Goal: Transaction & Acquisition: Purchase product/service

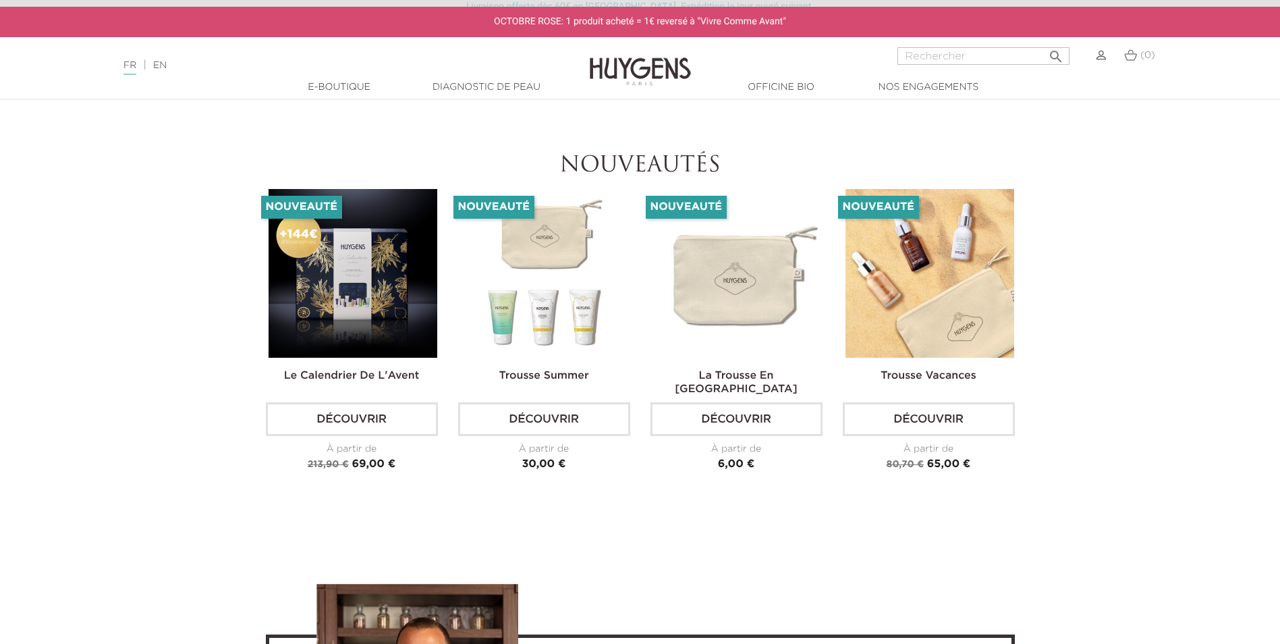
scroll to position [3172, 0]
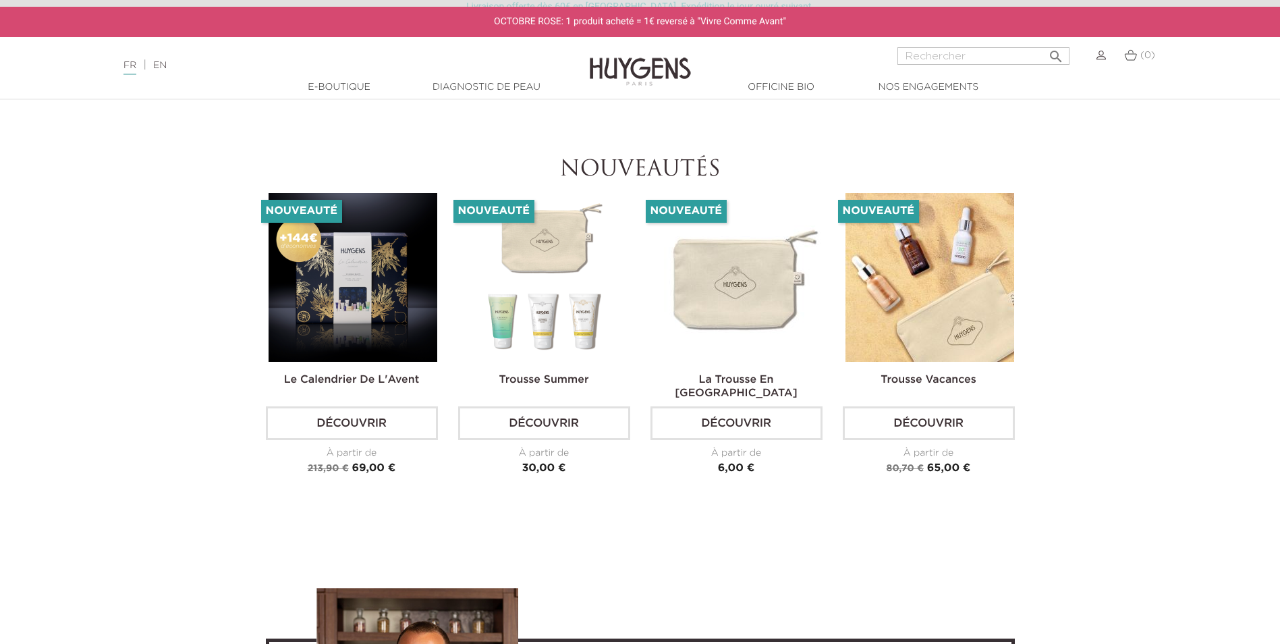
click at [367, 313] on img at bounding box center [353, 277] width 169 height 169
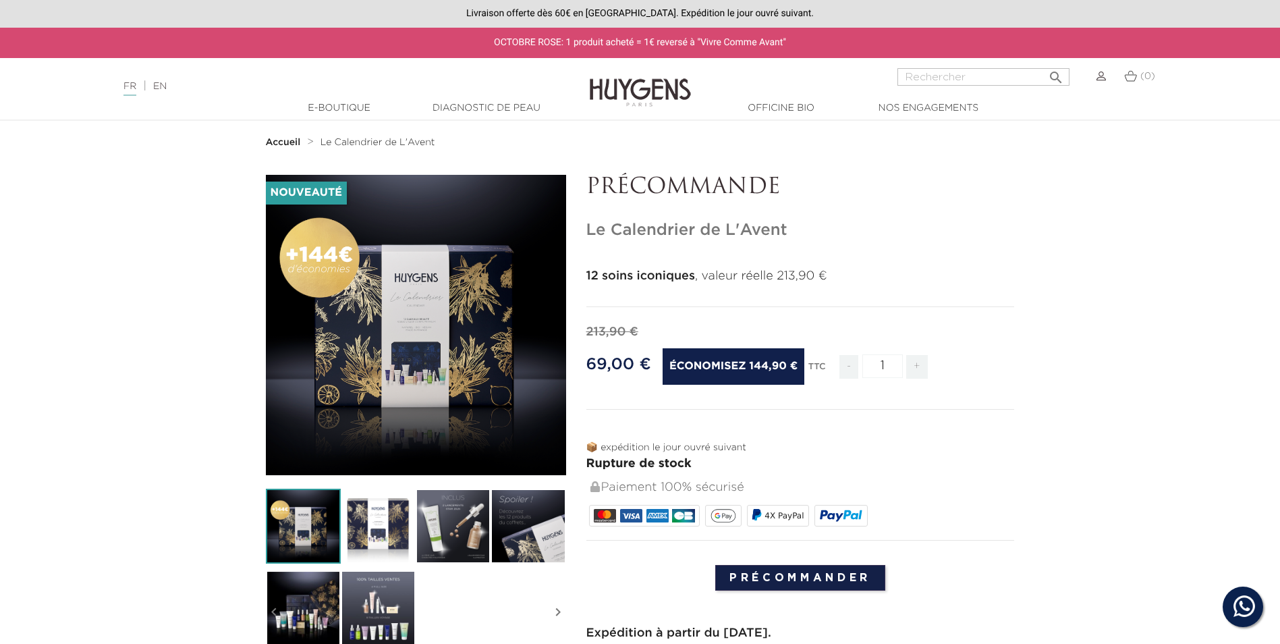
click at [470, 528] on img at bounding box center [453, 526] width 75 height 75
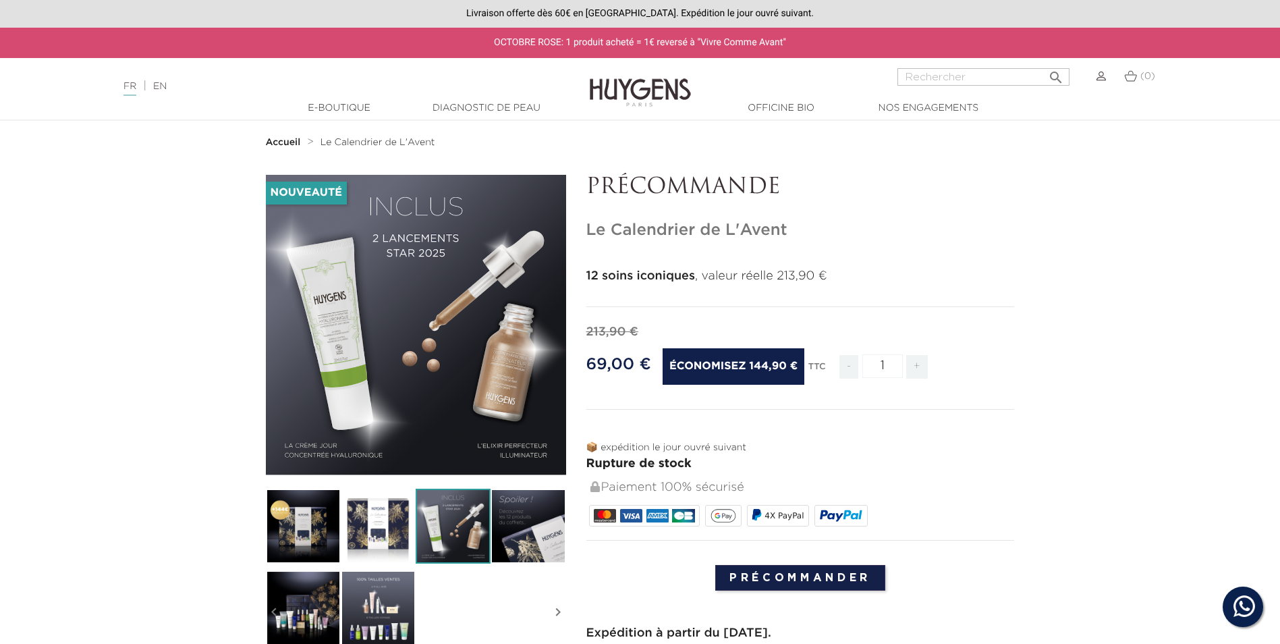
click at [510, 531] on img at bounding box center [528, 526] width 75 height 75
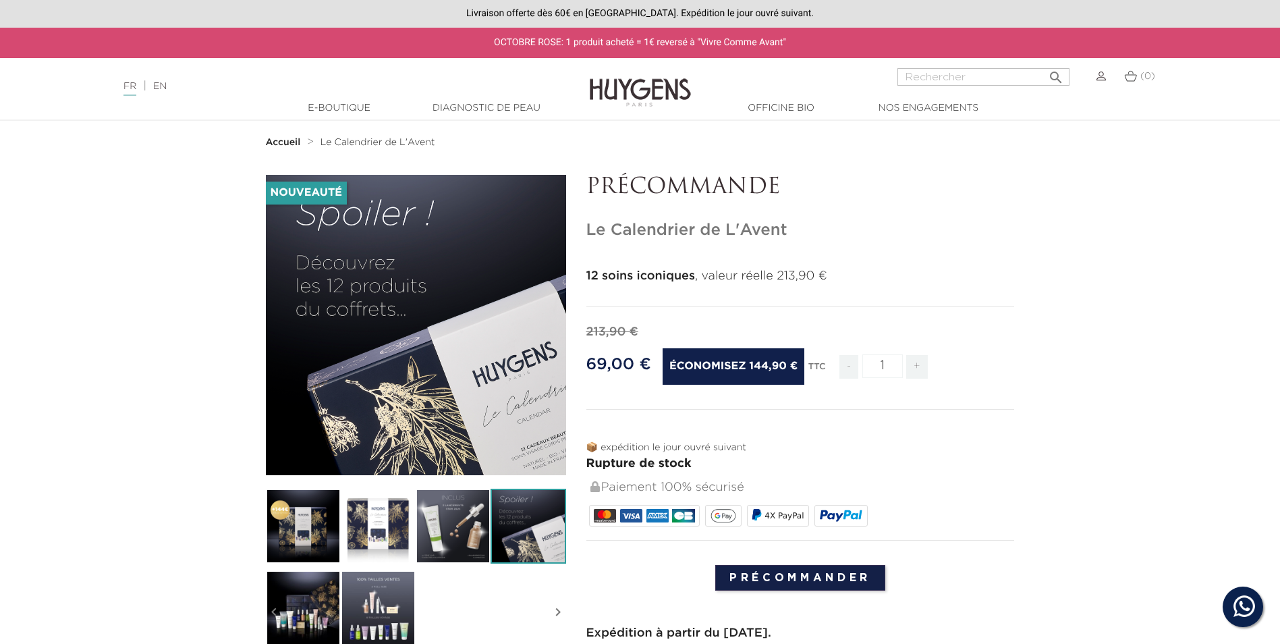
click at [292, 504] on img at bounding box center [303, 526] width 75 height 75
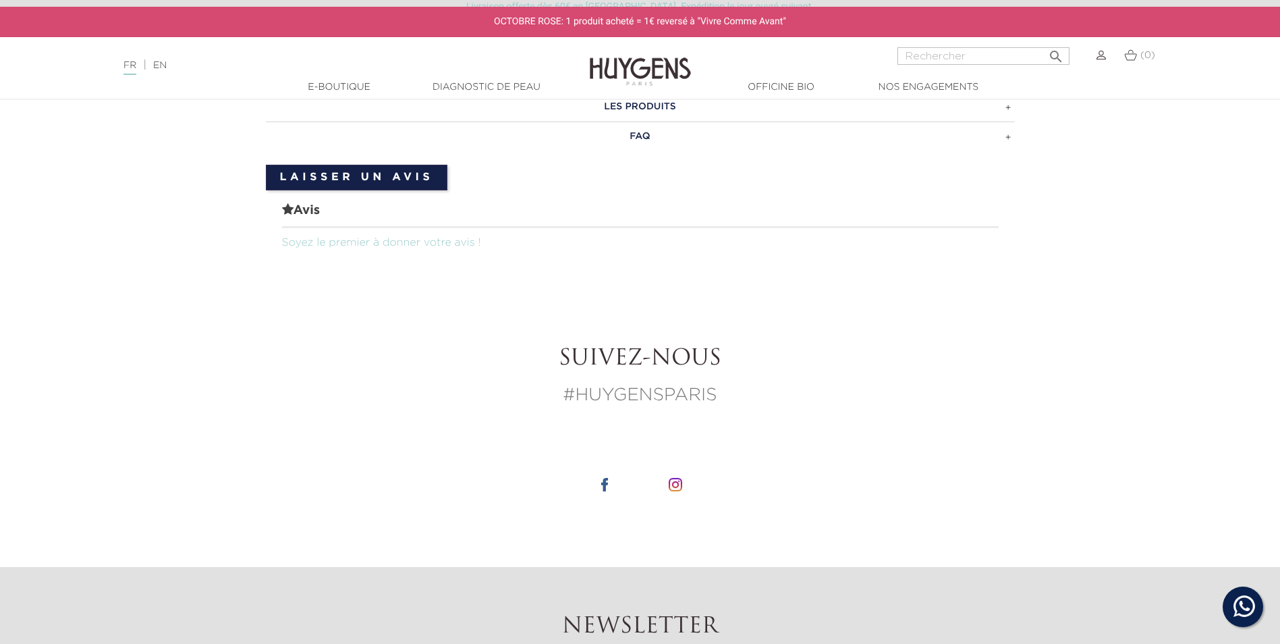
scroll to position [1147, 0]
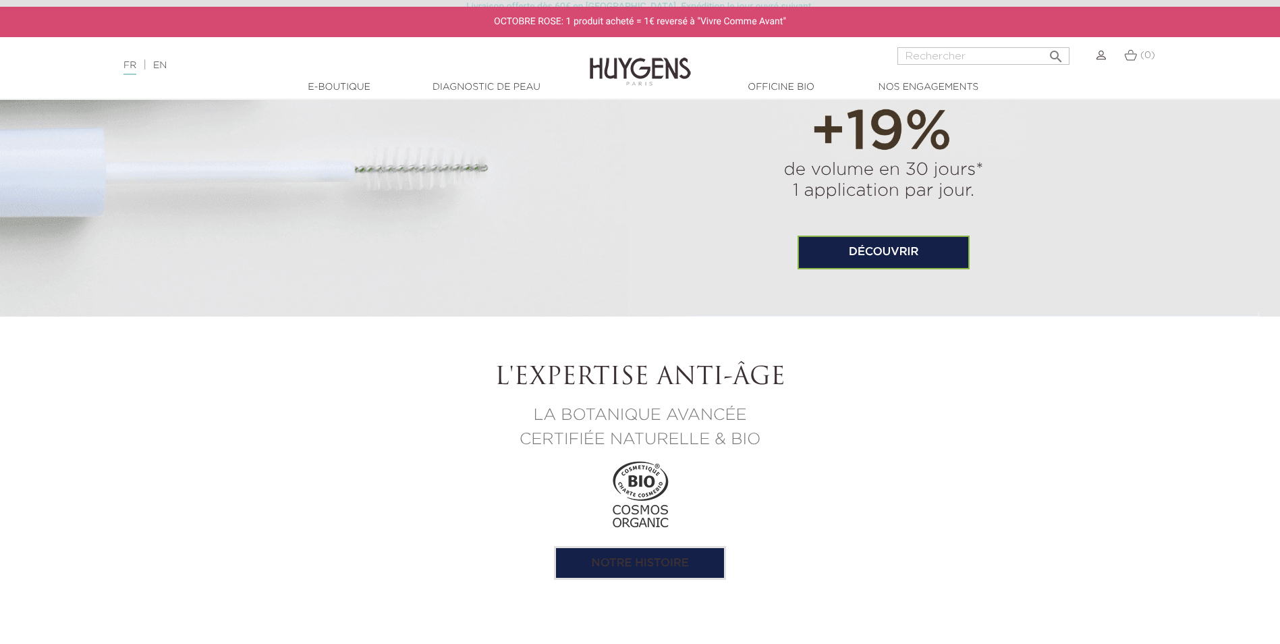
scroll to position [877, 0]
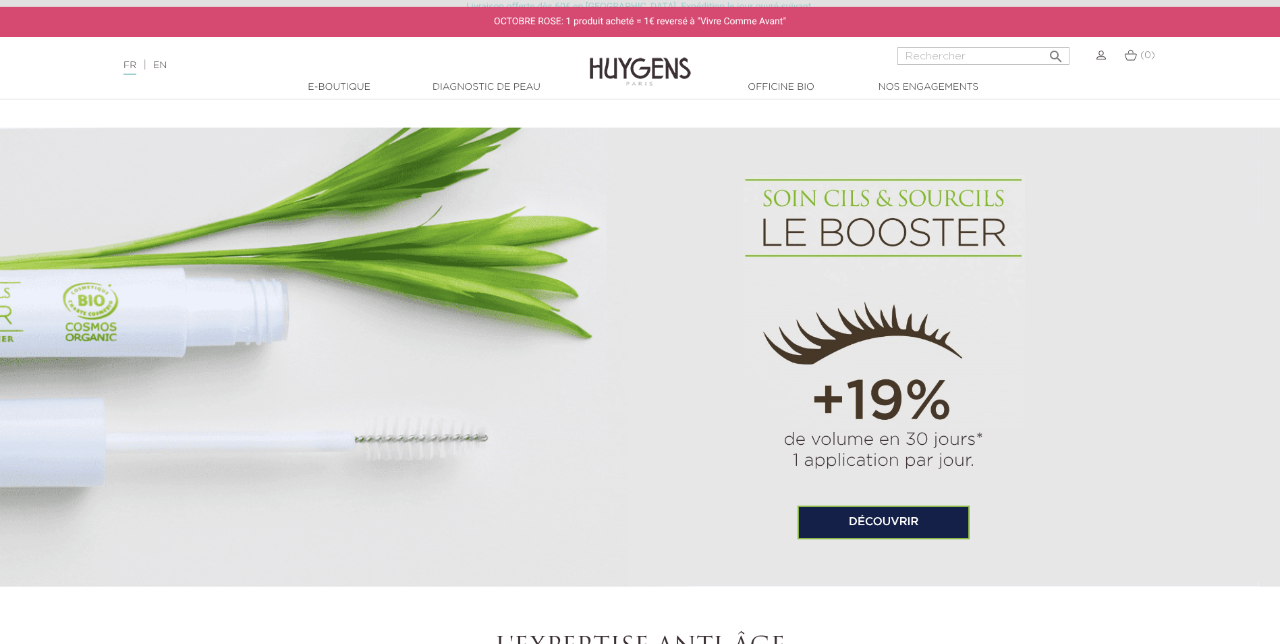
click at [847, 524] on link "Découvrir" at bounding box center [884, 523] width 172 height 34
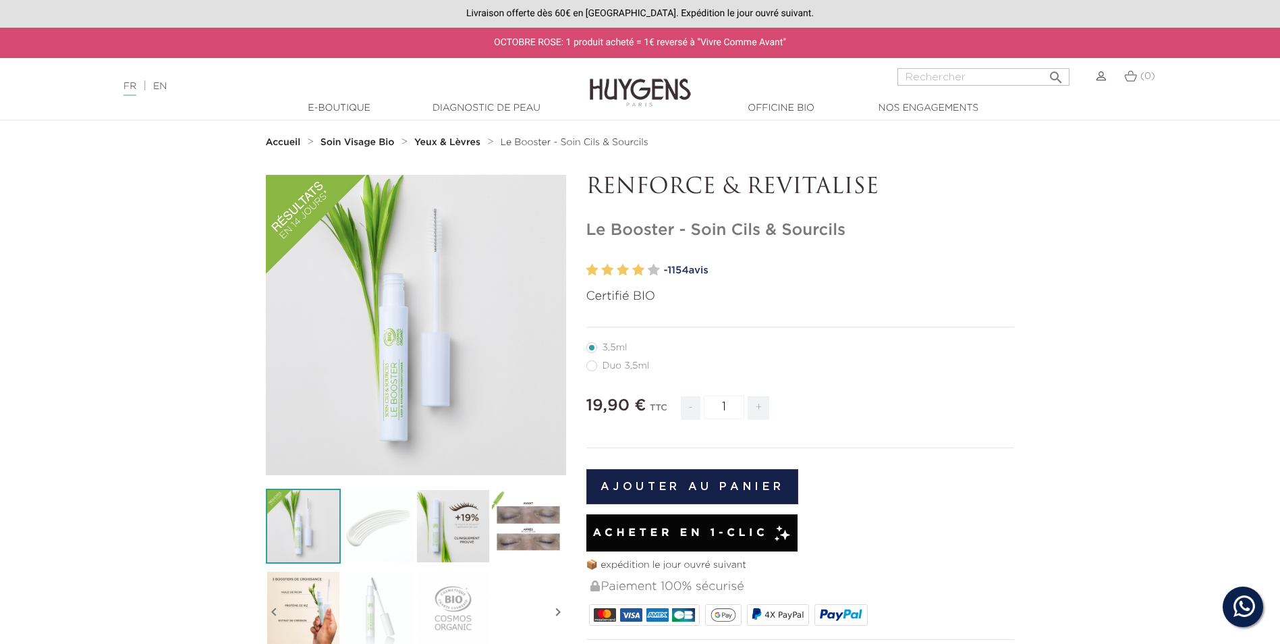
click at [517, 523] on img at bounding box center [528, 526] width 75 height 75
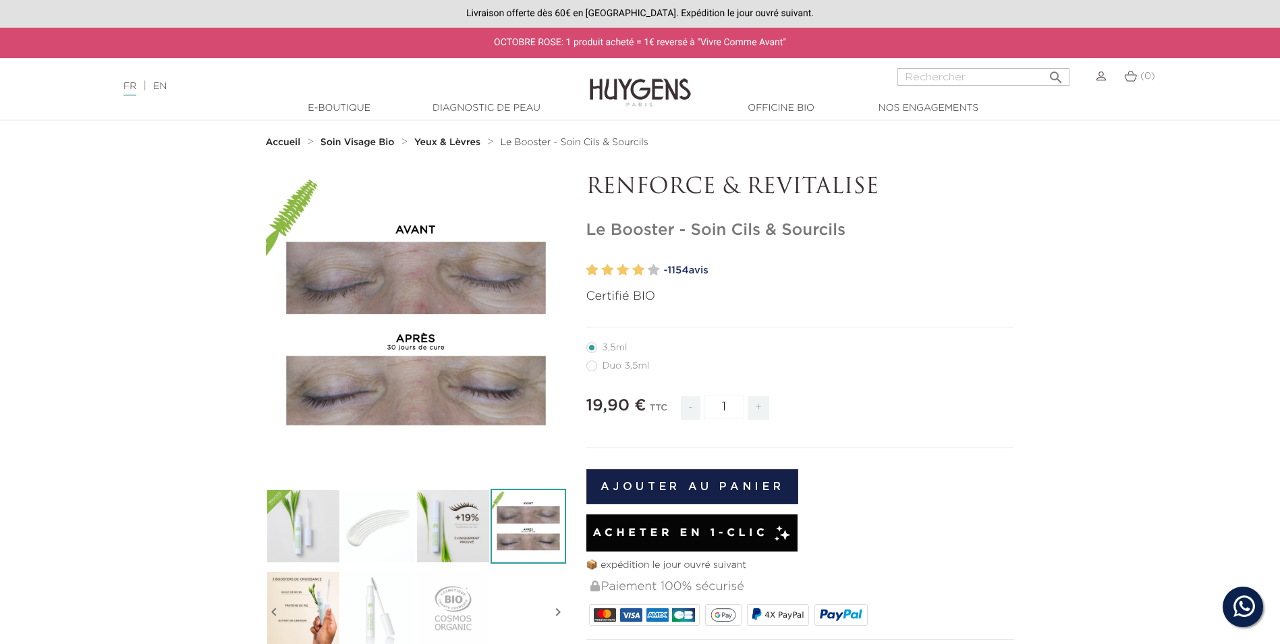
click at [273, 528] on img at bounding box center [303, 526] width 75 height 75
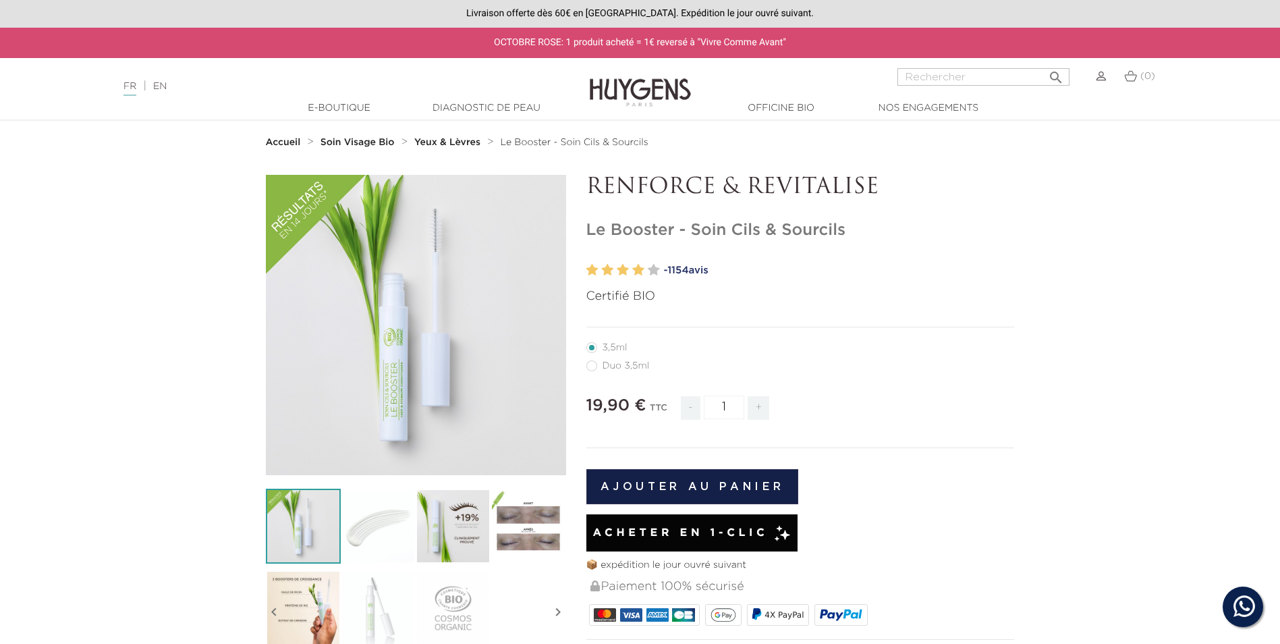
click at [708, 270] on link "- 1154 avis" at bounding box center [839, 271] width 351 height 20
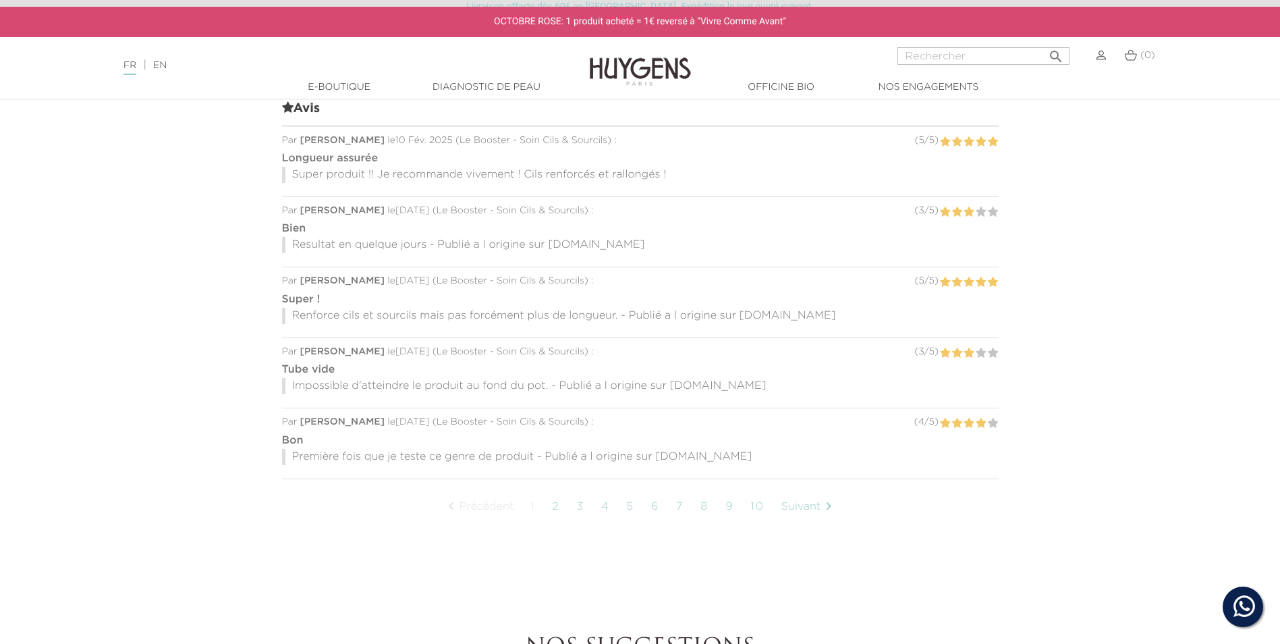
scroll to position [1093, 0]
click at [560, 508] on link "2" at bounding box center [555, 506] width 21 height 34
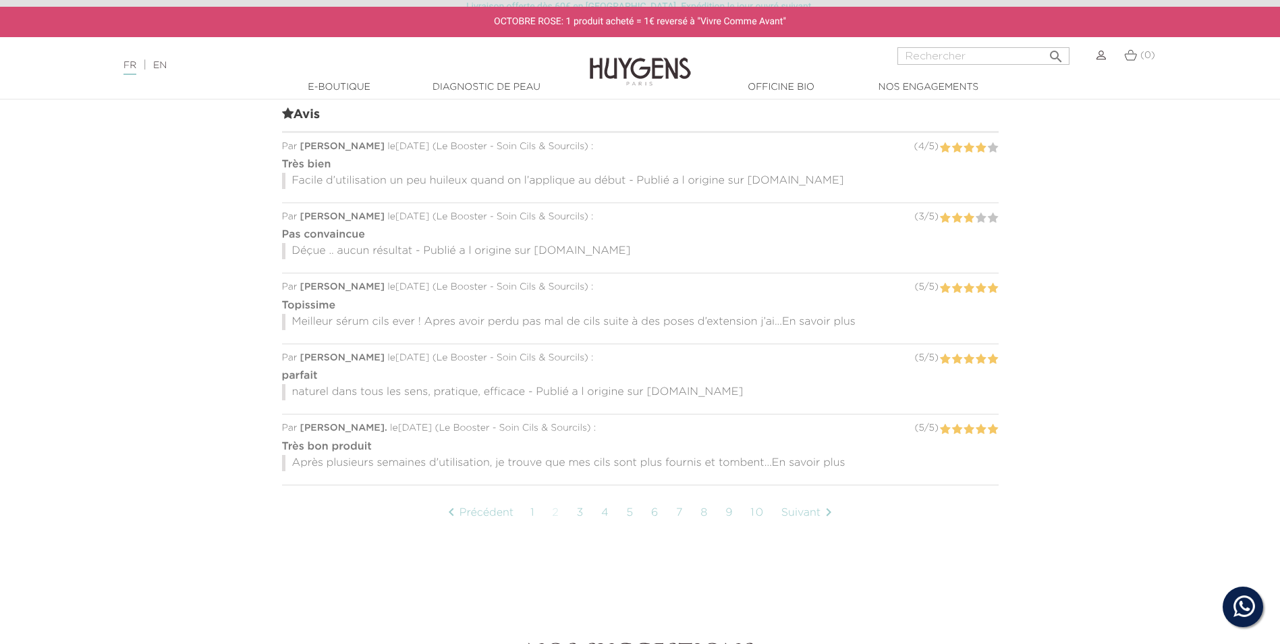
scroll to position [1104, 0]
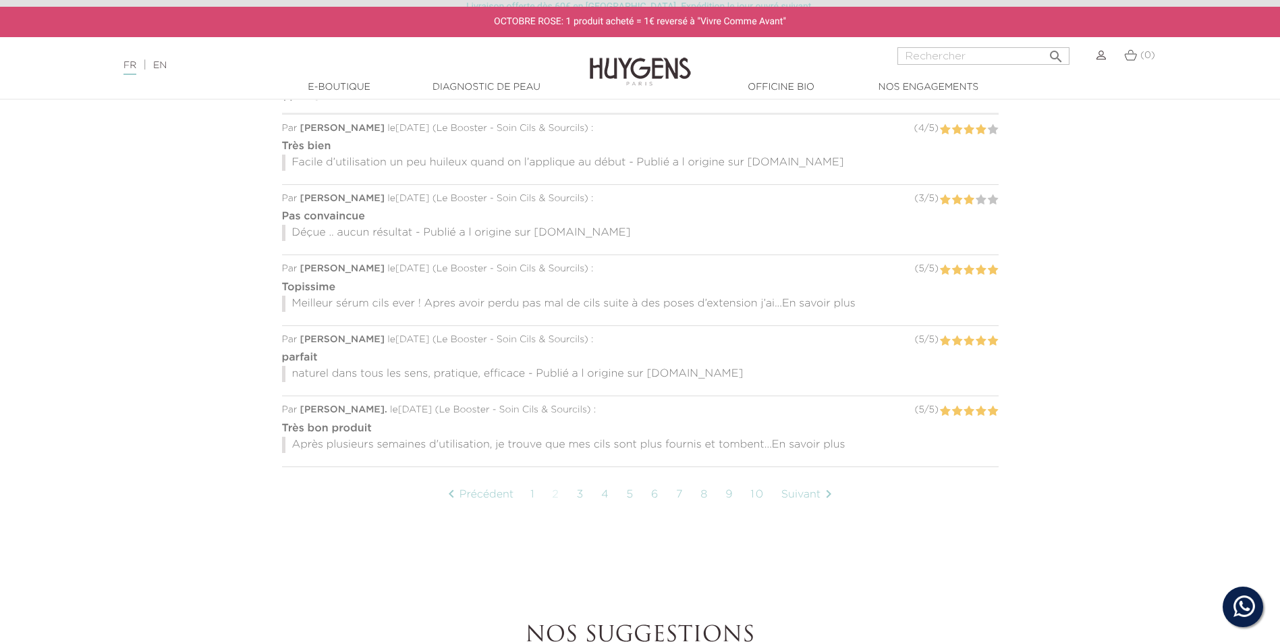
click at [580, 493] on link "3" at bounding box center [581, 495] width 22 height 34
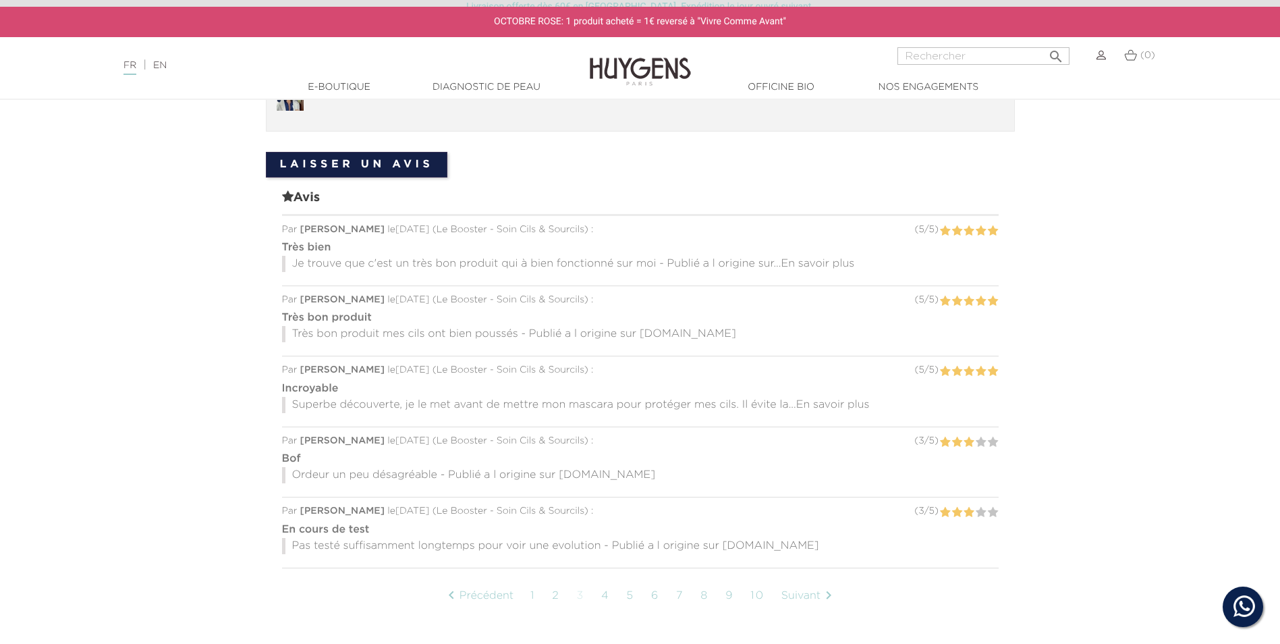
scroll to position [1104, 0]
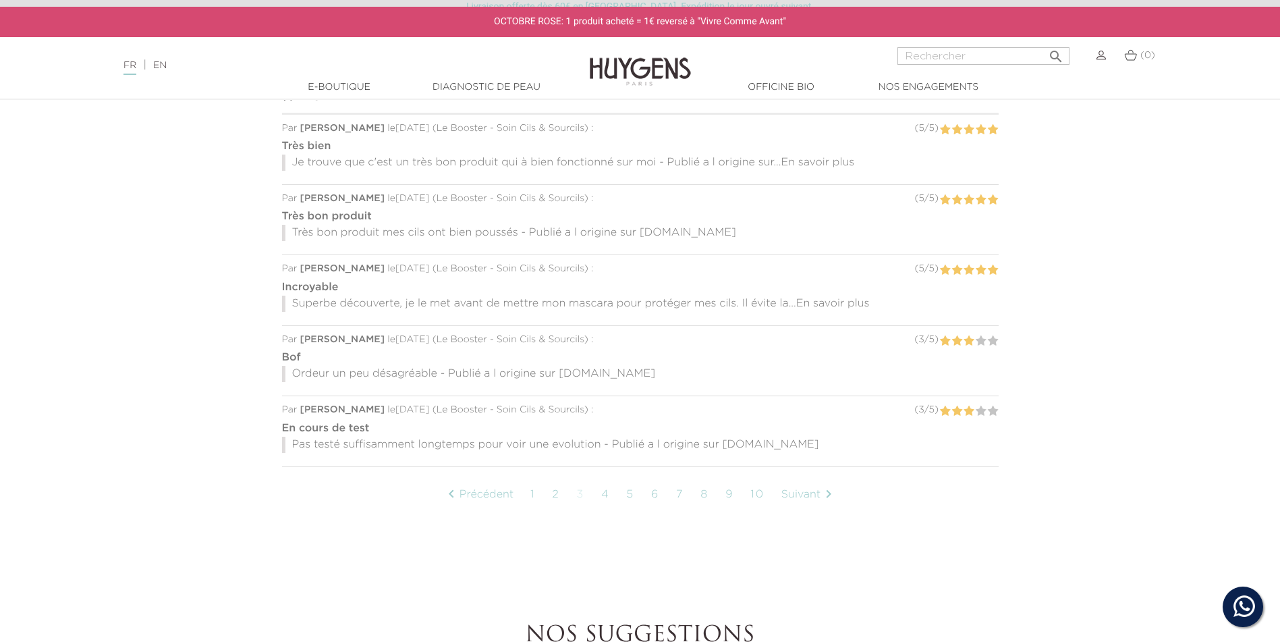
click at [611, 495] on link "4" at bounding box center [606, 495] width 22 height 34
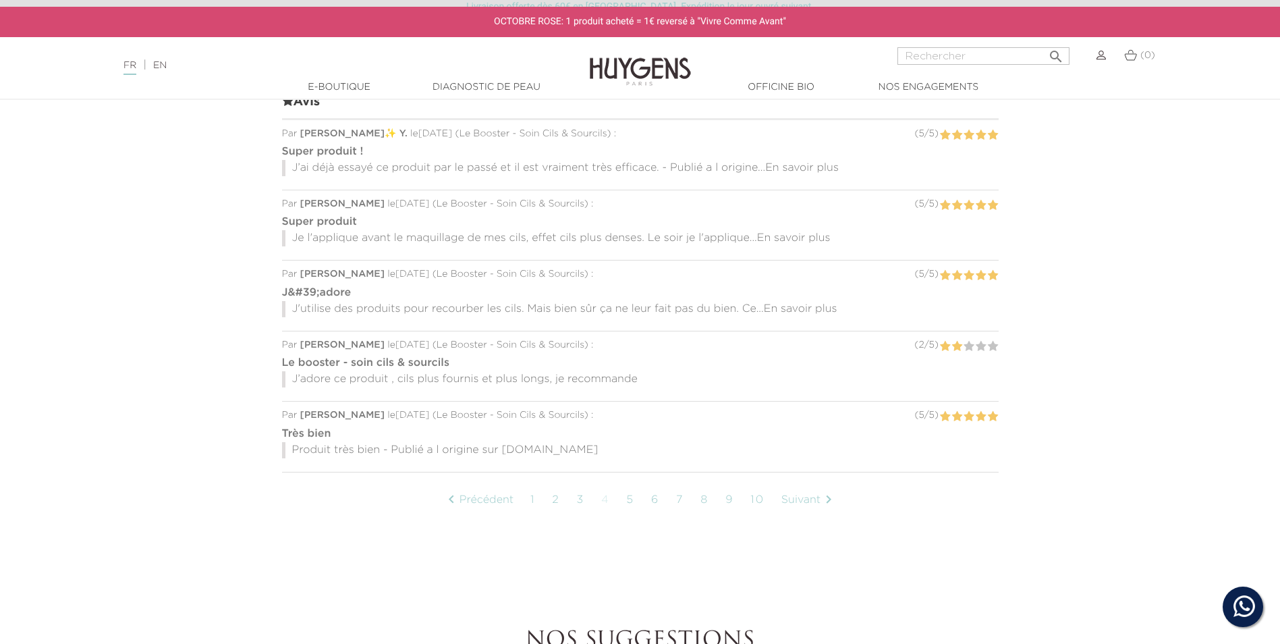
scroll to position [1104, 0]
click at [799, 238] on span "En savoir plus" at bounding box center [794, 232] width 74 height 11
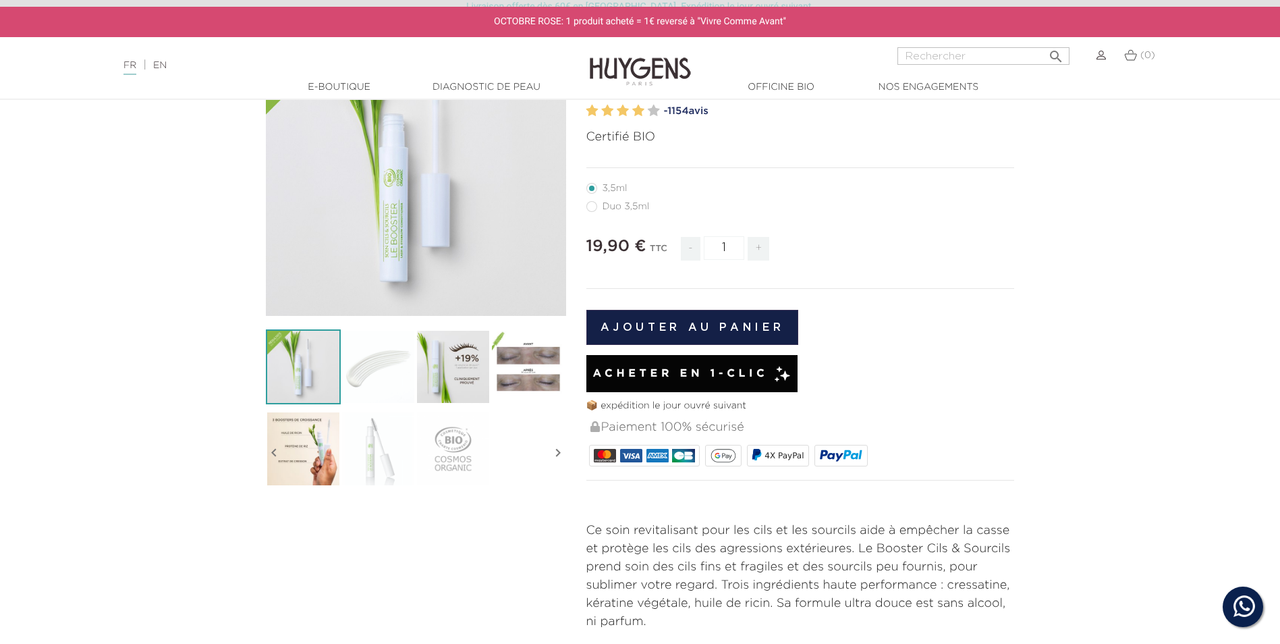
scroll to position [0, 0]
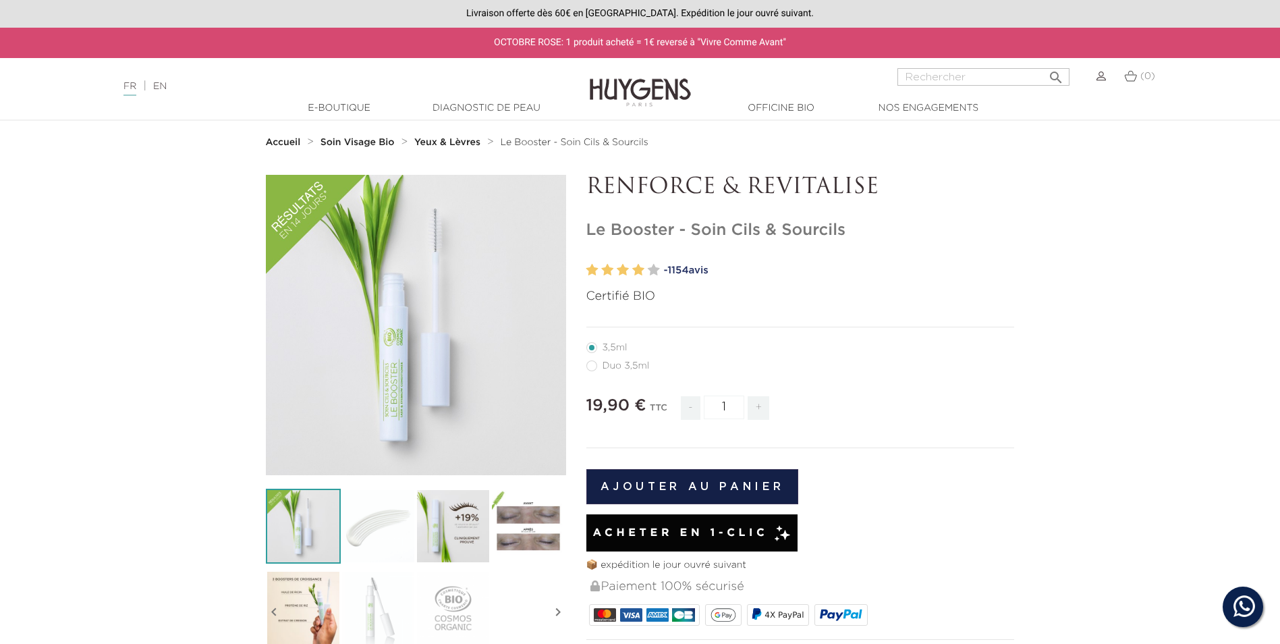
click at [296, 605] on img at bounding box center [303, 607] width 75 height 75
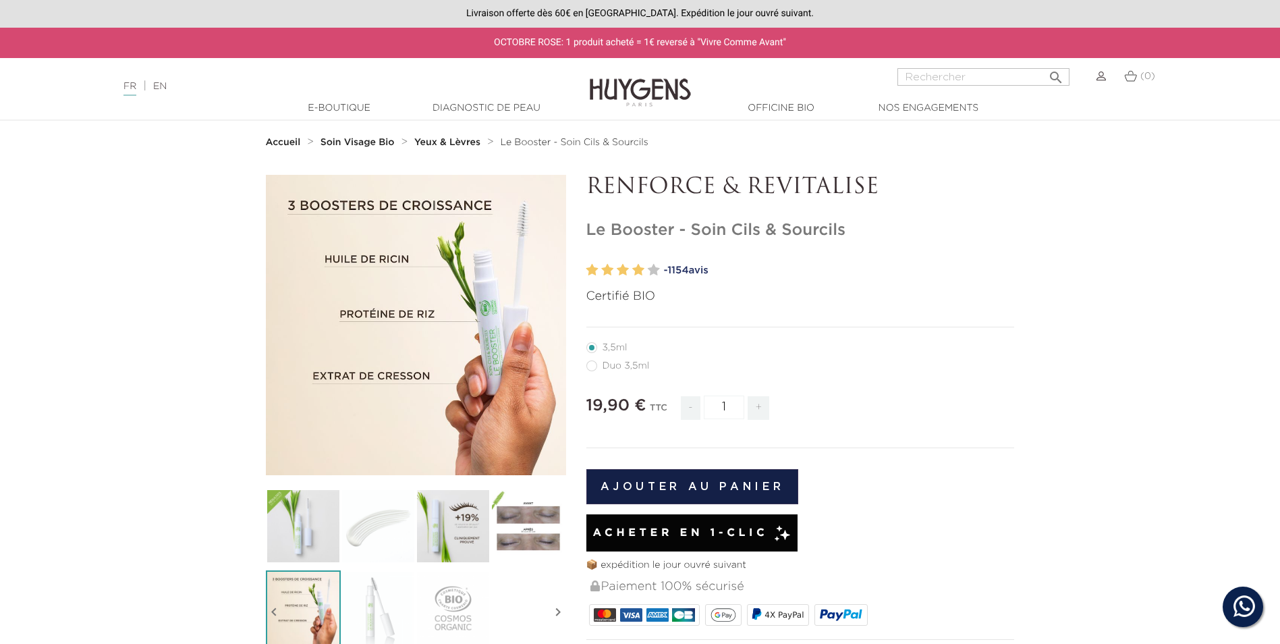
click at [380, 530] on img at bounding box center [378, 526] width 75 height 75
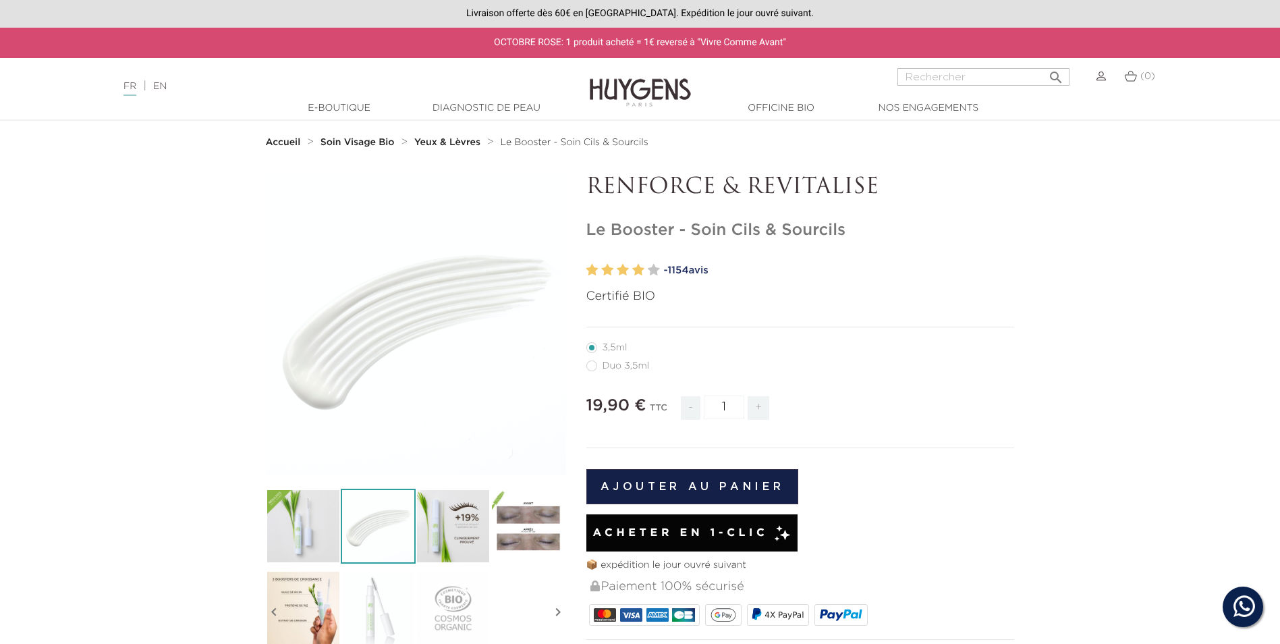
click at [438, 534] on img at bounding box center [453, 526] width 75 height 75
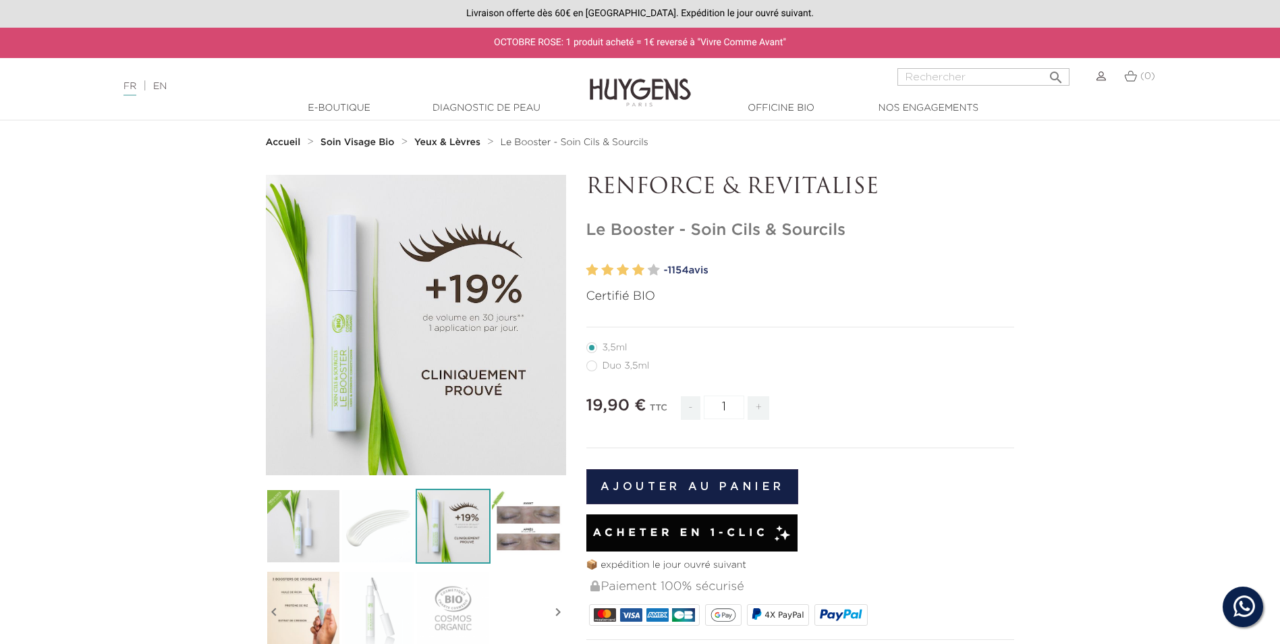
click at [527, 539] on img at bounding box center [528, 526] width 75 height 75
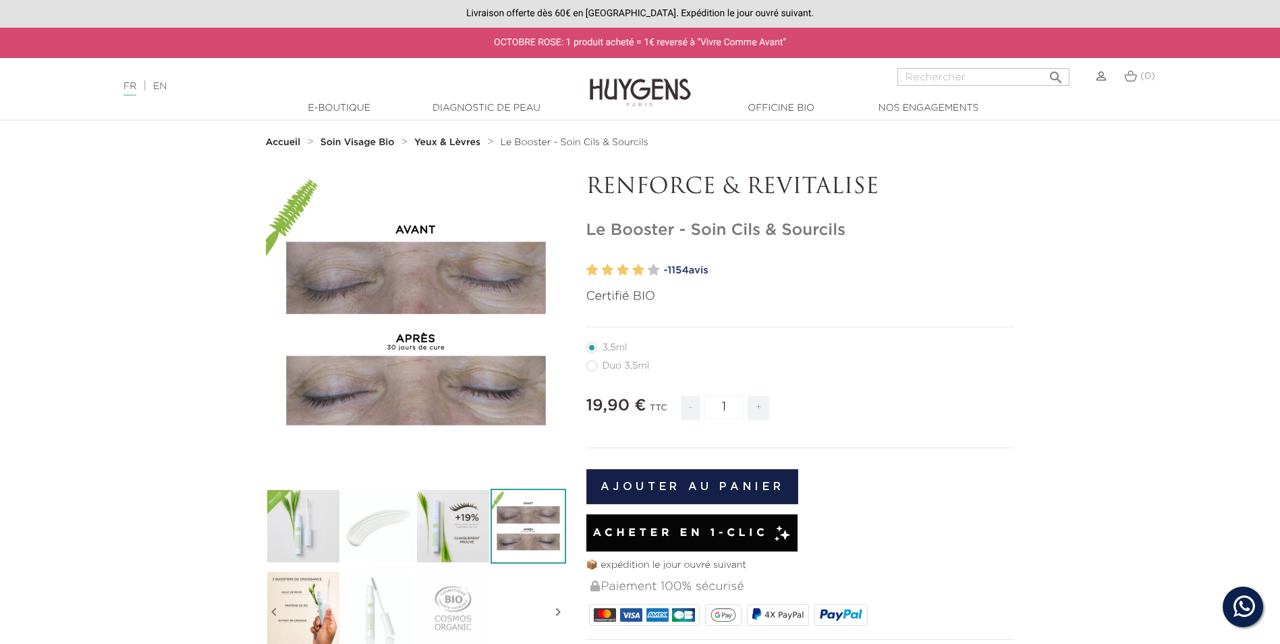
click at [327, 538] on img at bounding box center [303, 526] width 75 height 75
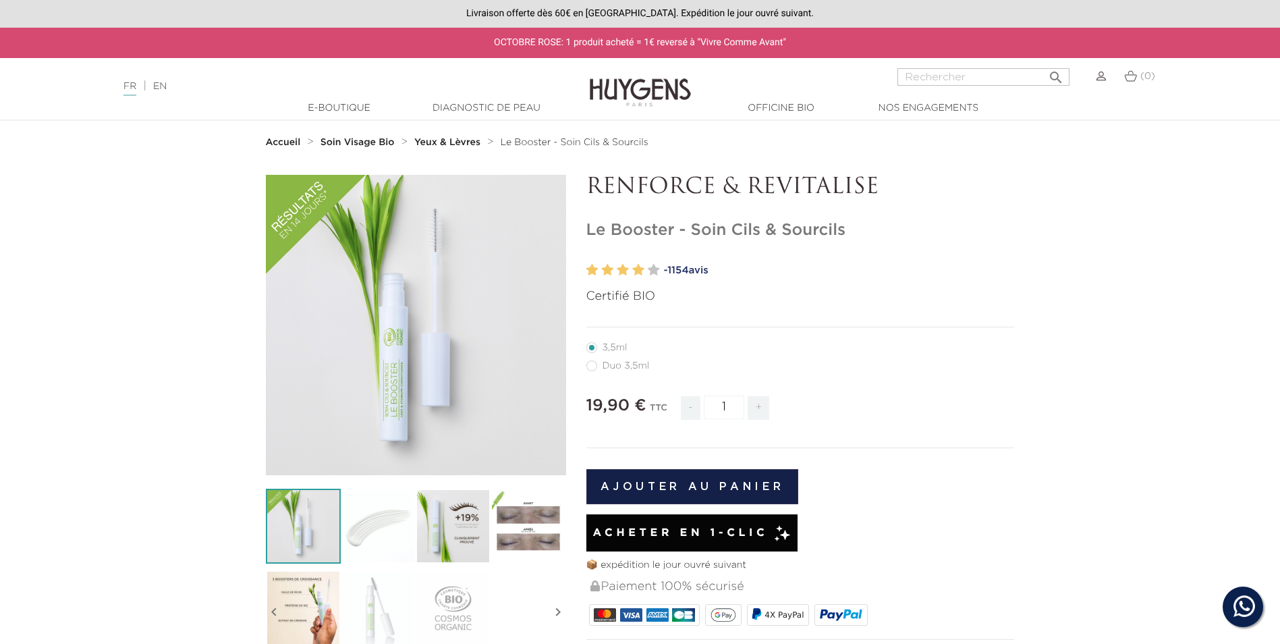
drag, startPoint x: 320, startPoint y: 583, endPoint x: 305, endPoint y: 585, distance: 14.9
click at [319, 584] on img at bounding box center [303, 607] width 75 height 75
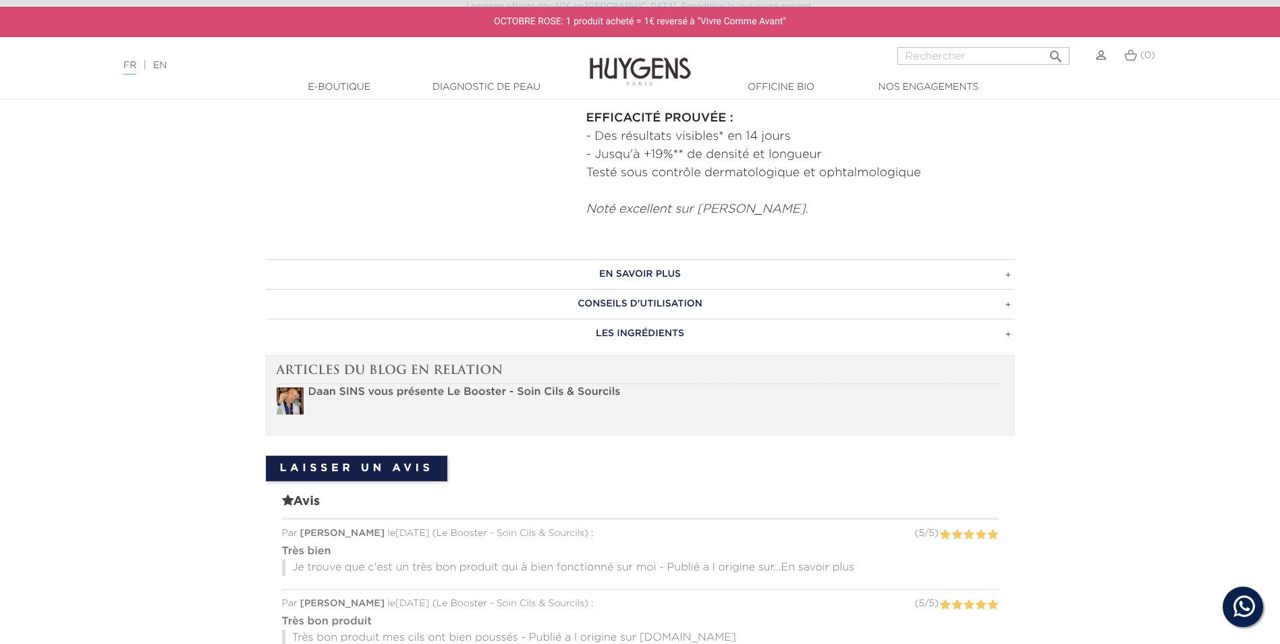
scroll to position [294, 0]
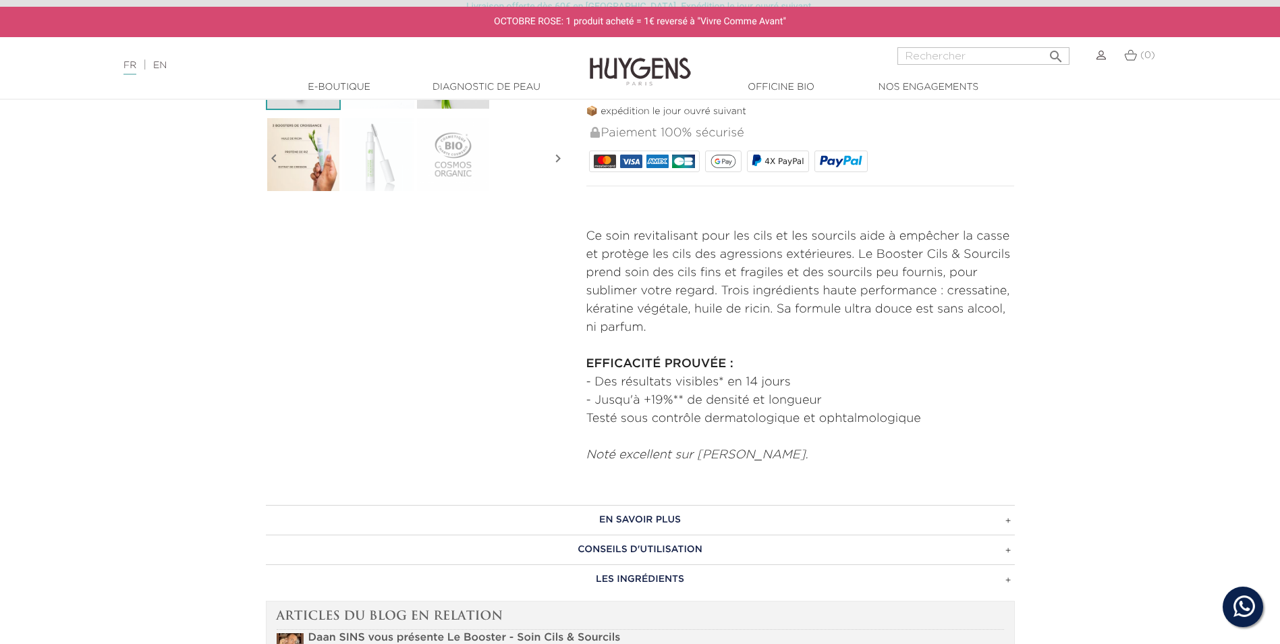
scroll to position [280, 0]
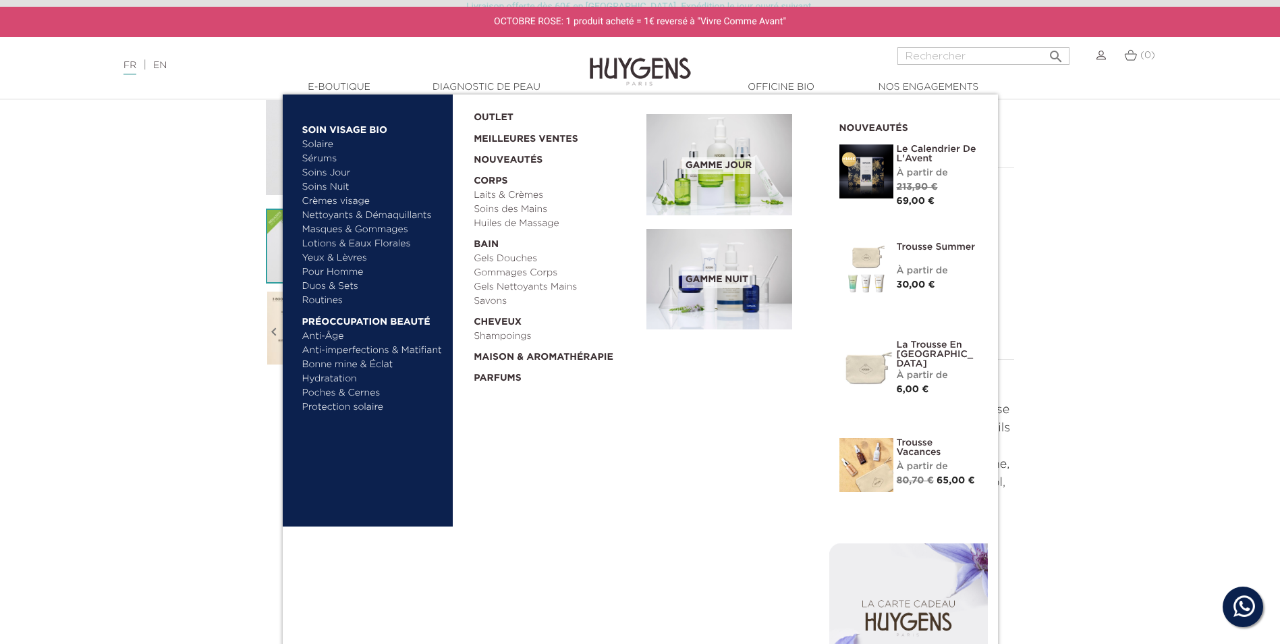
click at [346, 129] on link "  Soin Visage Bio" at bounding box center [372, 127] width 141 height 22
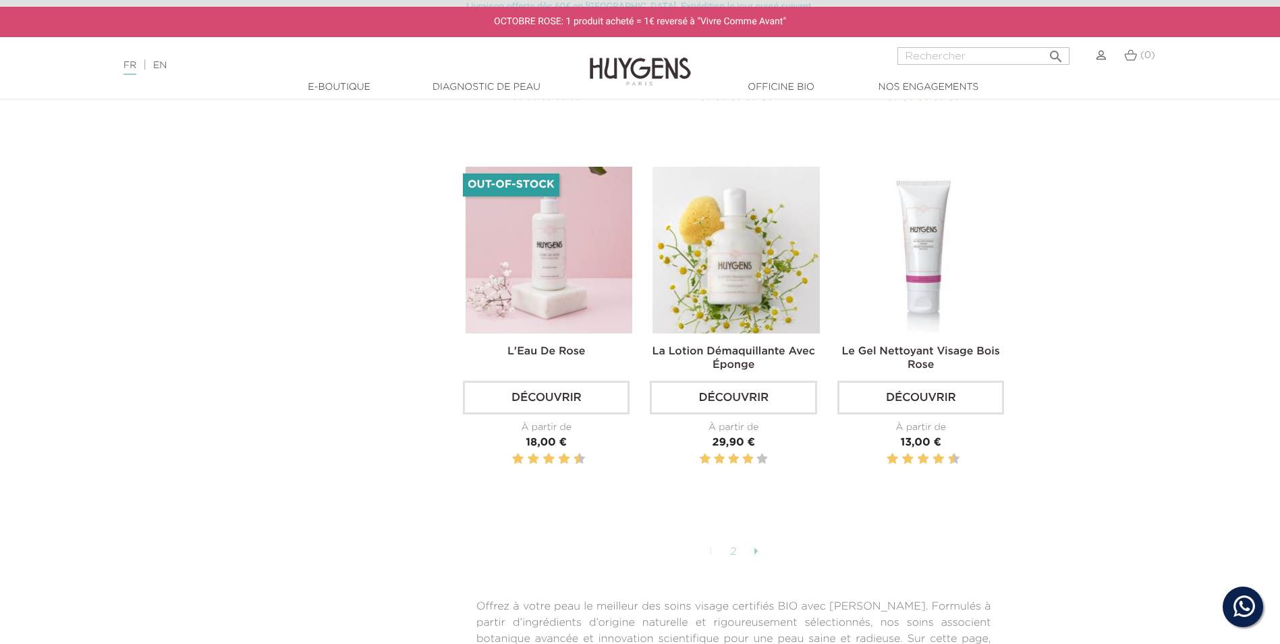
scroll to position [3375, 0]
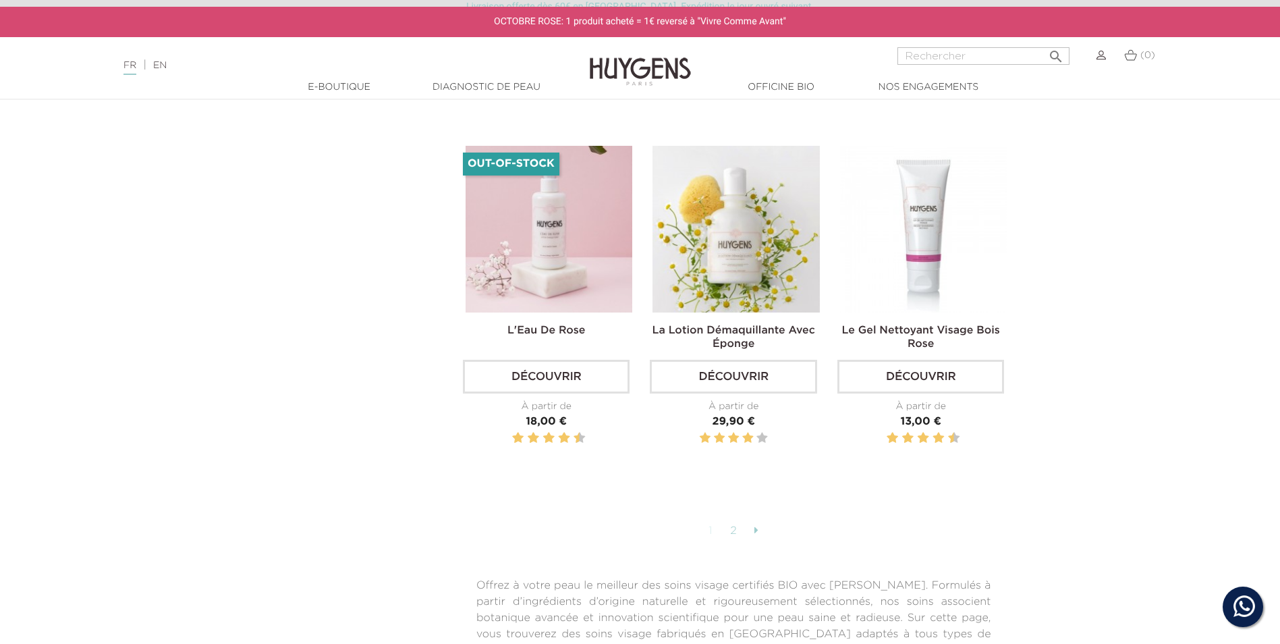
click at [736, 520] on link "2" at bounding box center [734, 531] width 21 height 23
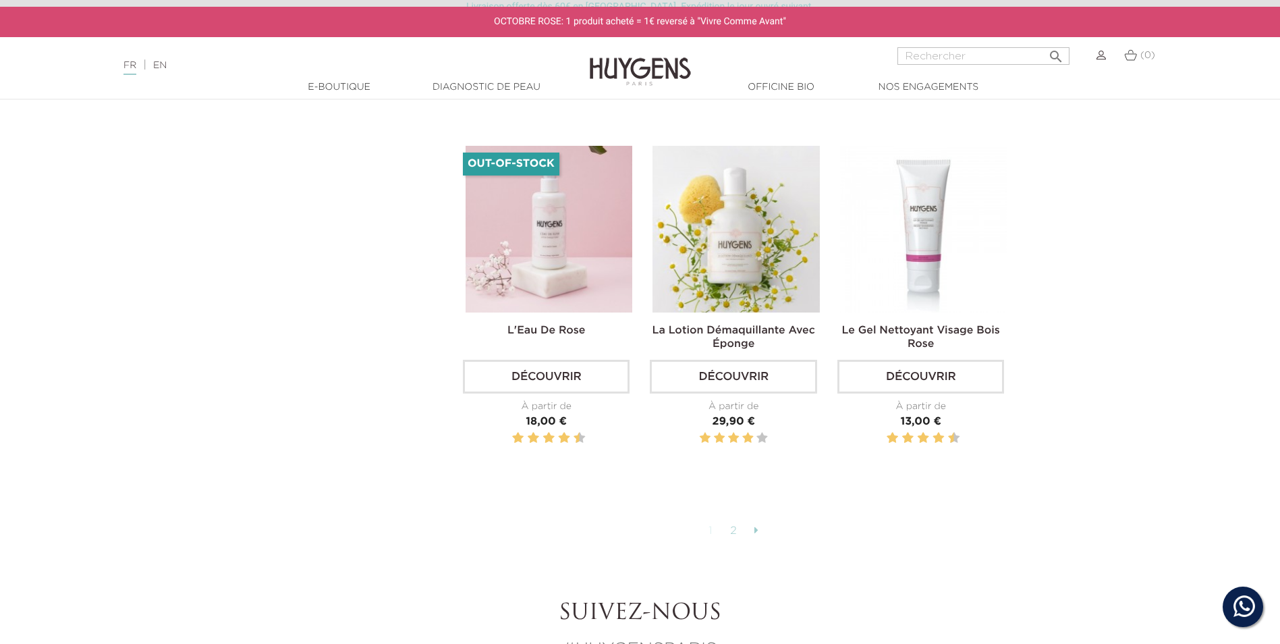
click at [738, 520] on link "2" at bounding box center [734, 531] width 21 height 23
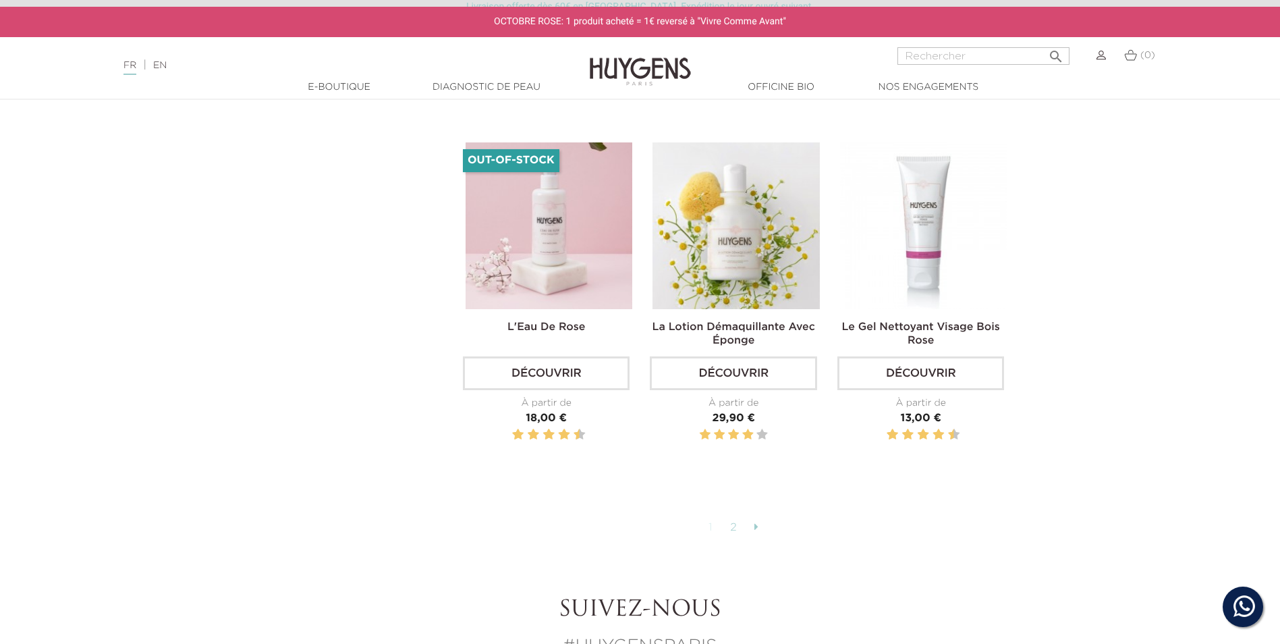
scroll to position [3577, 0]
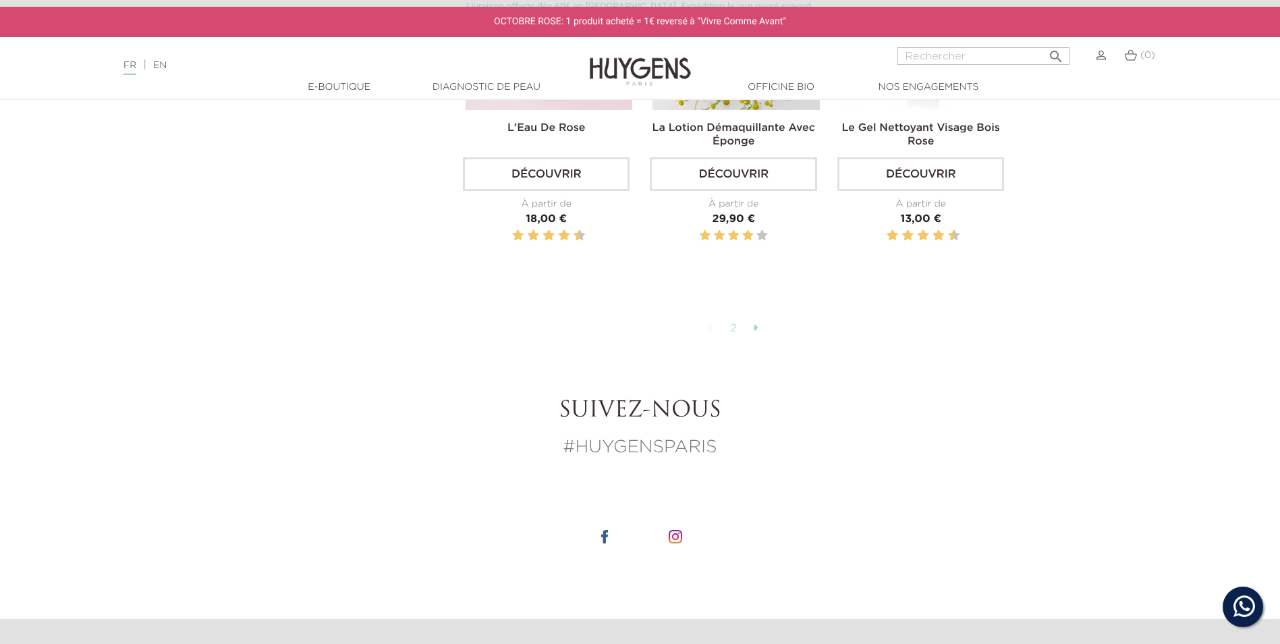
click at [761, 317] on link at bounding box center [757, 328] width 18 height 23
click at [757, 322] on icon at bounding box center [757, 327] width 4 height 11
click at [711, 317] on link "1" at bounding box center [711, 328] width 18 height 23
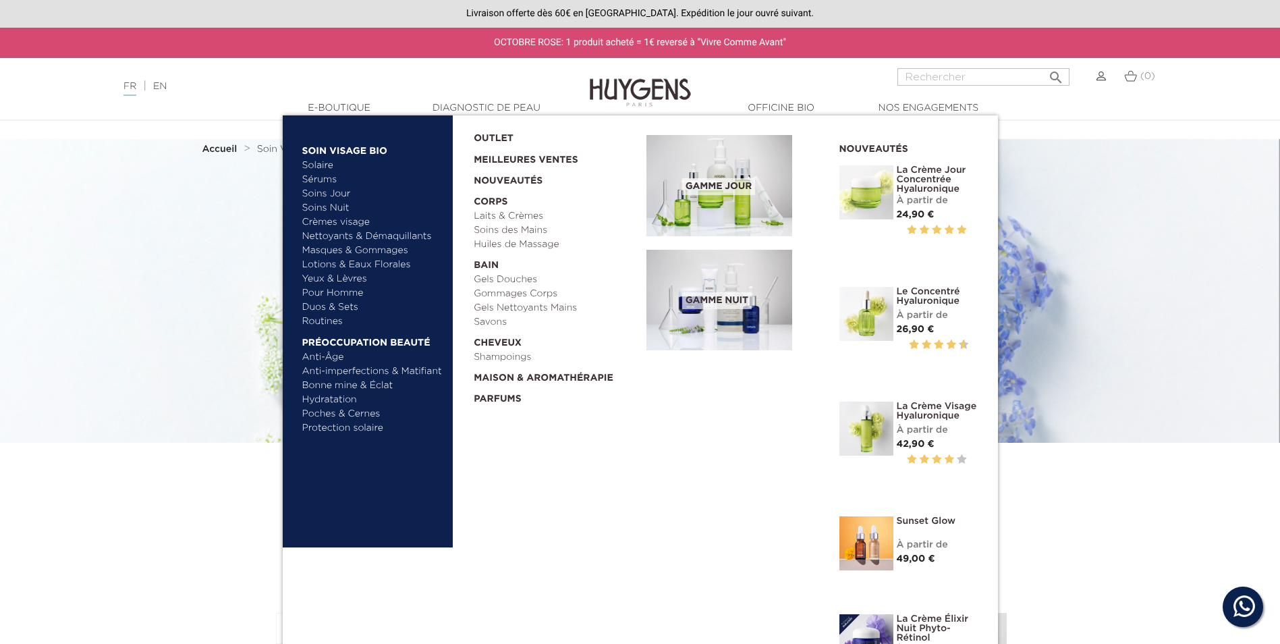
click at [324, 194] on link "Soins Jour" at bounding box center [372, 194] width 141 height 14
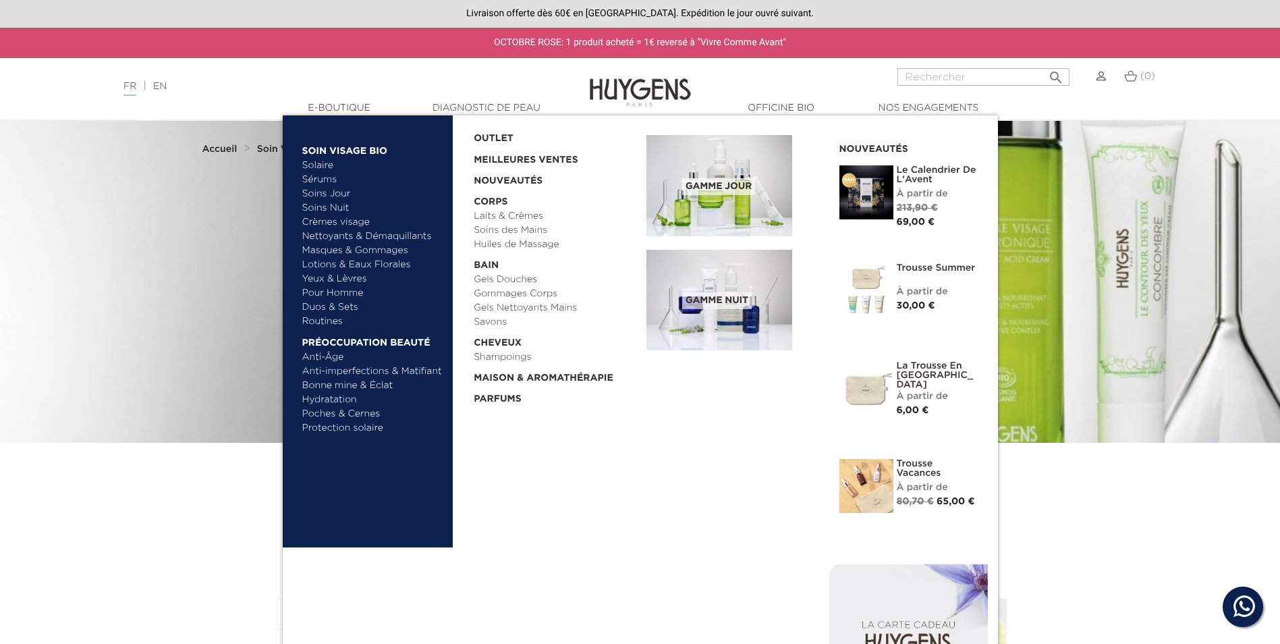
click at [348, 225] on link "Crèmes visage" at bounding box center [372, 222] width 141 height 14
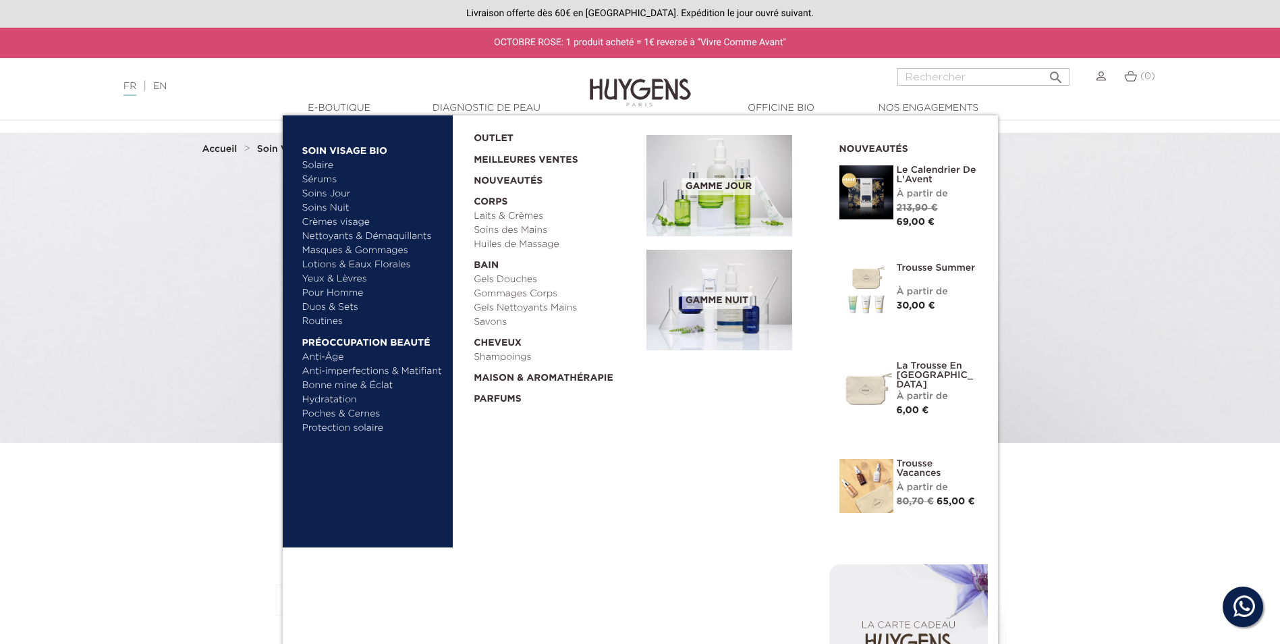
click at [349, 250] on link "Masques & Gommages" at bounding box center [372, 251] width 141 height 14
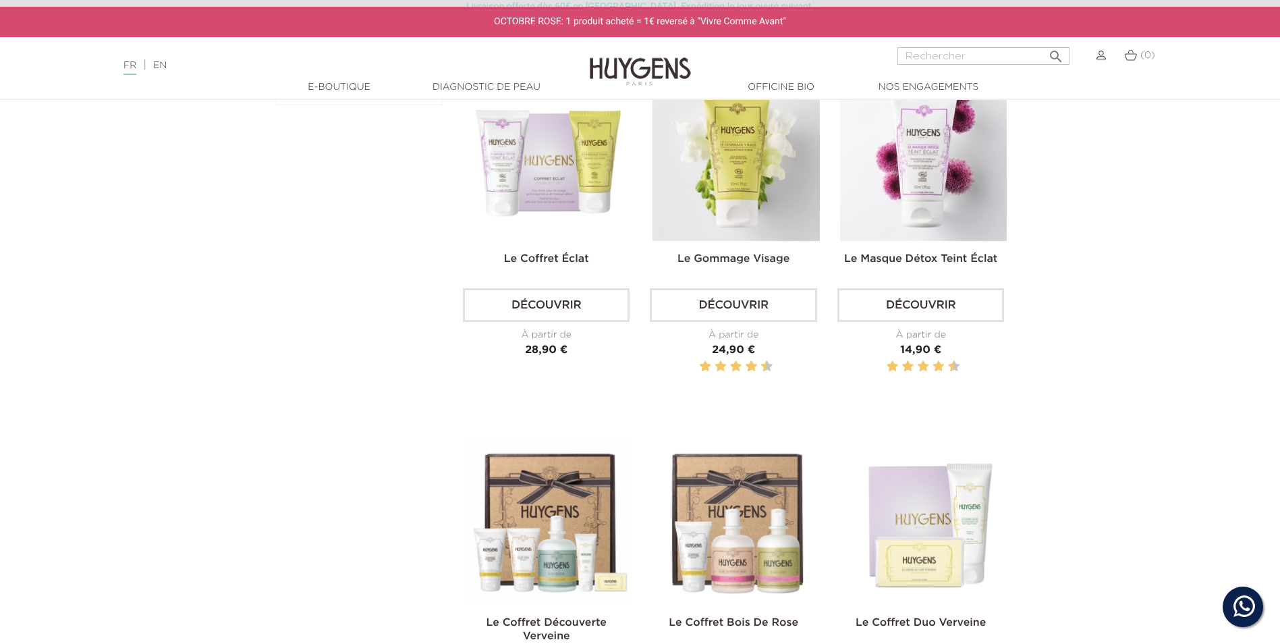
scroll to position [472, 0]
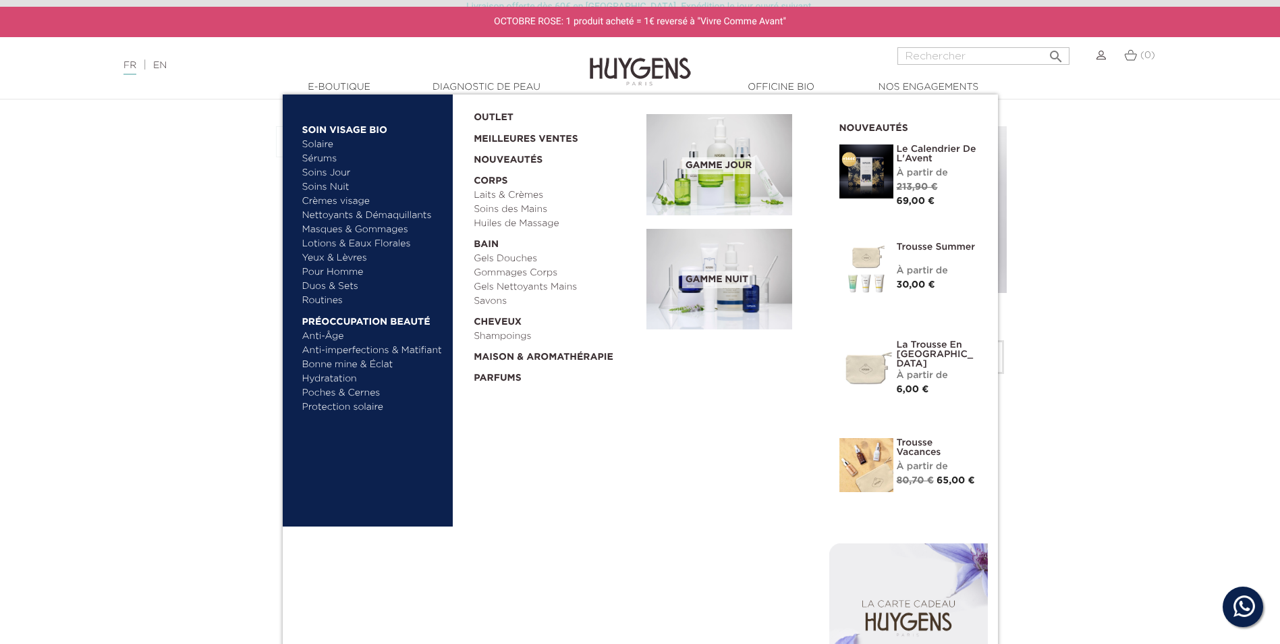
click at [350, 257] on link "Yeux & Lèvres" at bounding box center [372, 258] width 141 height 14
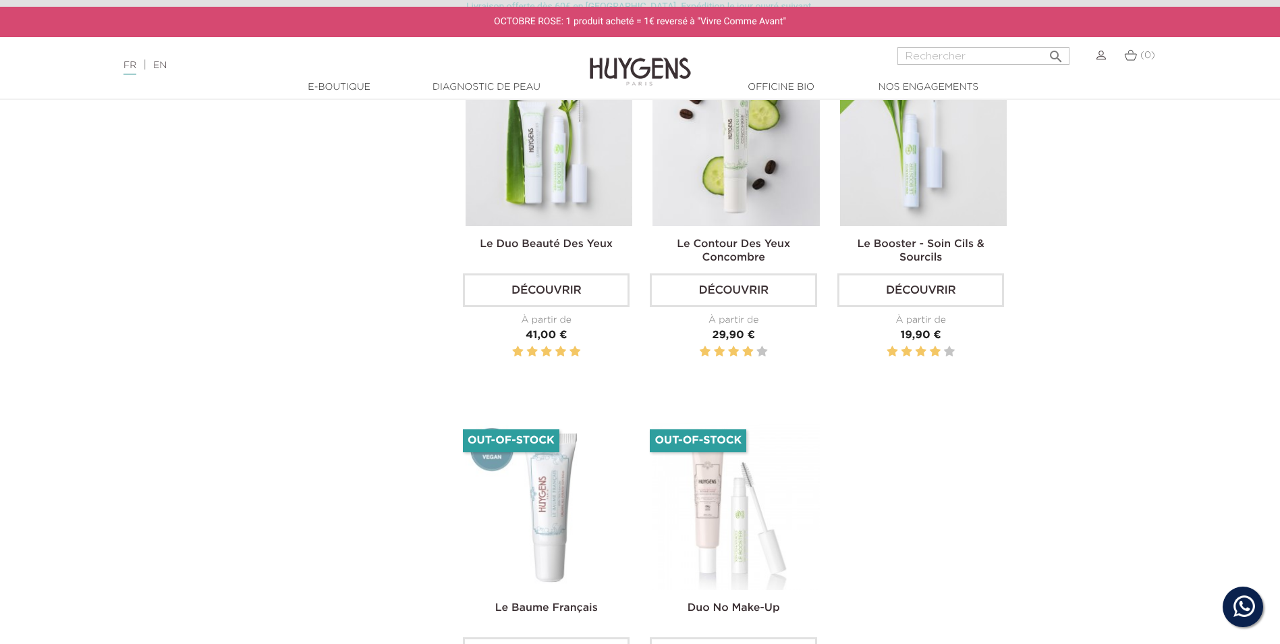
scroll to position [405, 0]
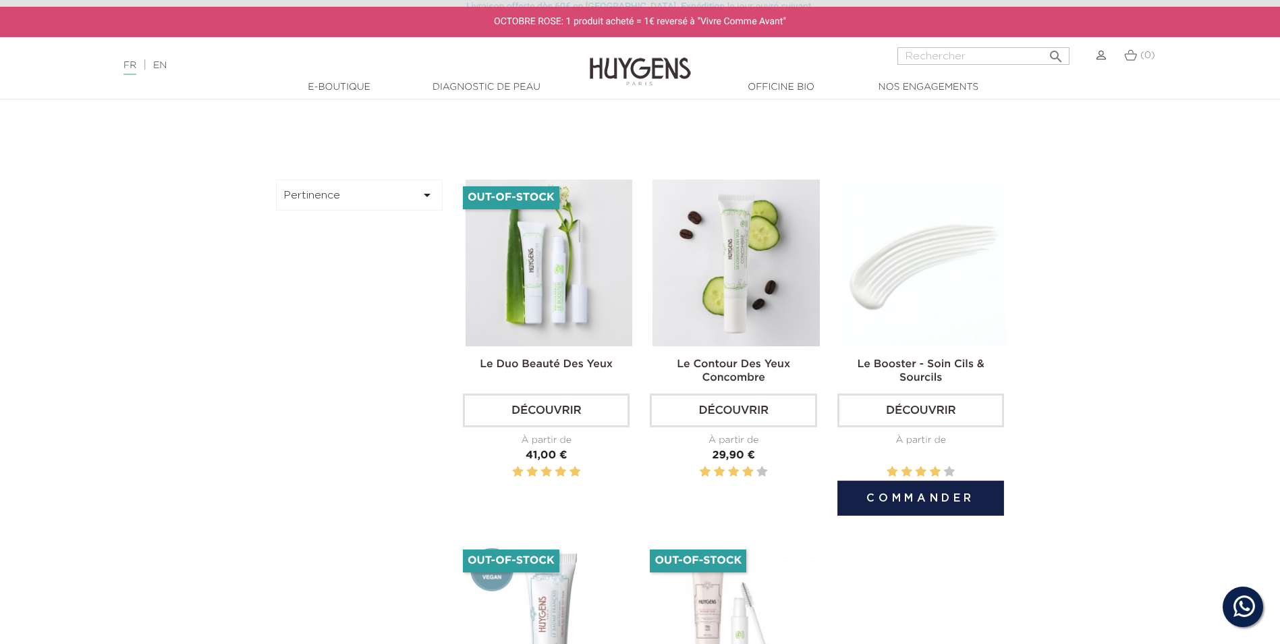
click at [931, 269] on img at bounding box center [923, 263] width 167 height 167
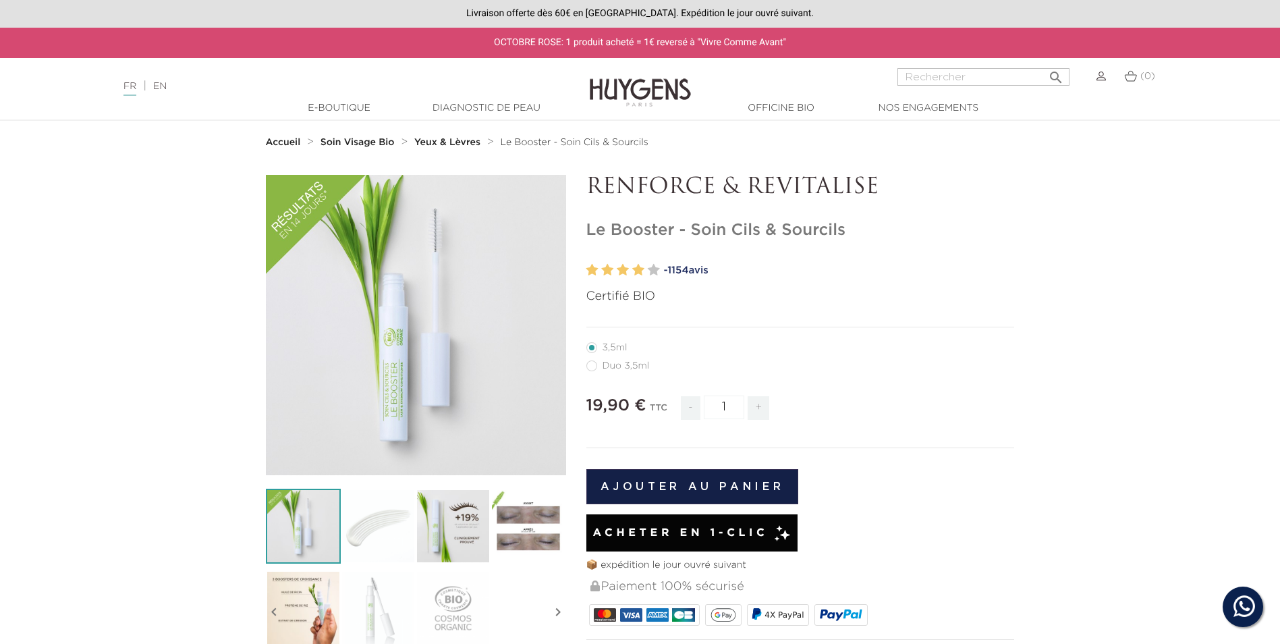
click at [350, 521] on img at bounding box center [378, 526] width 75 height 75
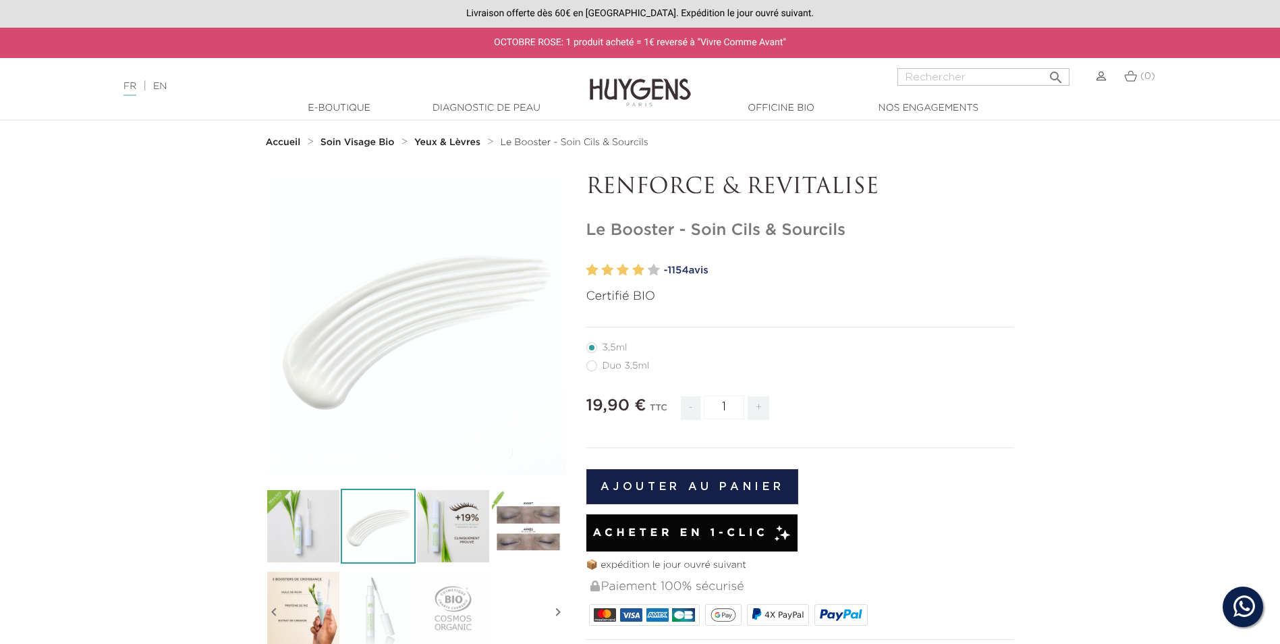
click at [442, 527] on img at bounding box center [453, 526] width 75 height 75
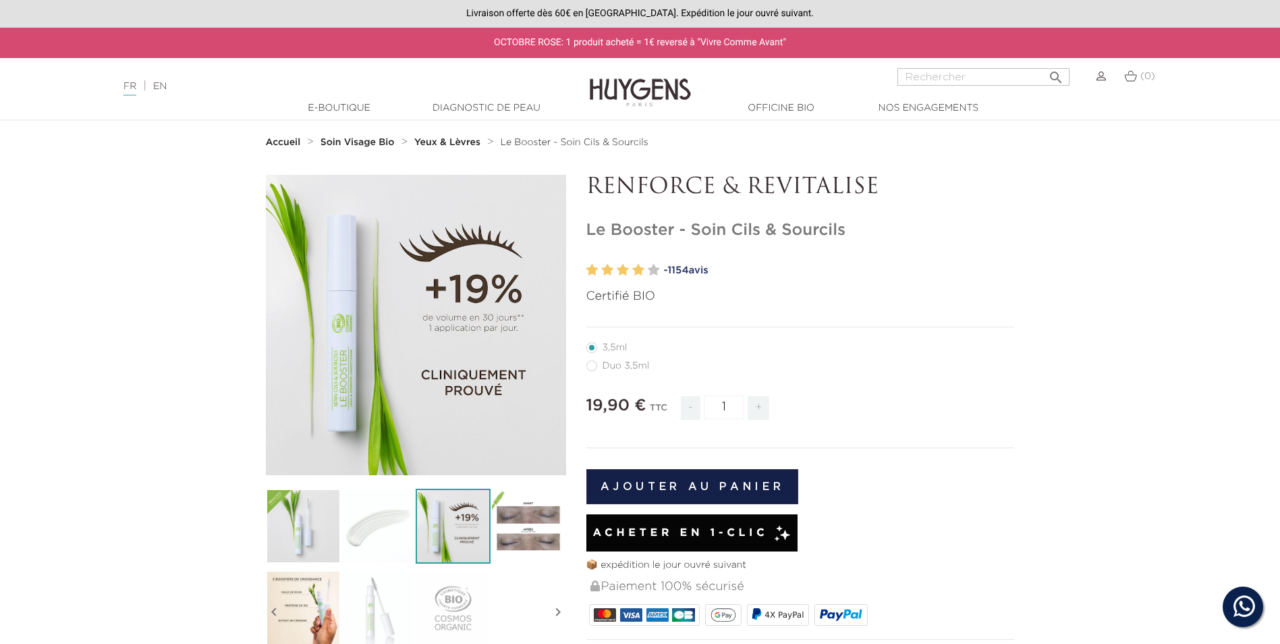
click at [493, 537] on img at bounding box center [528, 526] width 75 height 75
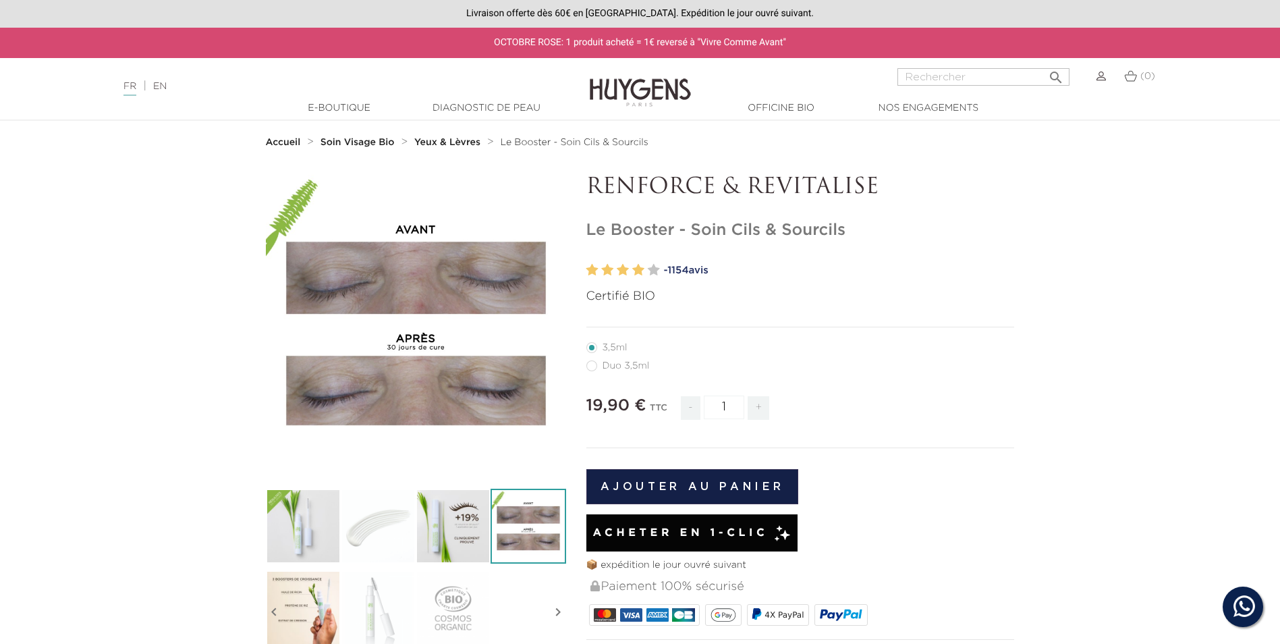
click at [313, 593] on img at bounding box center [303, 607] width 75 height 75
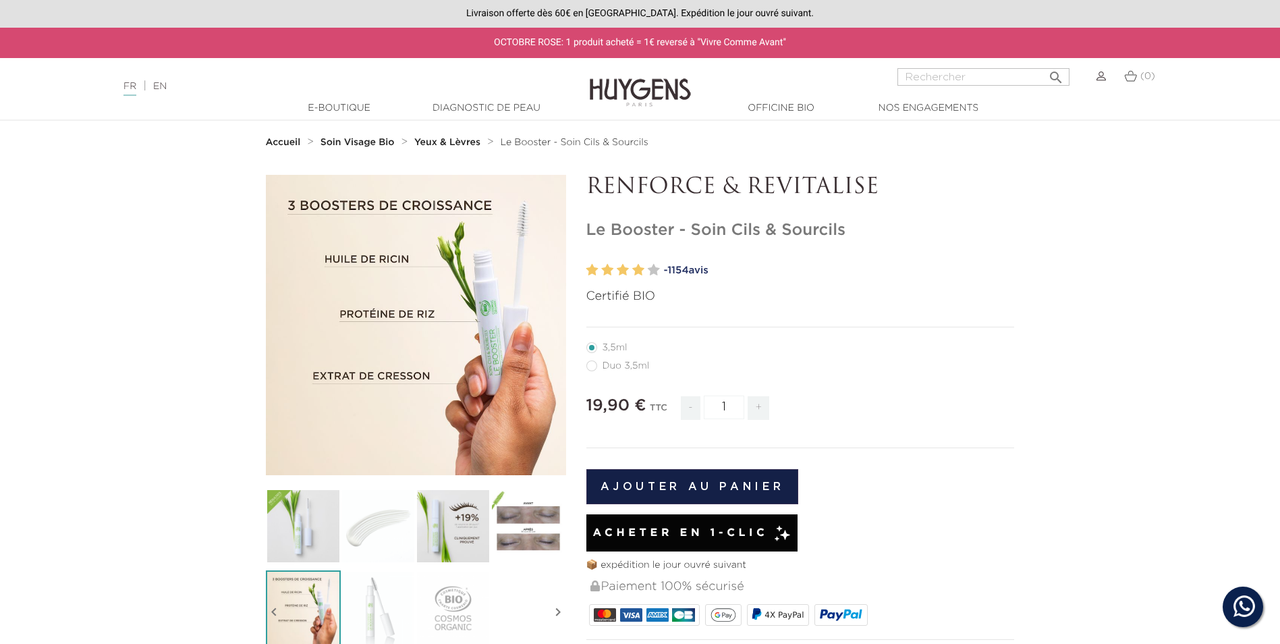
click at [373, 601] on img at bounding box center [378, 607] width 75 height 75
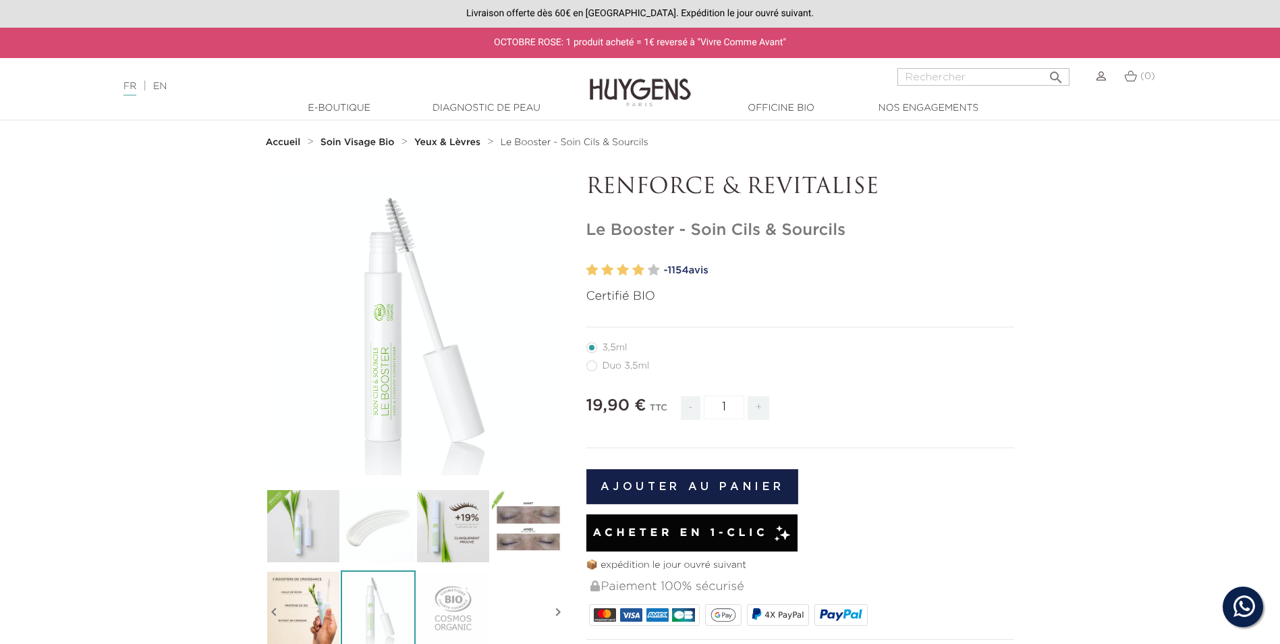
click at [428, 606] on img at bounding box center [453, 607] width 75 height 75
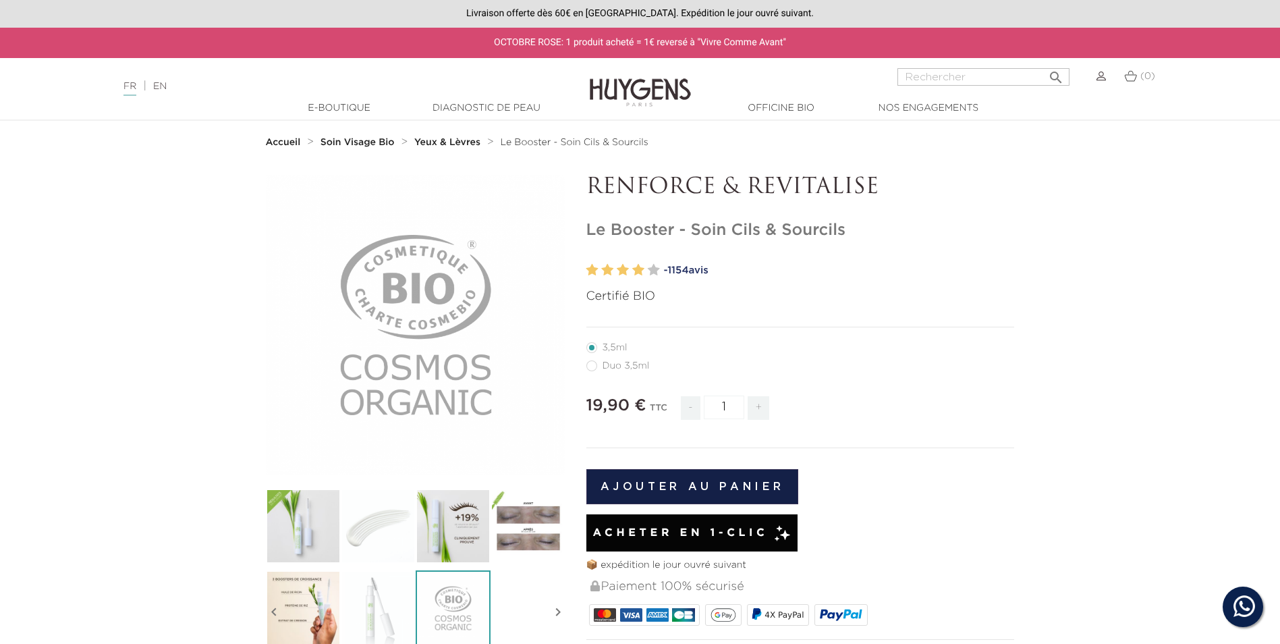
click at [320, 511] on img at bounding box center [303, 526] width 75 height 75
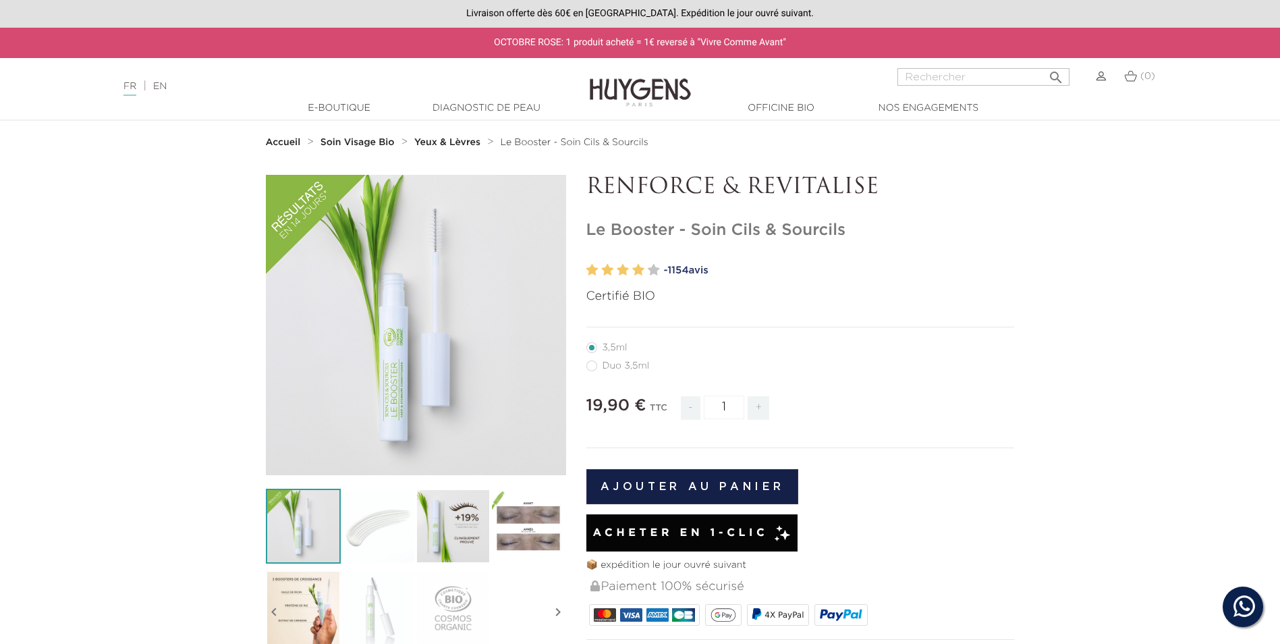
click at [764, 480] on button "Ajouter au panier" at bounding box center [693, 486] width 213 height 35
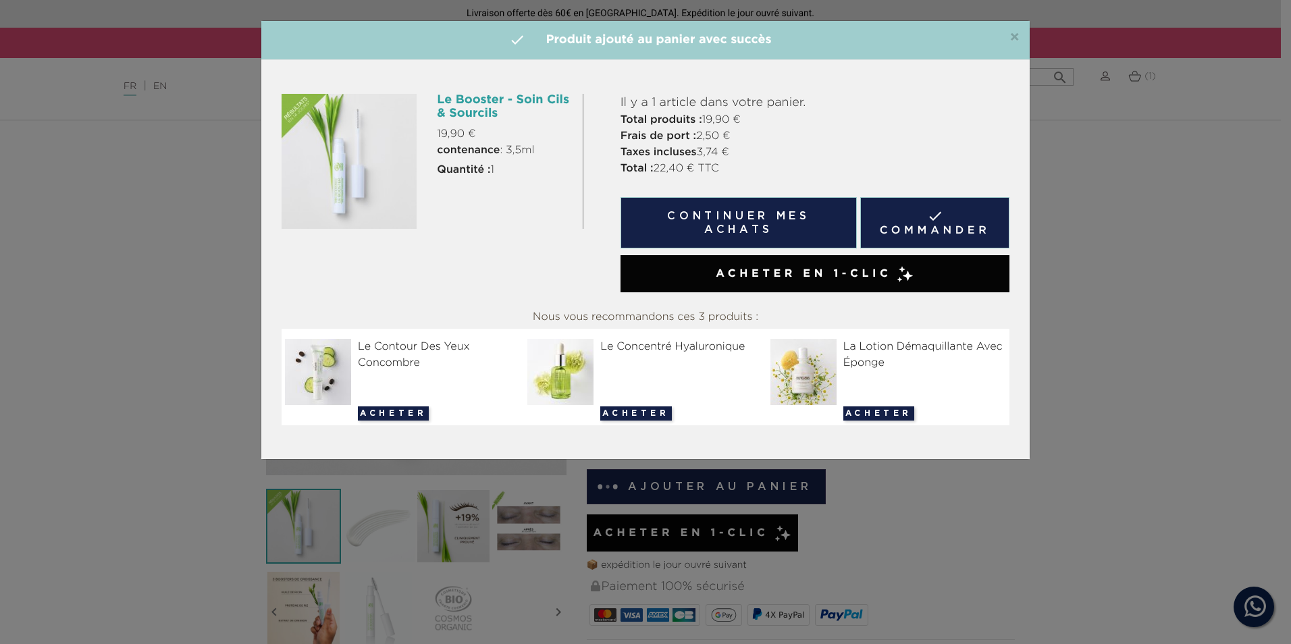
click at [1013, 33] on span "×" at bounding box center [1014, 38] width 10 height 16
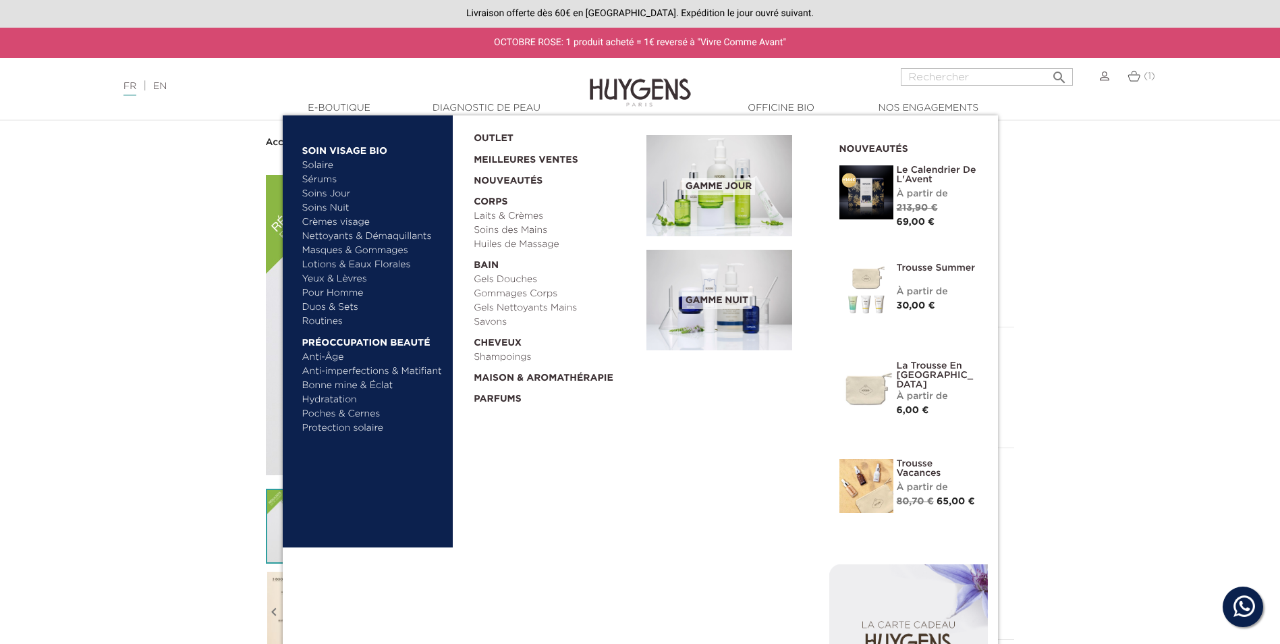
click at [331, 218] on link "Crèmes visage" at bounding box center [372, 222] width 141 height 14
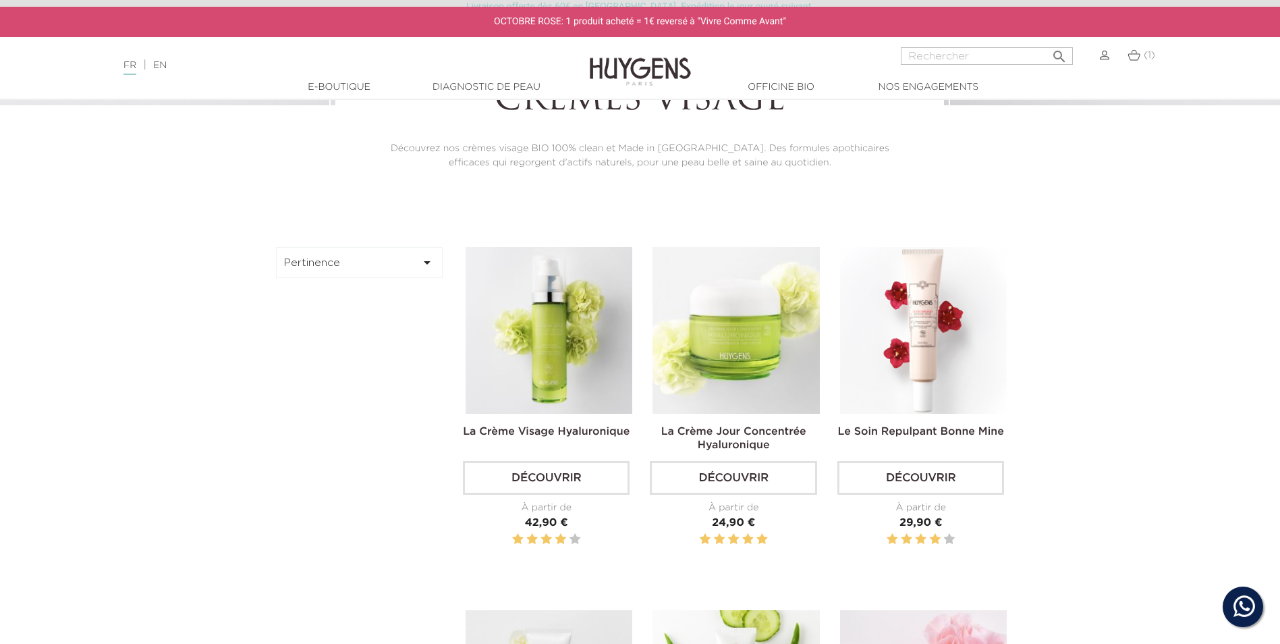
scroll to position [405, 0]
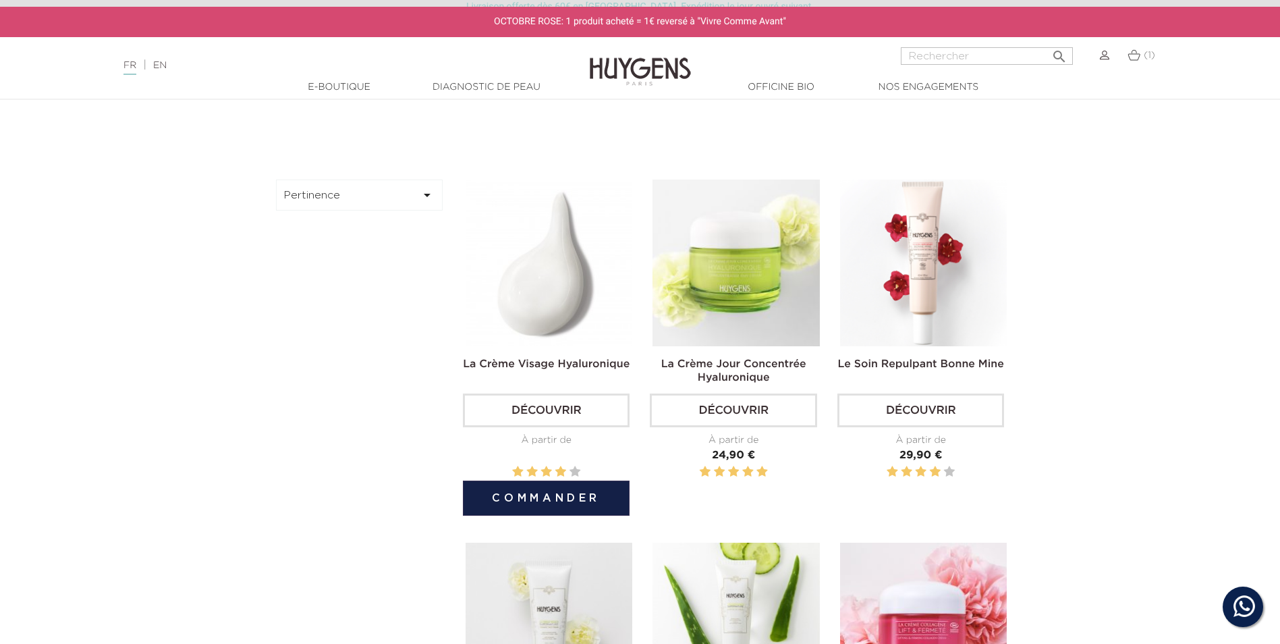
click at [574, 252] on img at bounding box center [549, 263] width 167 height 167
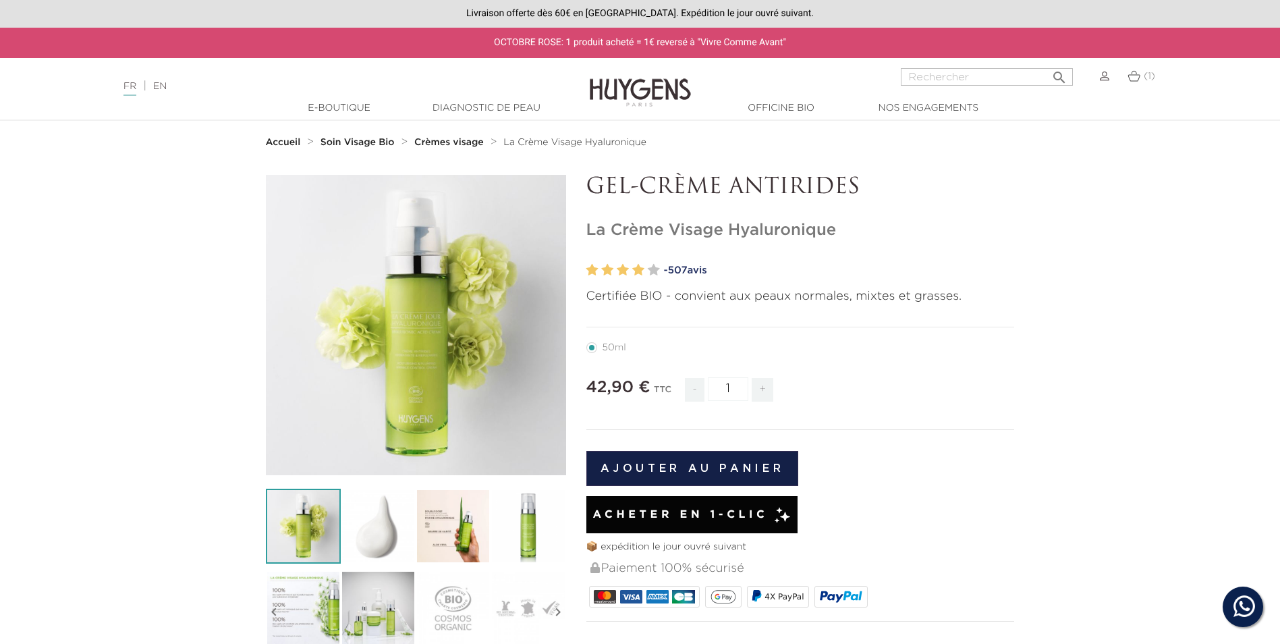
click at [371, 529] on img at bounding box center [378, 526] width 75 height 75
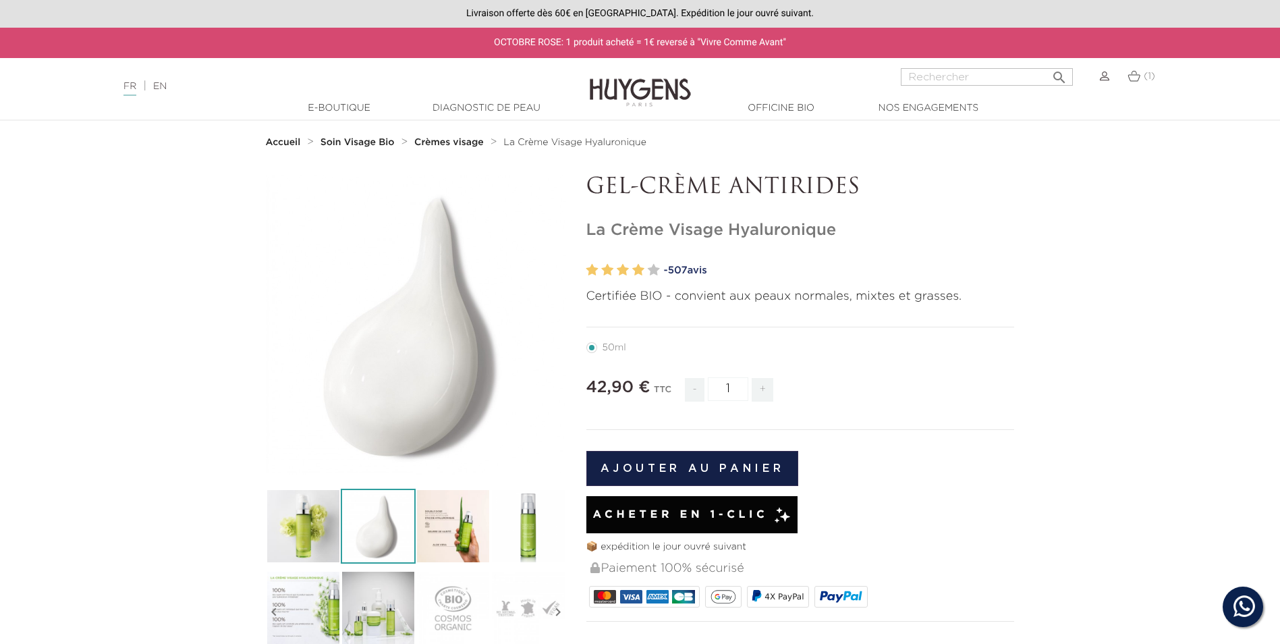
click at [437, 533] on img at bounding box center [453, 526] width 75 height 75
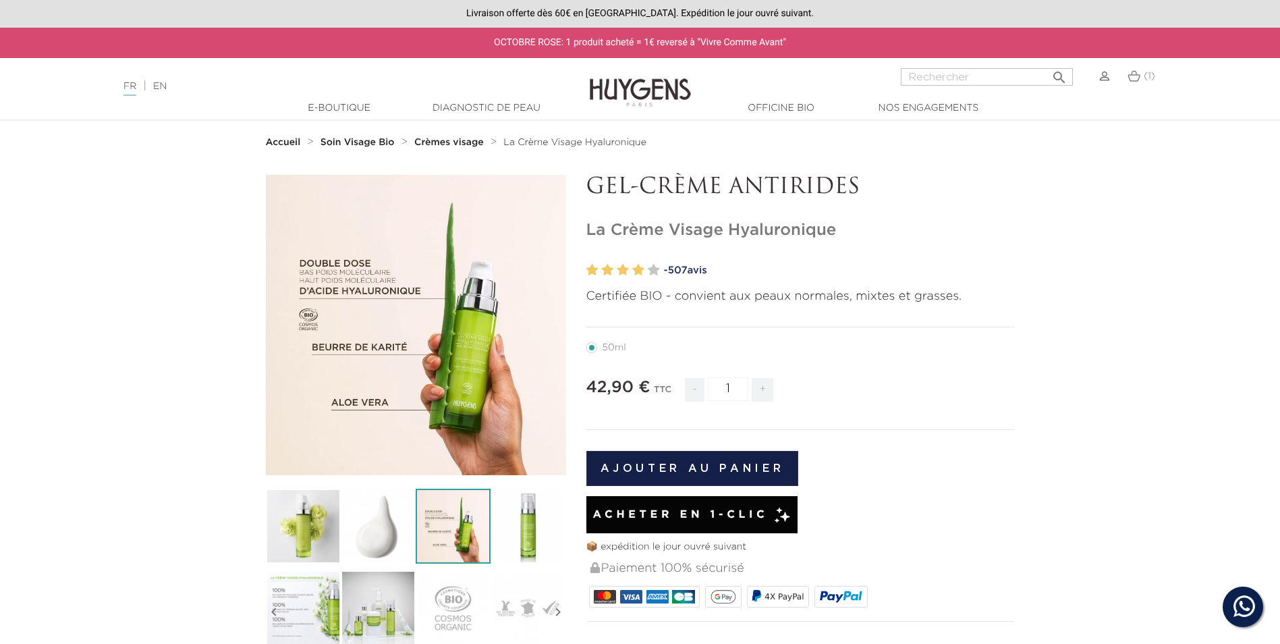
click at [535, 516] on img at bounding box center [528, 526] width 75 height 75
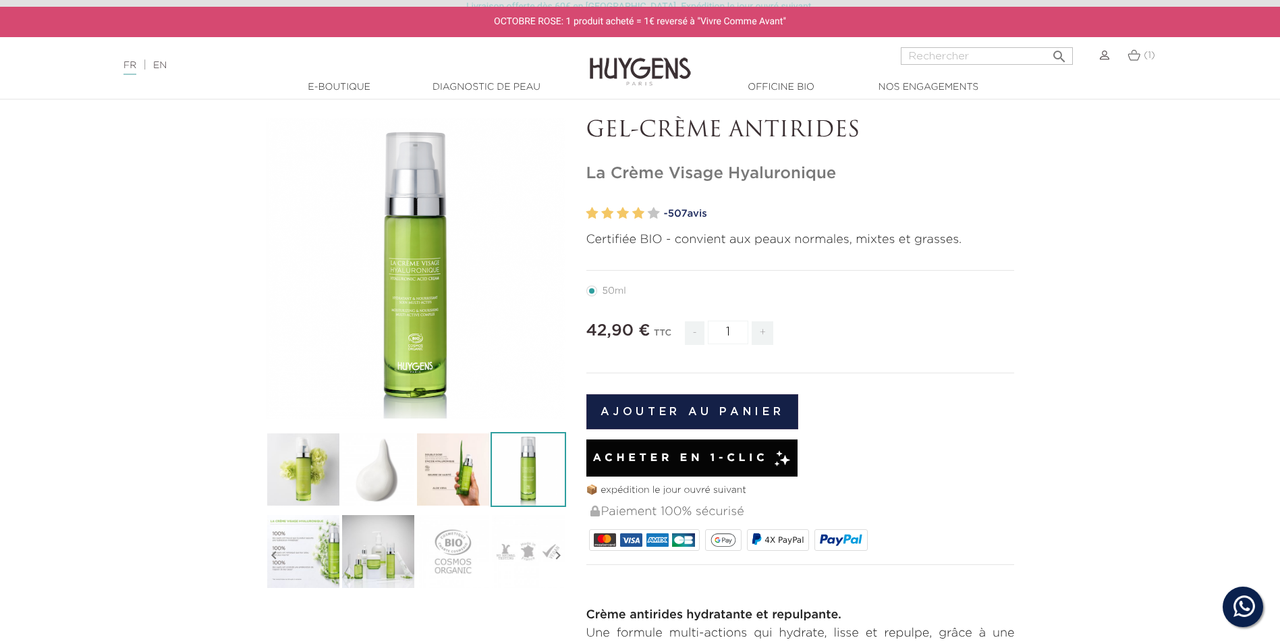
scroll to position [135, 0]
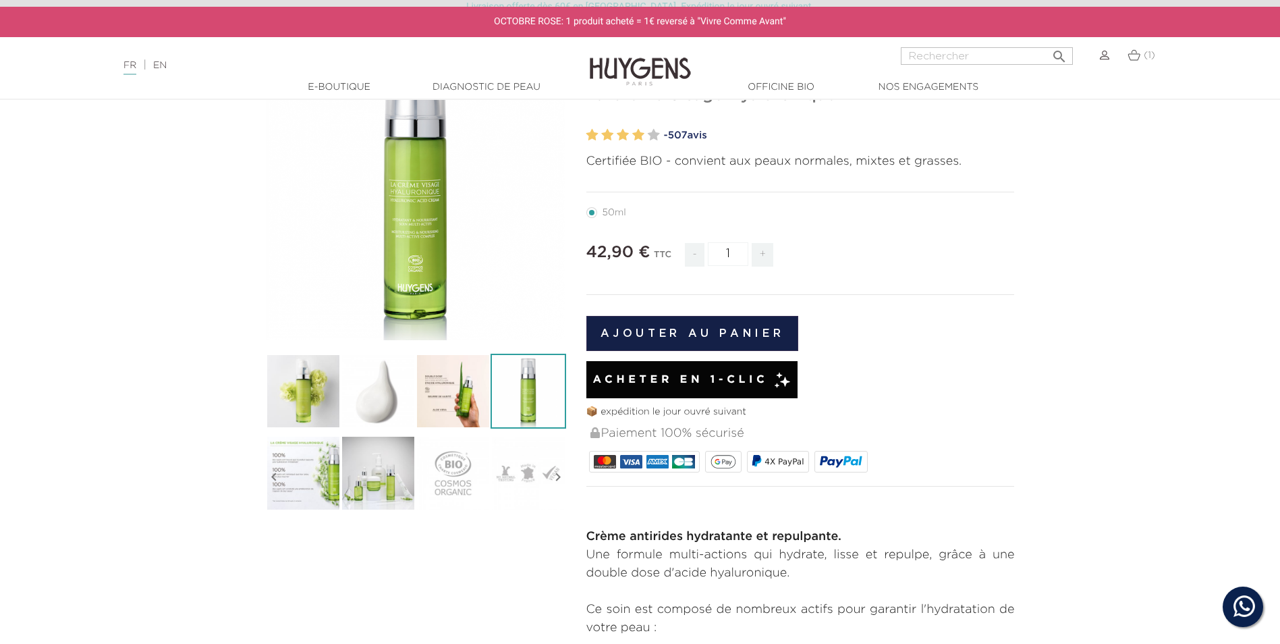
drag, startPoint x: 298, startPoint y: 503, endPoint x: 364, endPoint y: 486, distance: 68.3
click at [298, 502] on img at bounding box center [303, 472] width 75 height 75
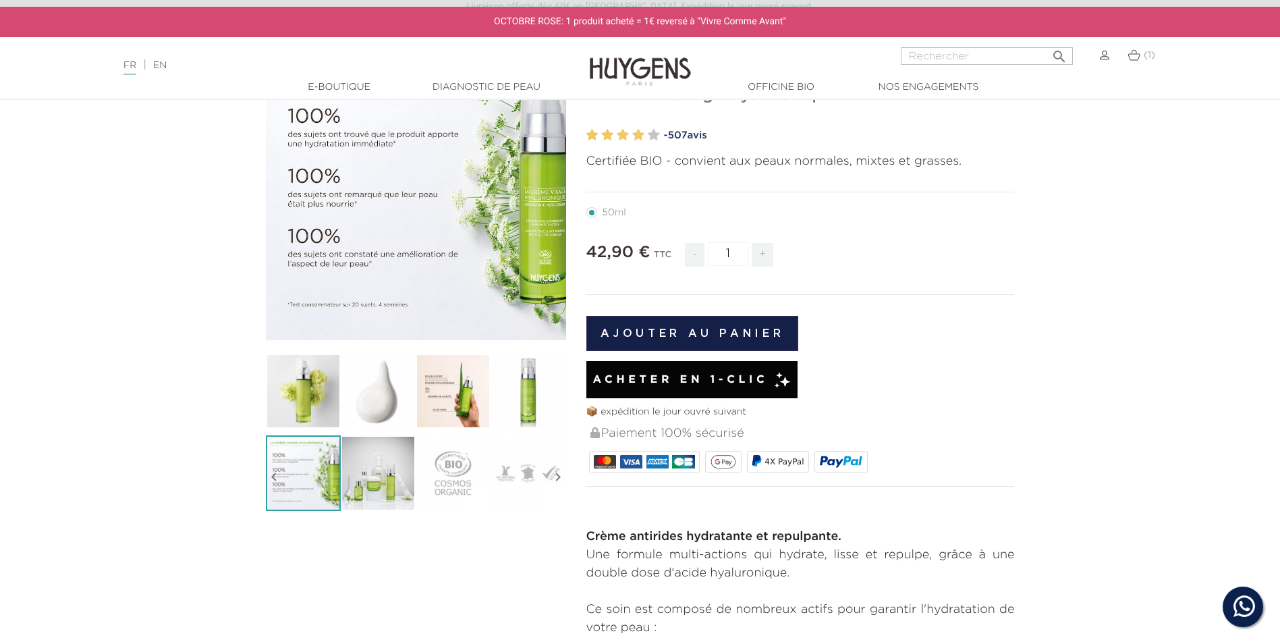
click at [398, 481] on img at bounding box center [378, 472] width 75 height 75
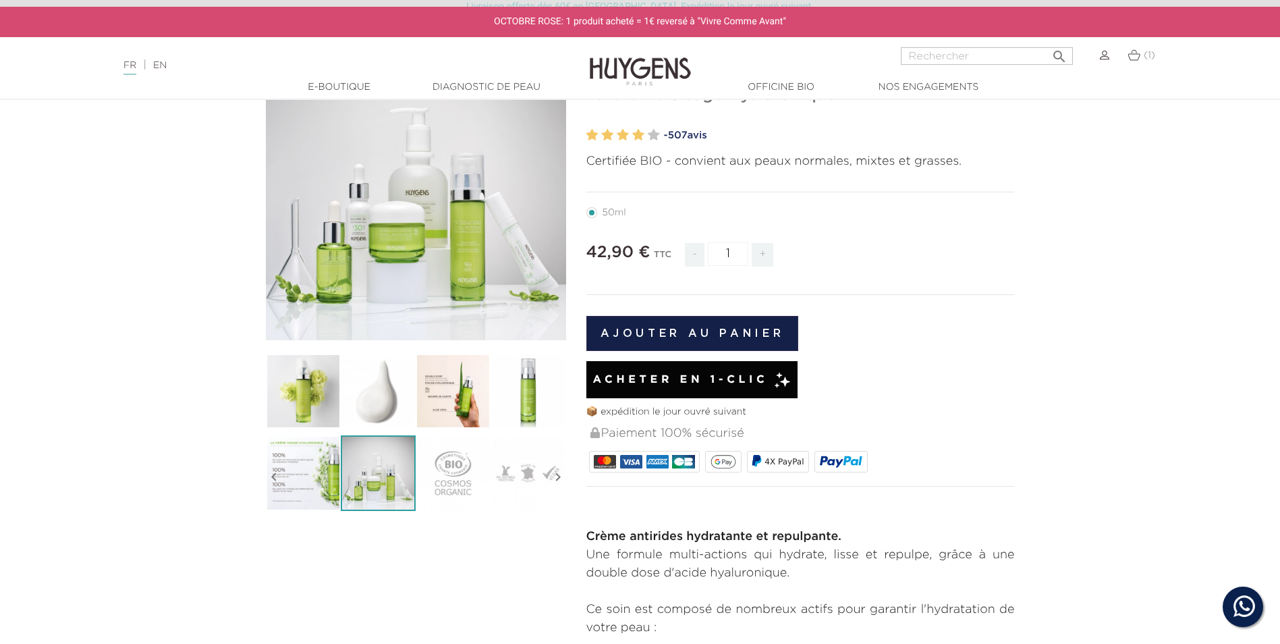
scroll to position [0, 0]
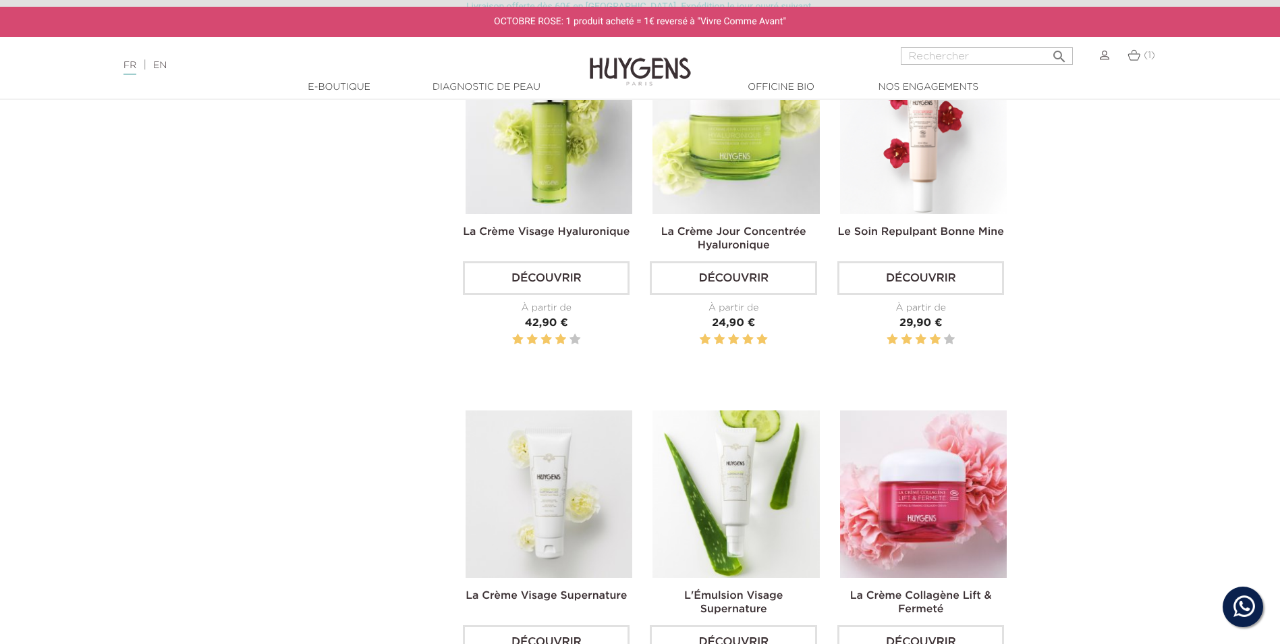
scroll to position [270, 0]
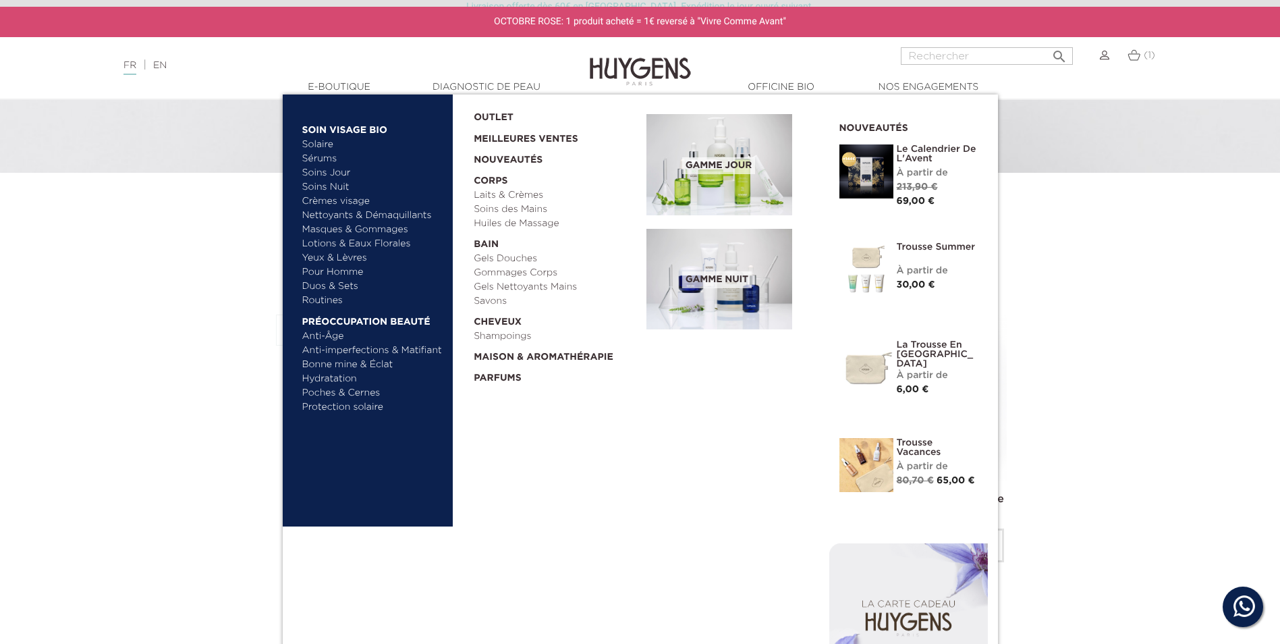
click at [323, 258] on link "Yeux & Lèvres" at bounding box center [372, 258] width 141 height 14
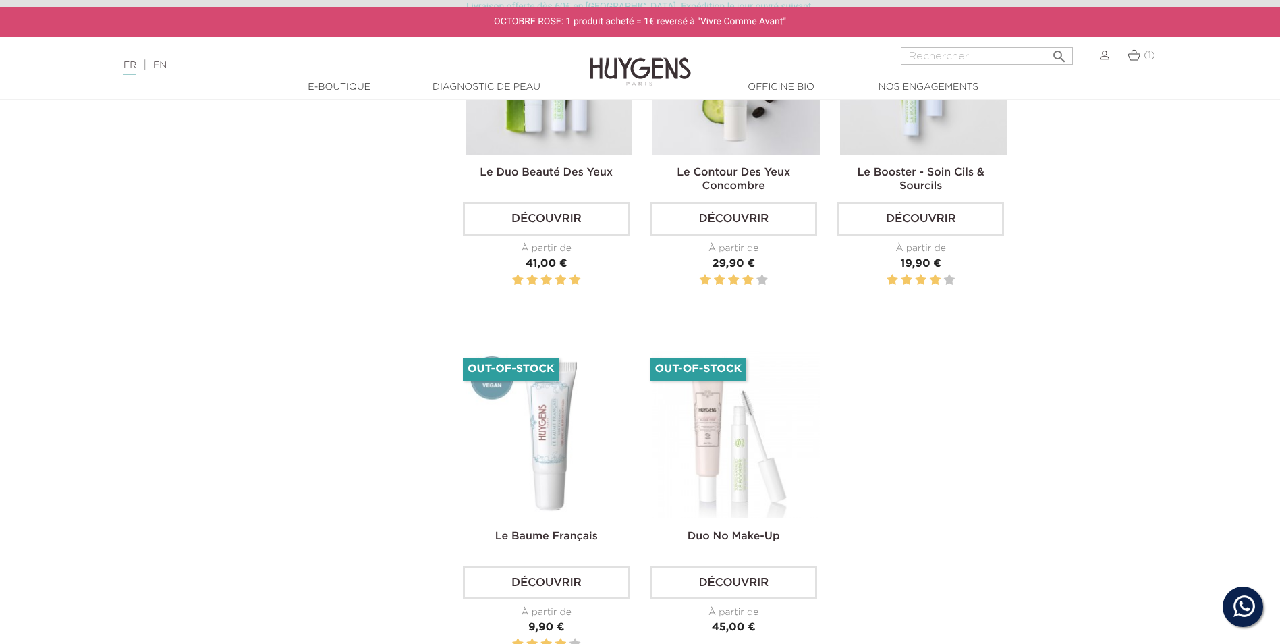
scroll to position [337, 0]
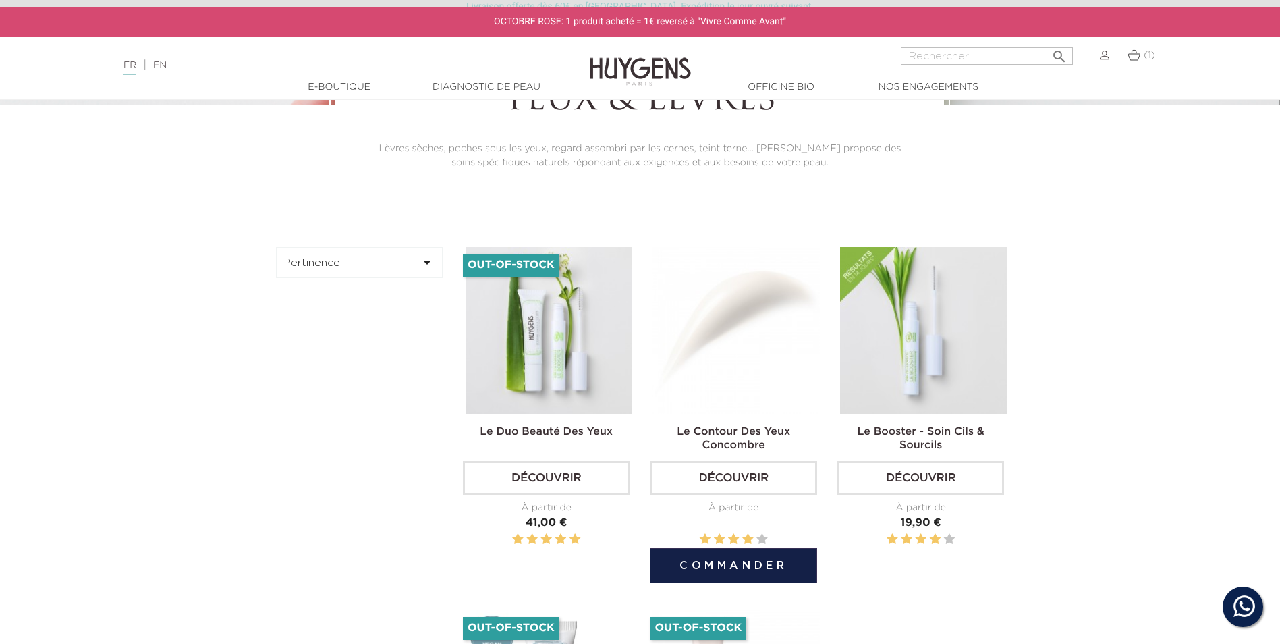
click at [701, 337] on img at bounding box center [736, 330] width 167 height 167
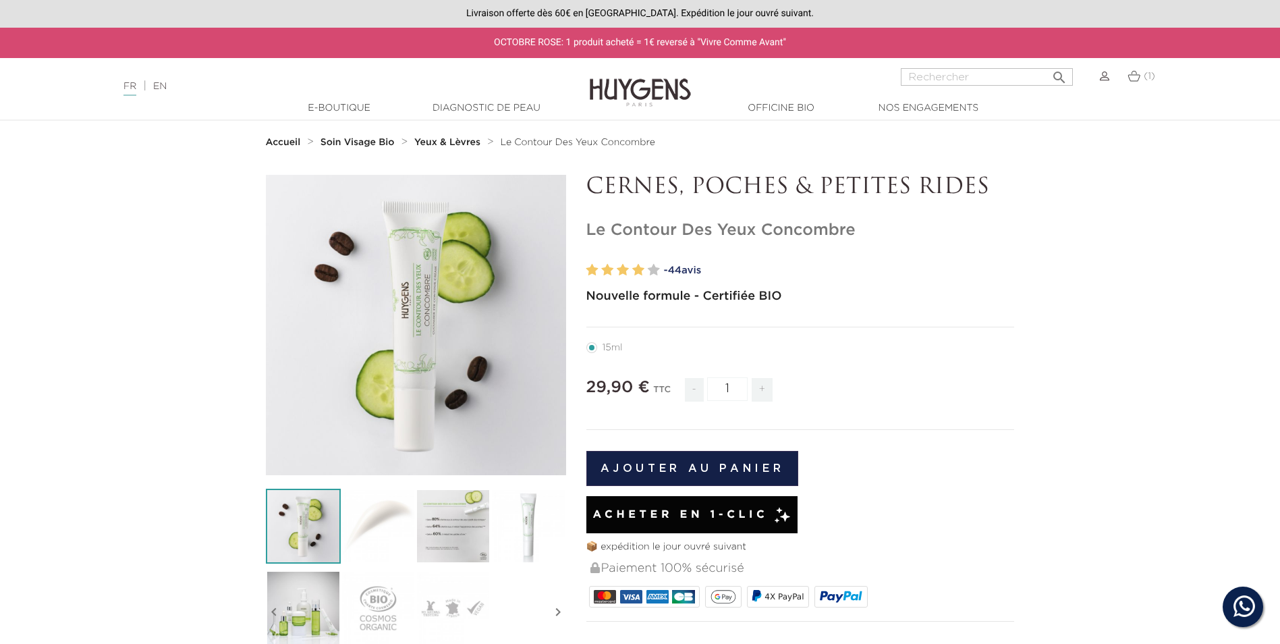
click at [359, 512] on img at bounding box center [378, 526] width 75 height 75
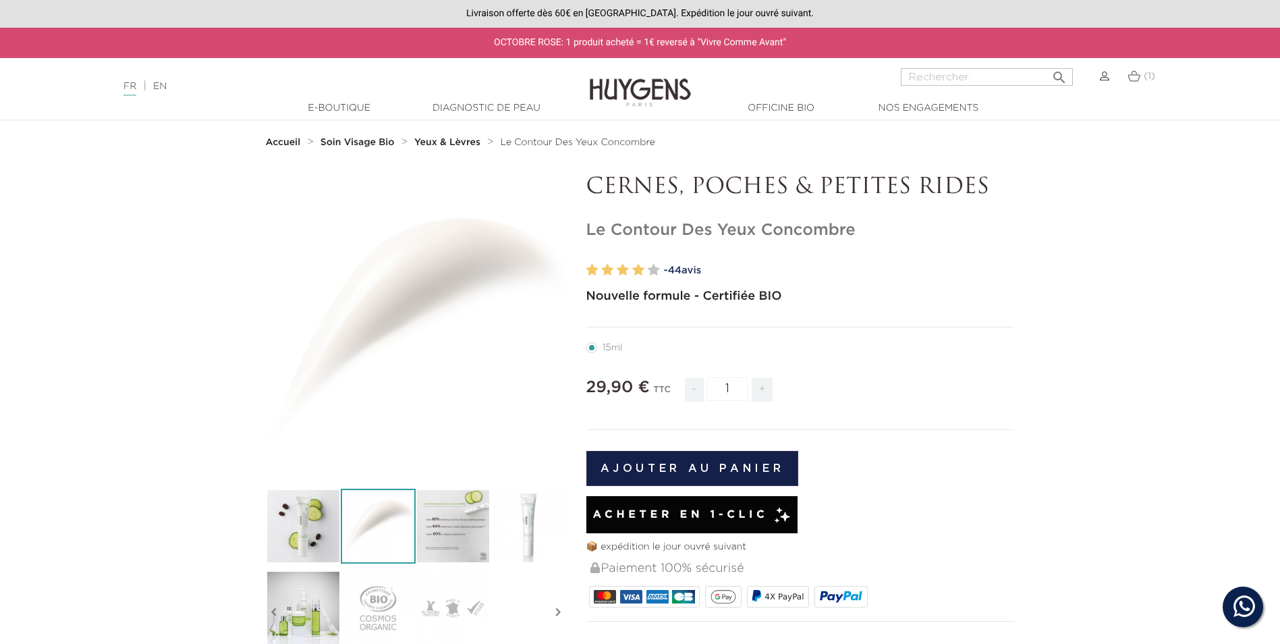
click at [414, 511] on img at bounding box center [378, 526] width 75 height 75
click at [465, 510] on img at bounding box center [453, 526] width 75 height 75
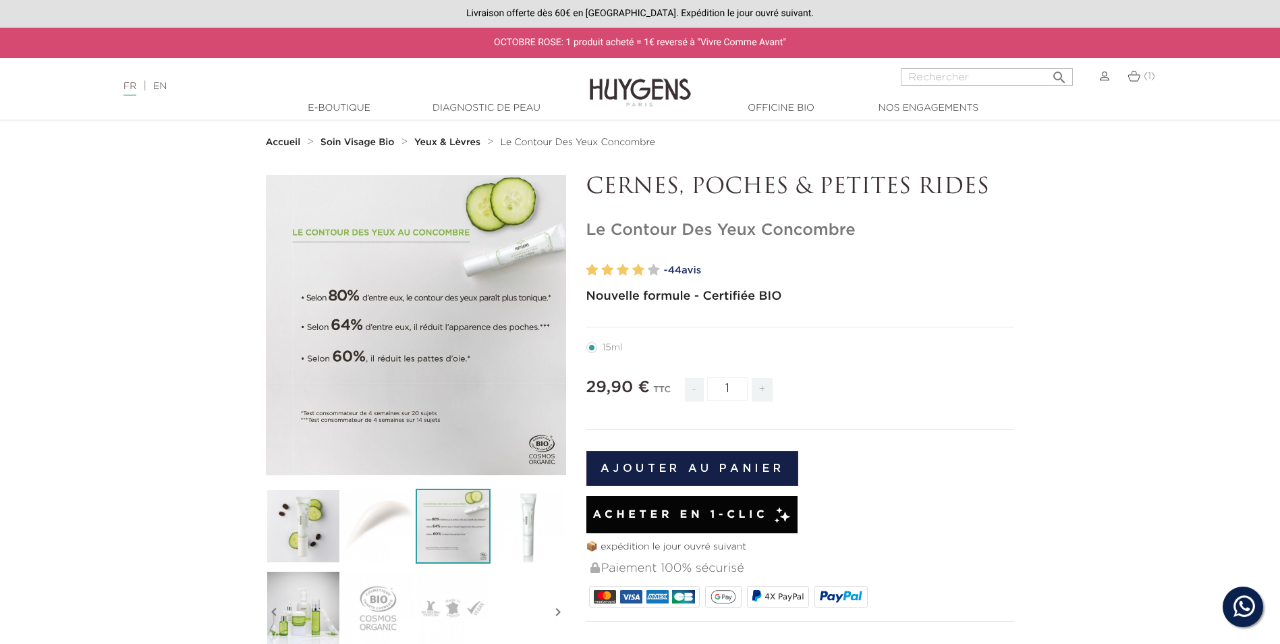
click at [543, 526] on img at bounding box center [528, 526] width 75 height 75
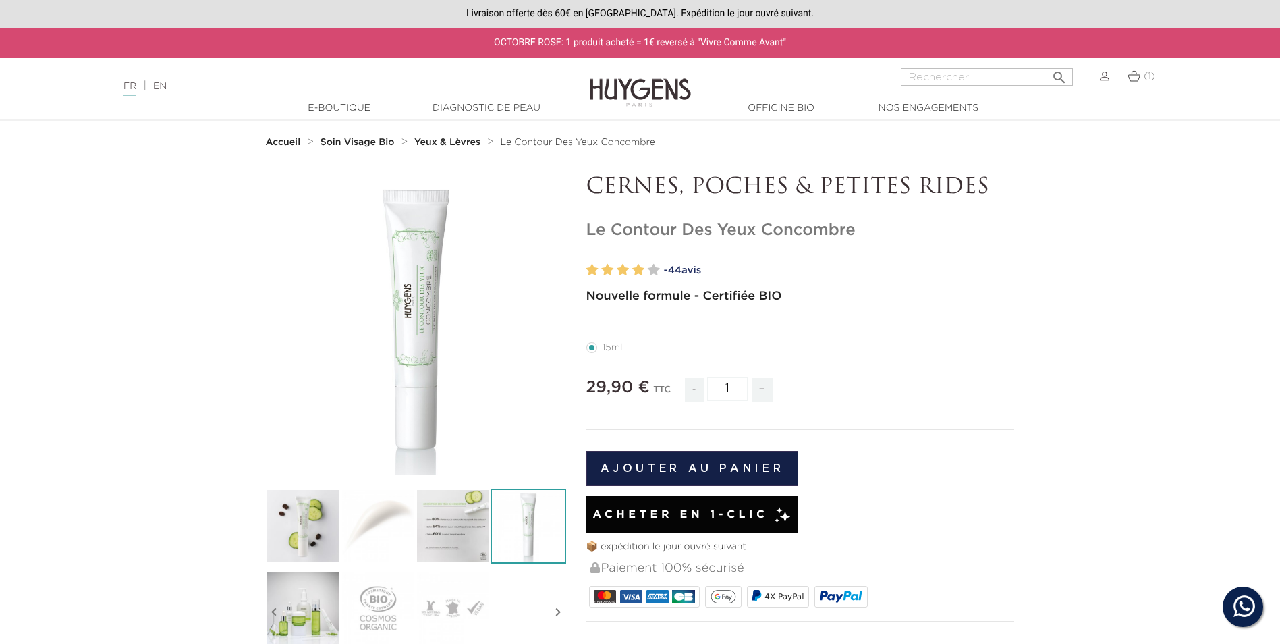
click at [310, 530] on img at bounding box center [303, 526] width 75 height 75
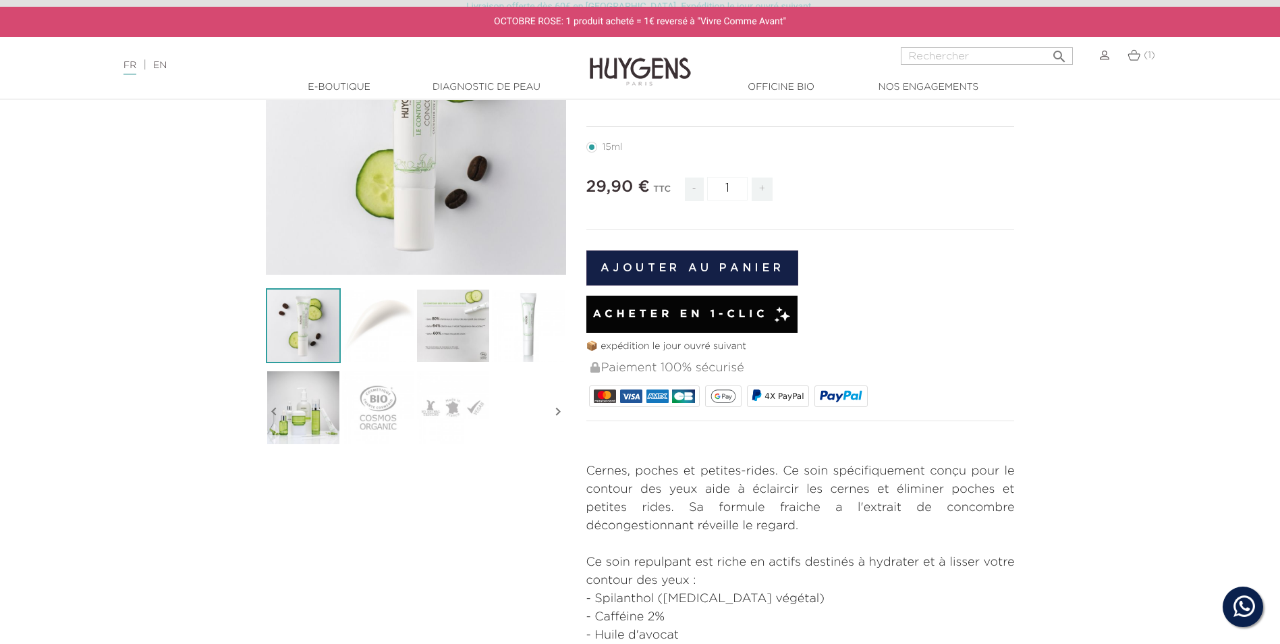
scroll to position [202, 0]
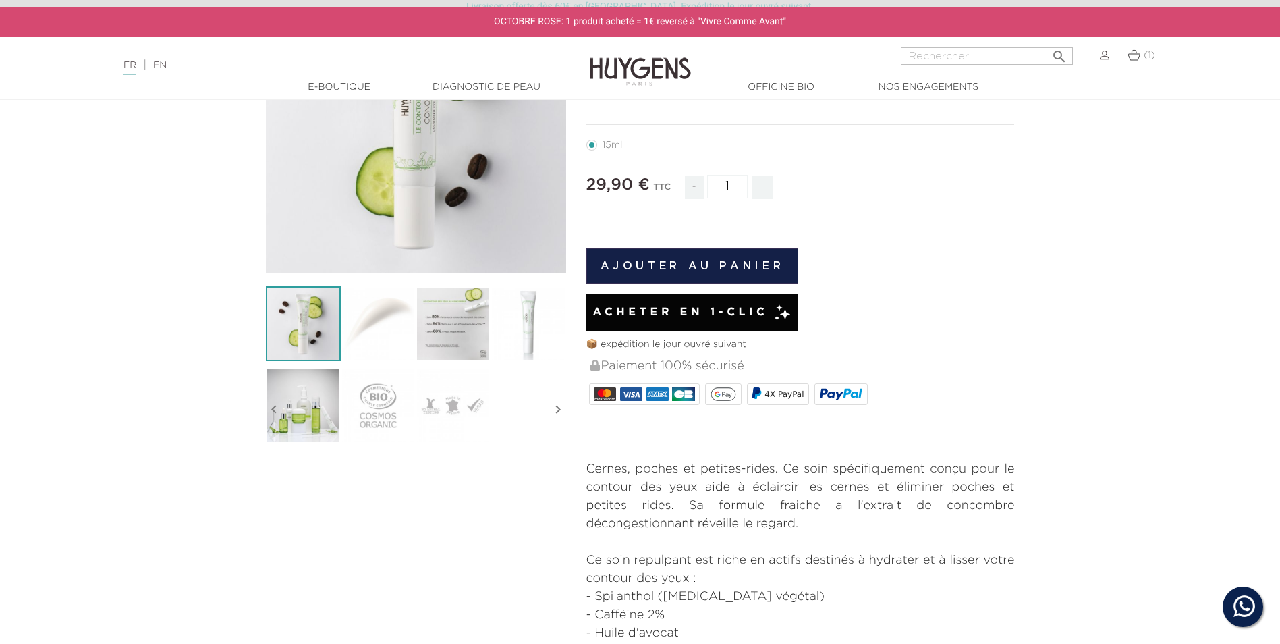
click at [319, 433] on img at bounding box center [303, 405] width 75 height 75
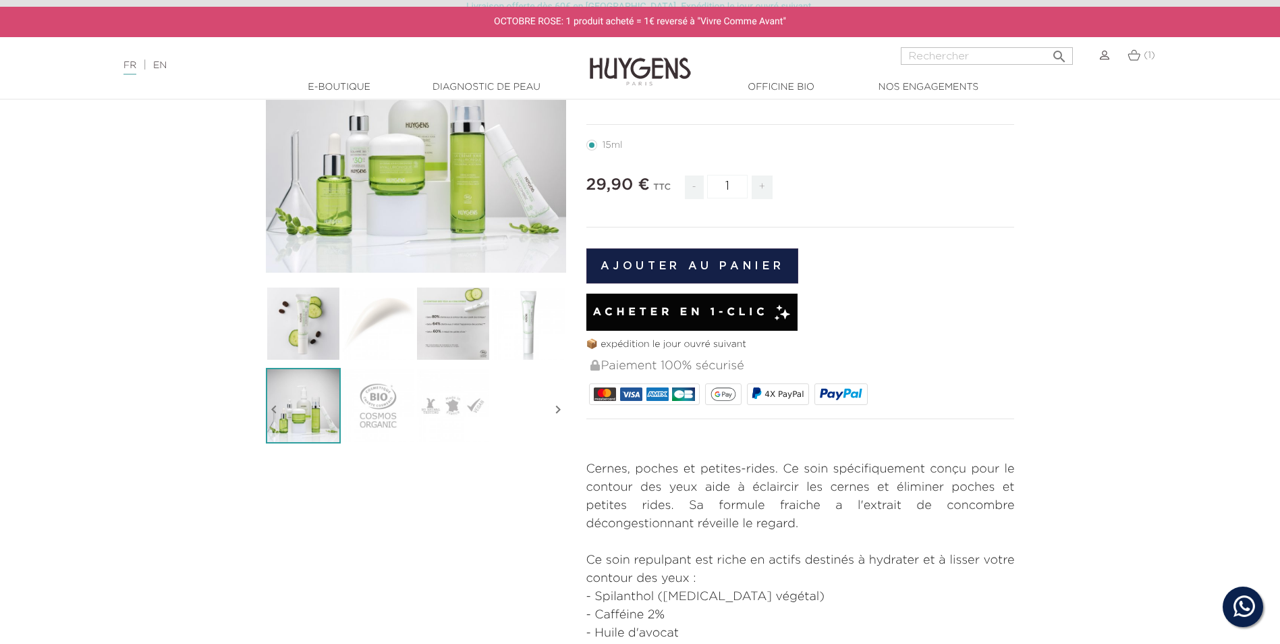
click at [386, 409] on img at bounding box center [378, 405] width 75 height 75
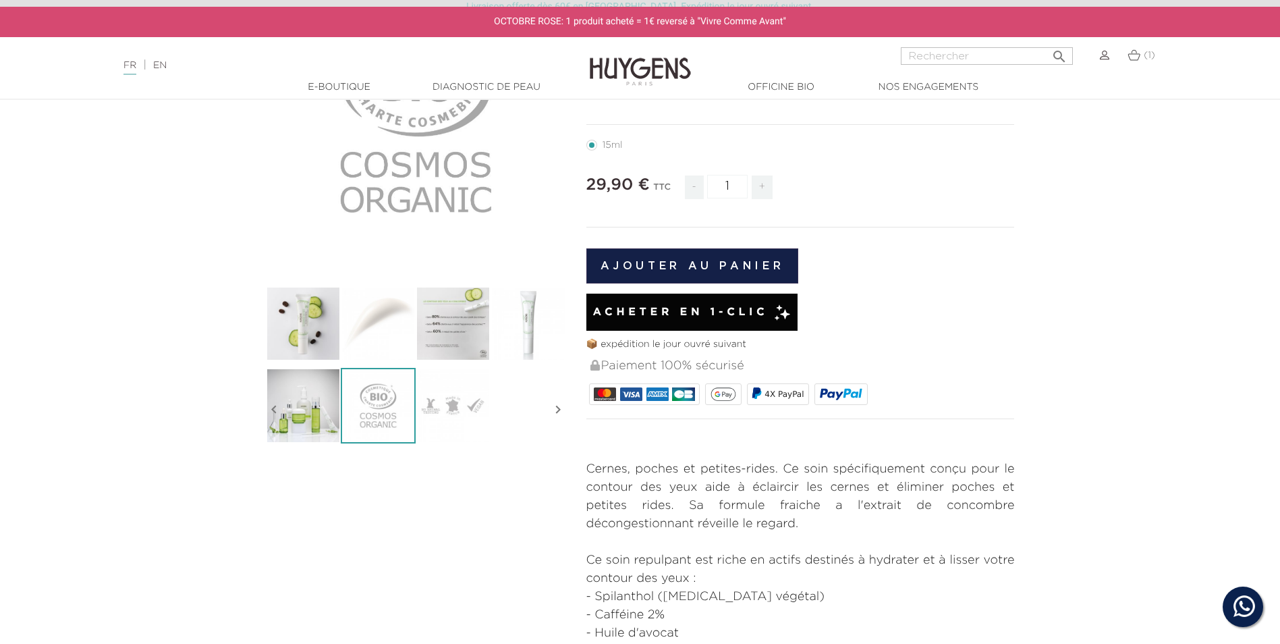
click at [441, 409] on img at bounding box center [453, 405] width 75 height 75
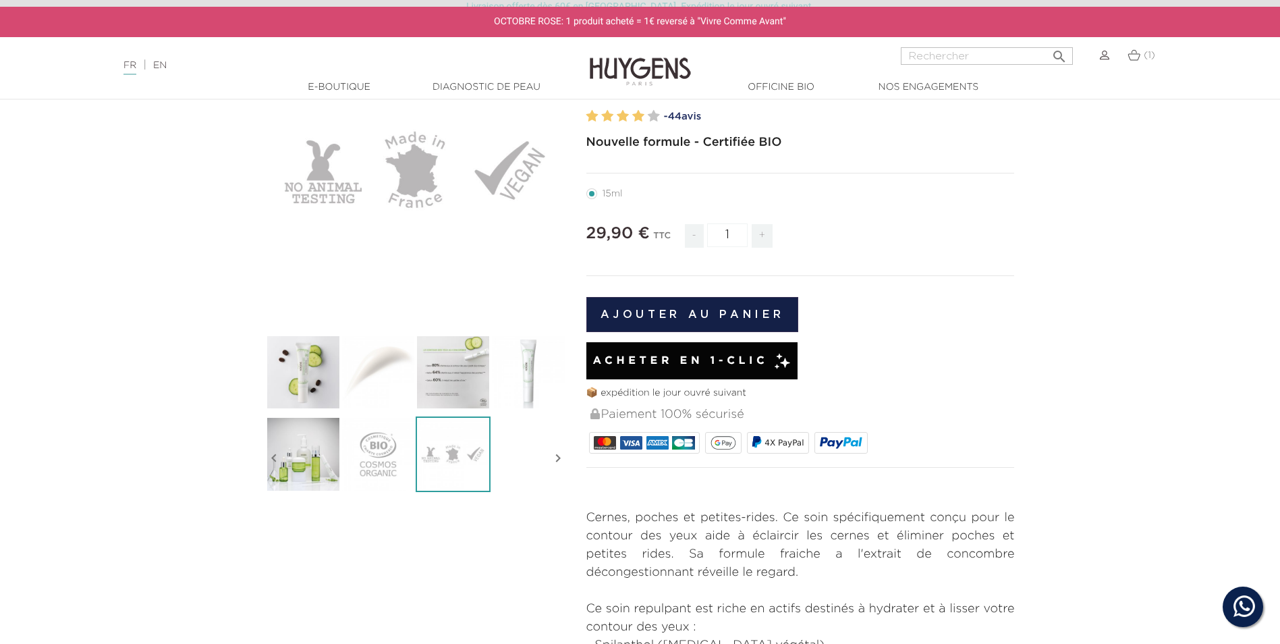
scroll to position [0, 0]
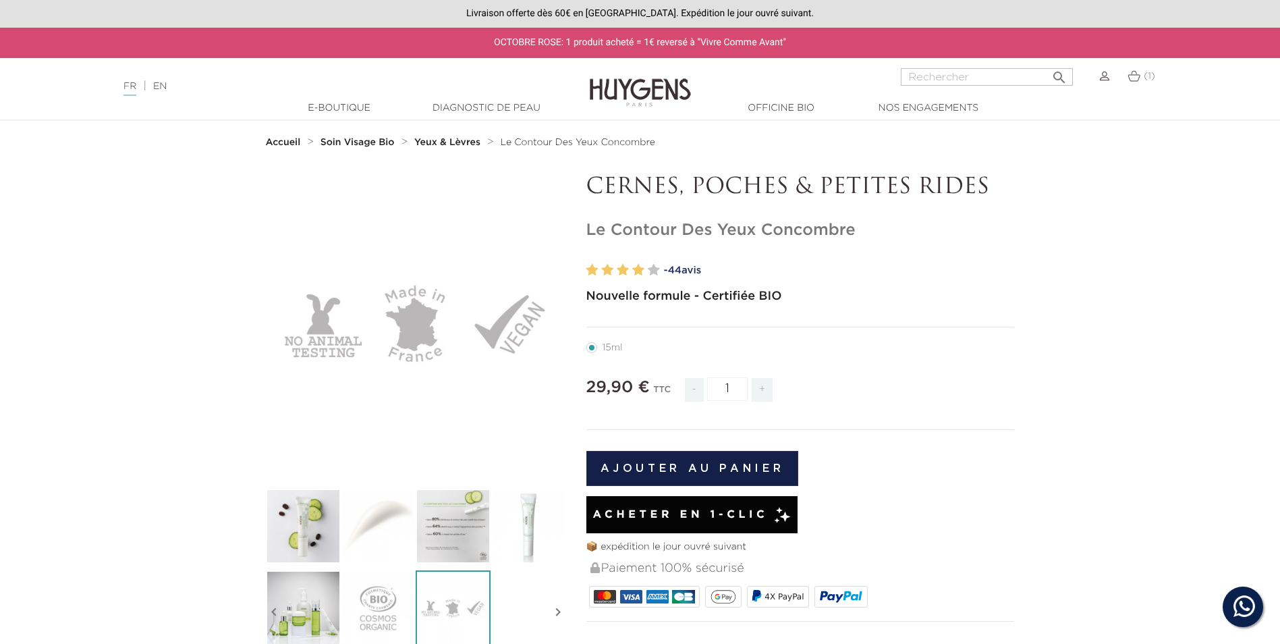
click at [302, 537] on img at bounding box center [303, 526] width 75 height 75
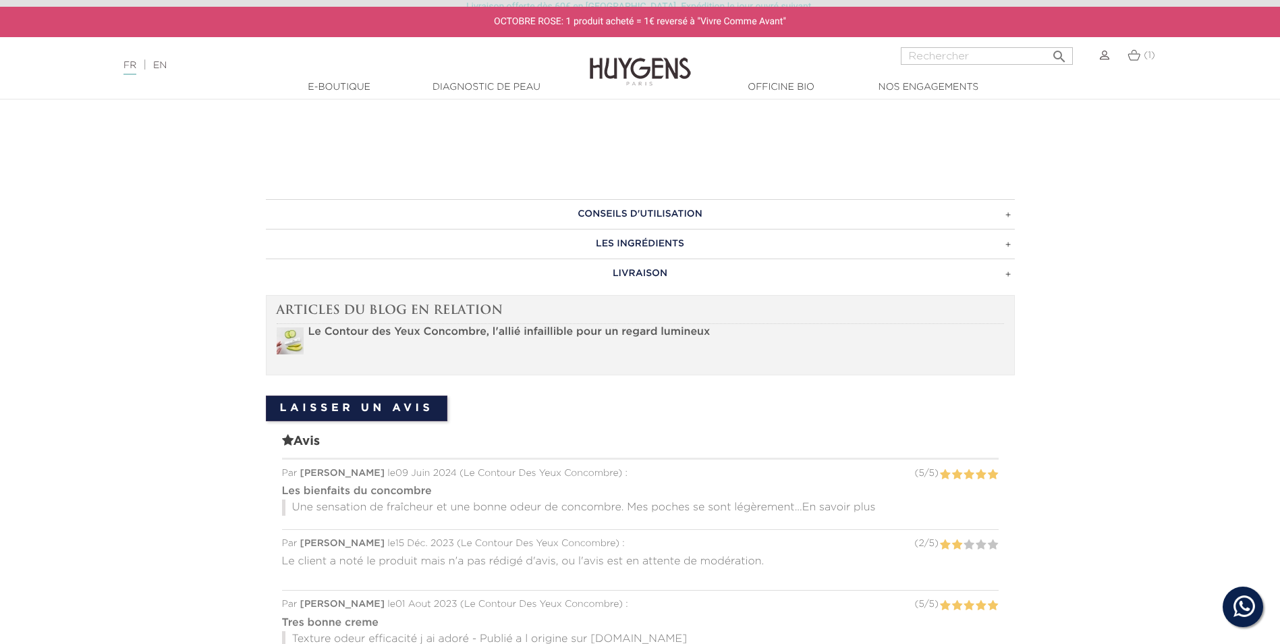
scroll to position [1147, 0]
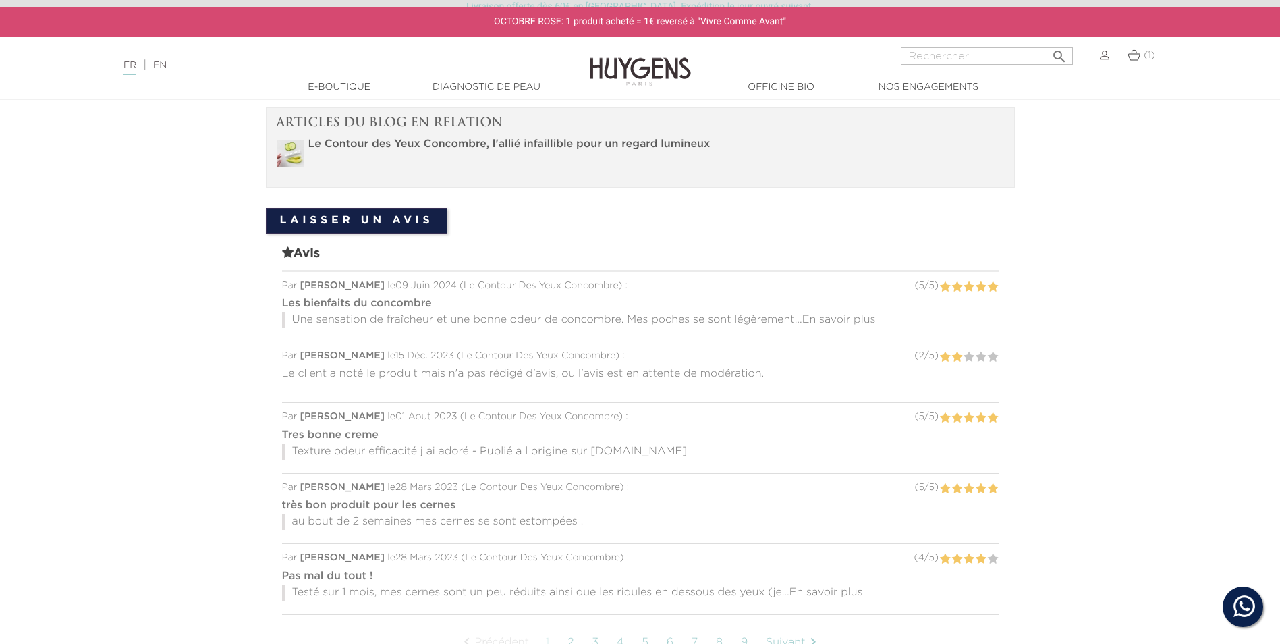
click at [840, 320] on span "En savoir plus" at bounding box center [840, 320] width 74 height 11
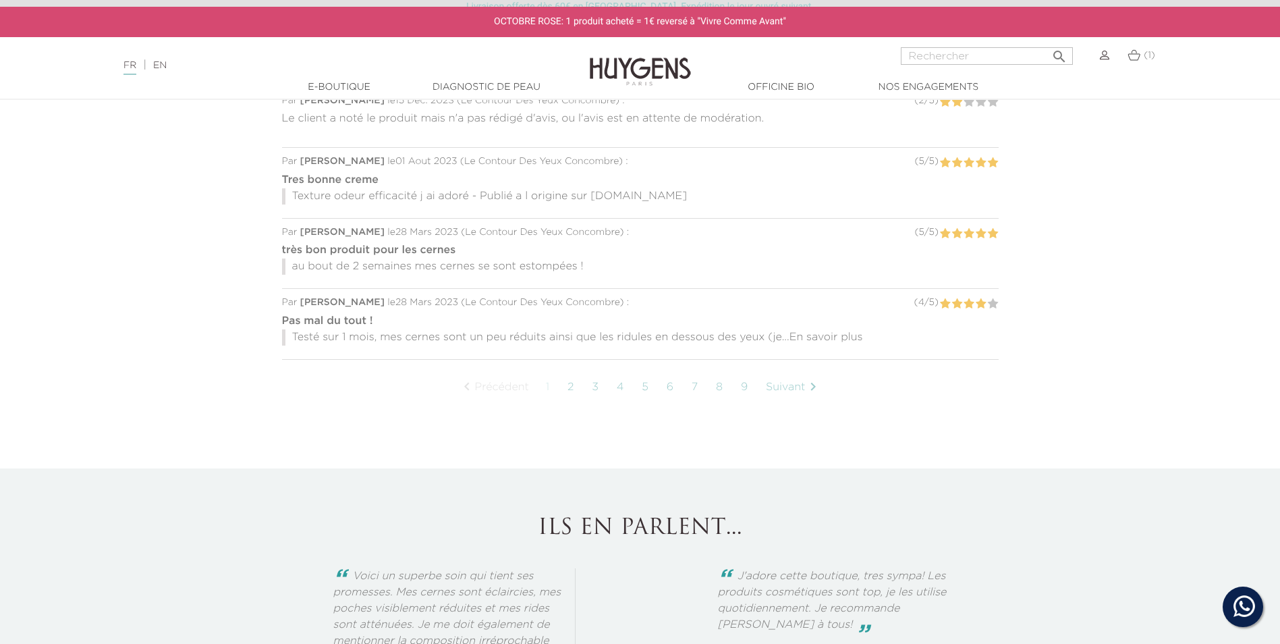
scroll to position [1417, 0]
click at [570, 390] on link "2" at bounding box center [571, 389] width 21 height 34
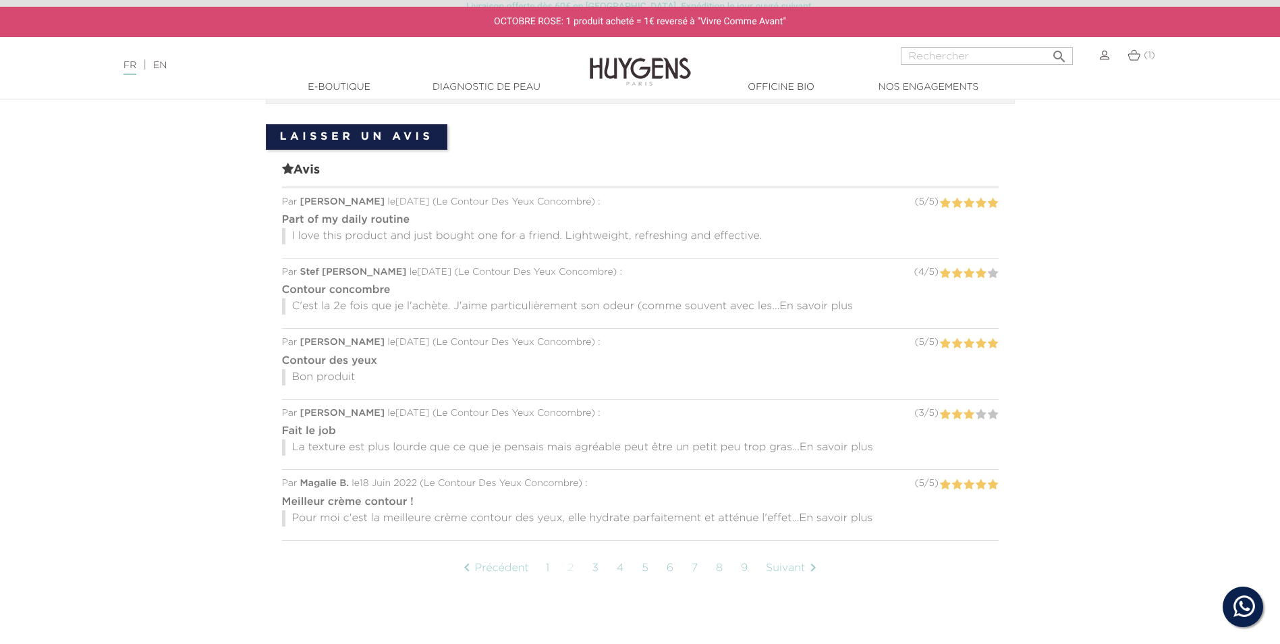
scroll to position [1237, 0]
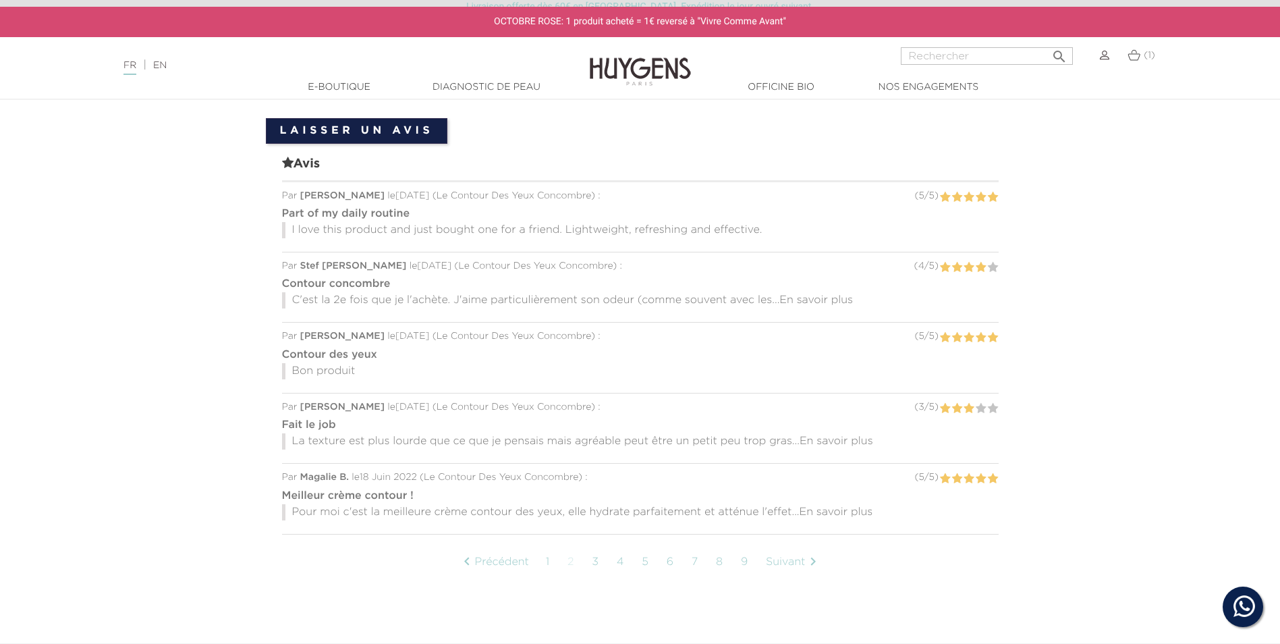
click at [806, 443] on span "En savoir plus" at bounding box center [837, 441] width 74 height 11
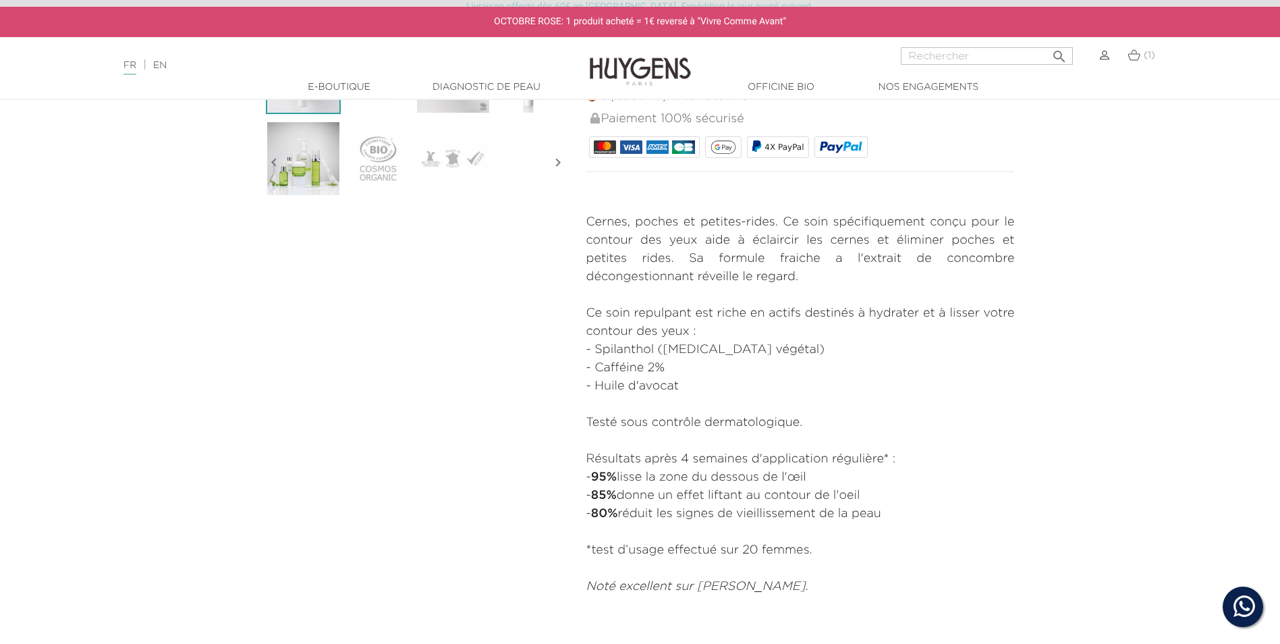
scroll to position [157, 0]
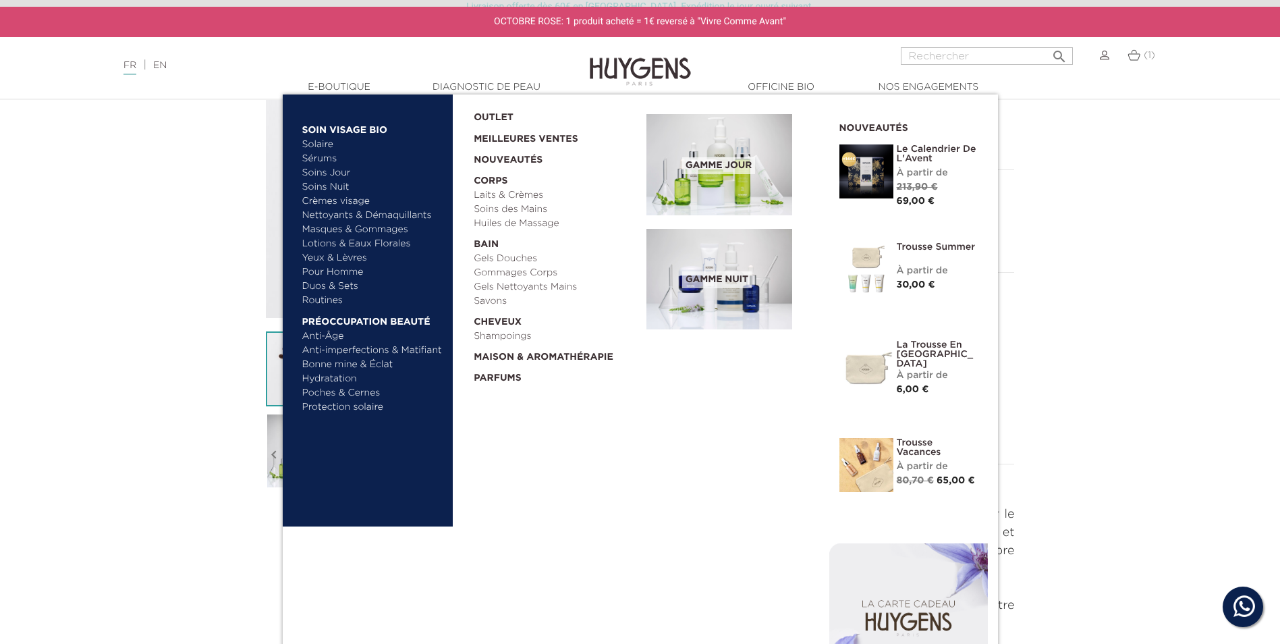
click at [343, 200] on link "Crèmes visage" at bounding box center [372, 201] width 141 height 14
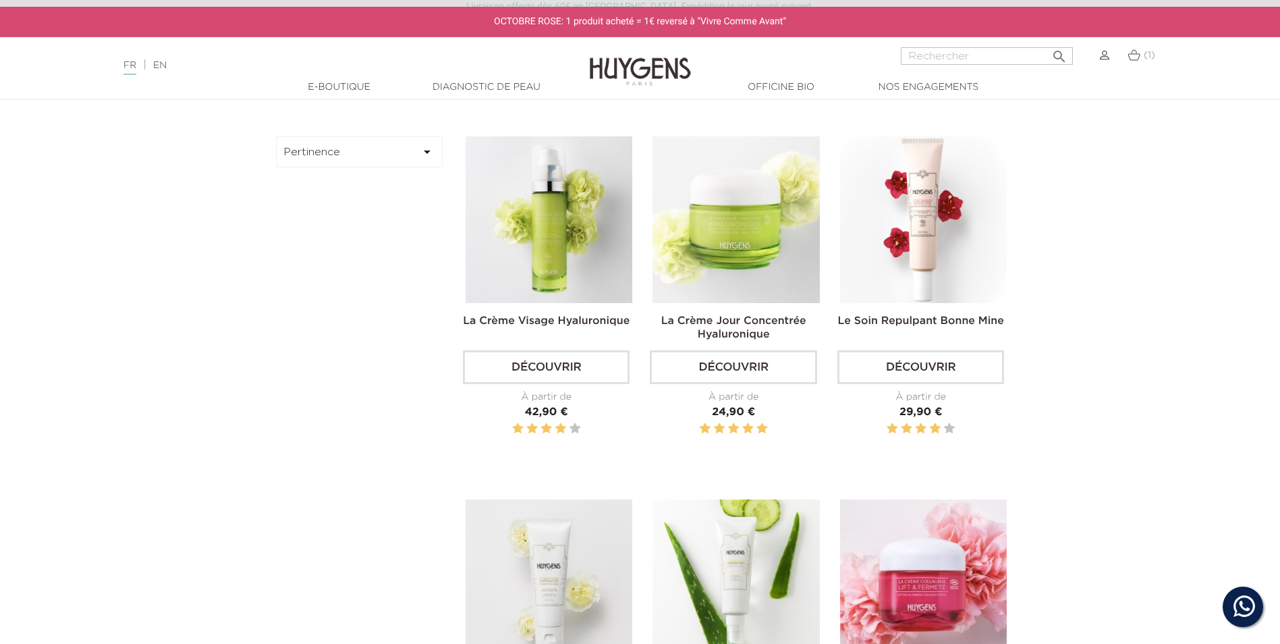
scroll to position [405, 0]
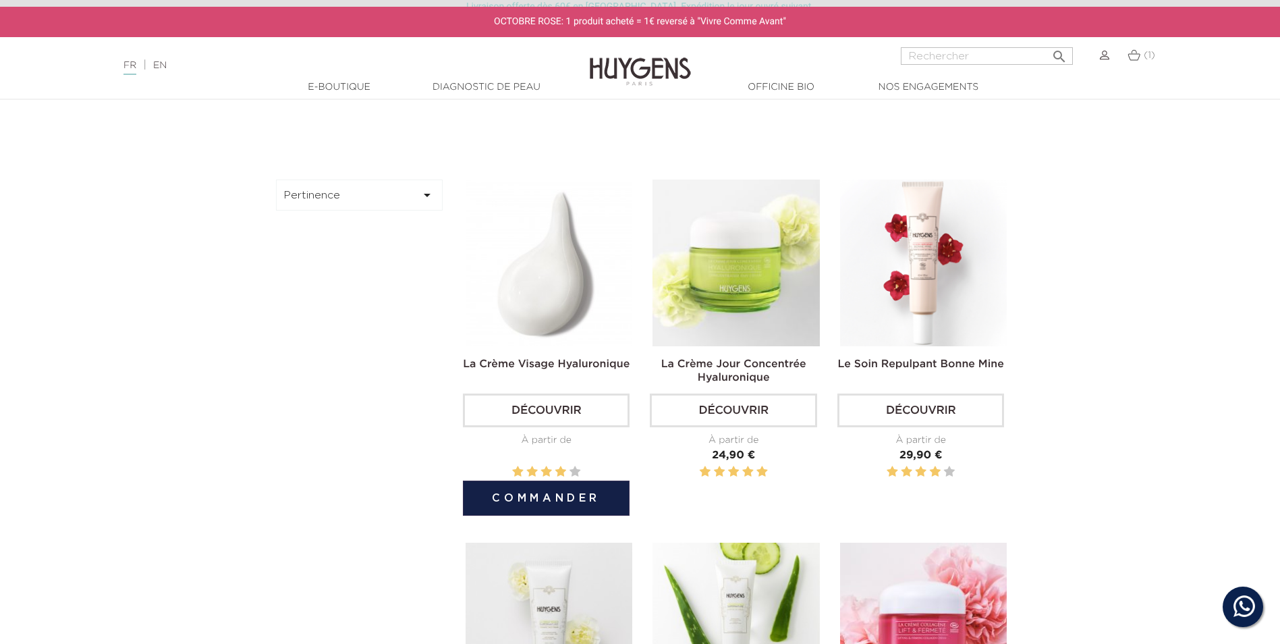
click at [524, 286] on img at bounding box center [549, 263] width 167 height 167
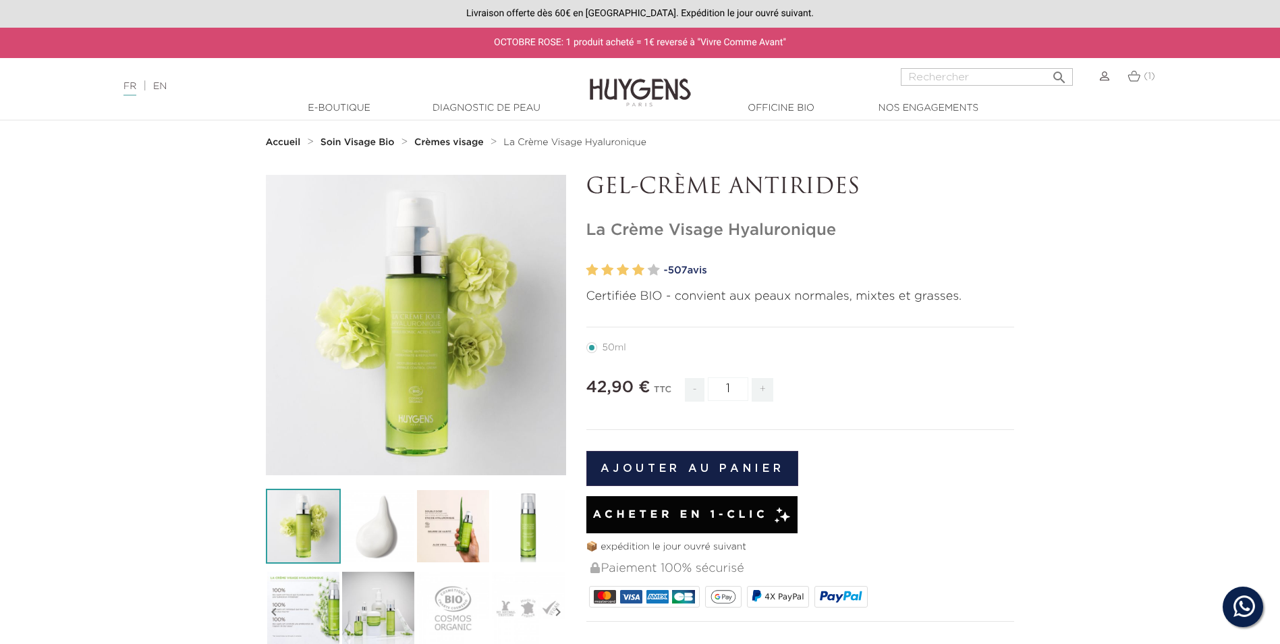
click at [378, 536] on img at bounding box center [378, 526] width 75 height 75
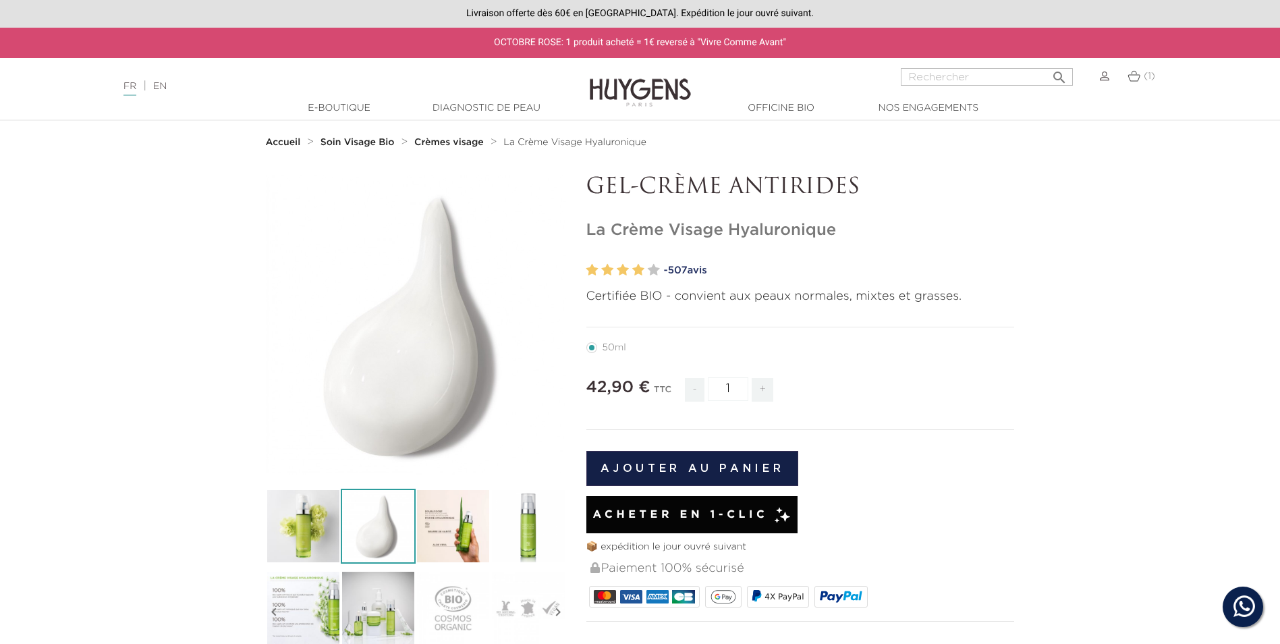
click at [450, 535] on img at bounding box center [453, 526] width 75 height 75
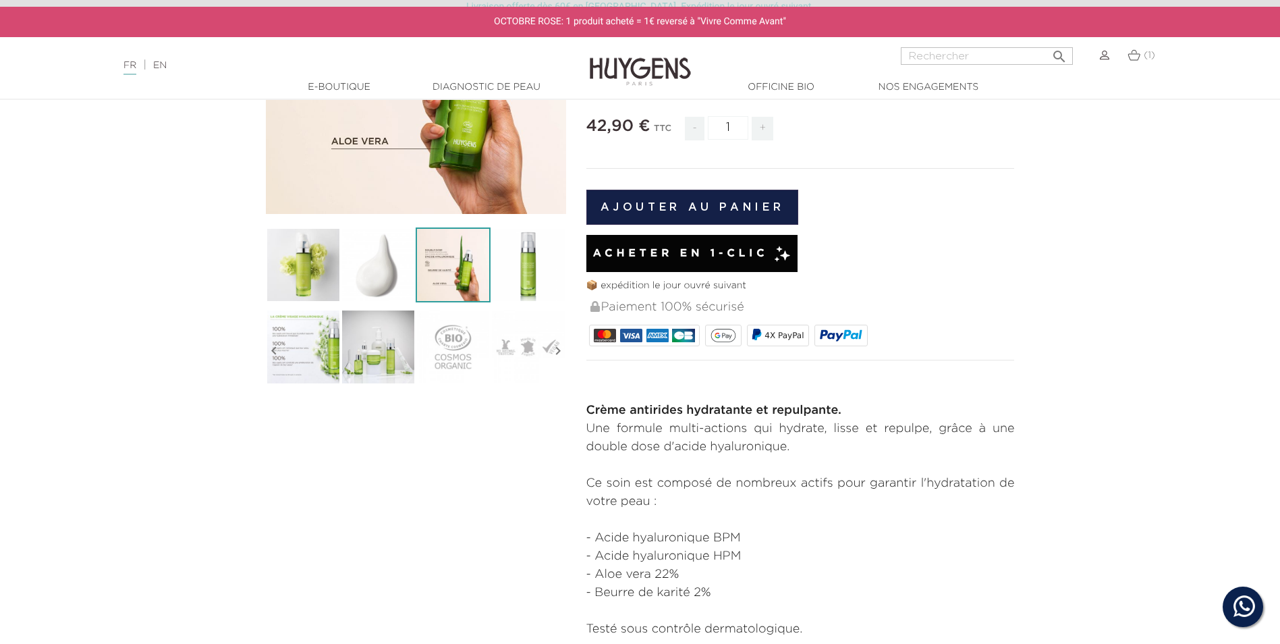
scroll to position [270, 0]
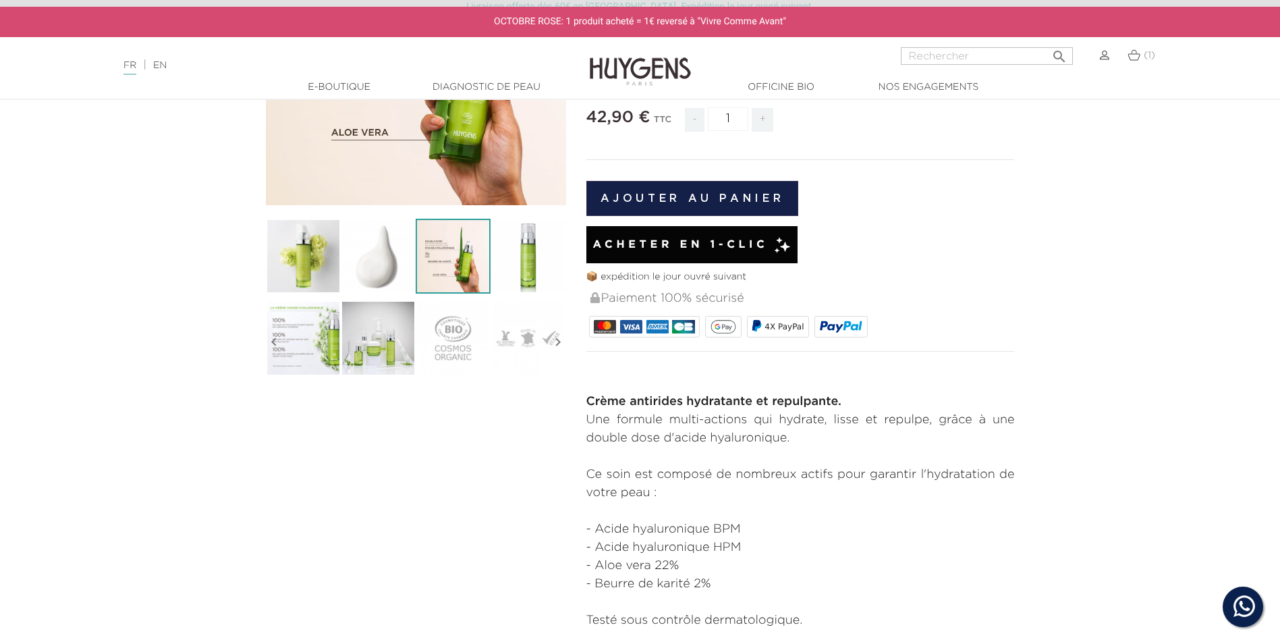
click at [529, 254] on img at bounding box center [528, 256] width 75 height 75
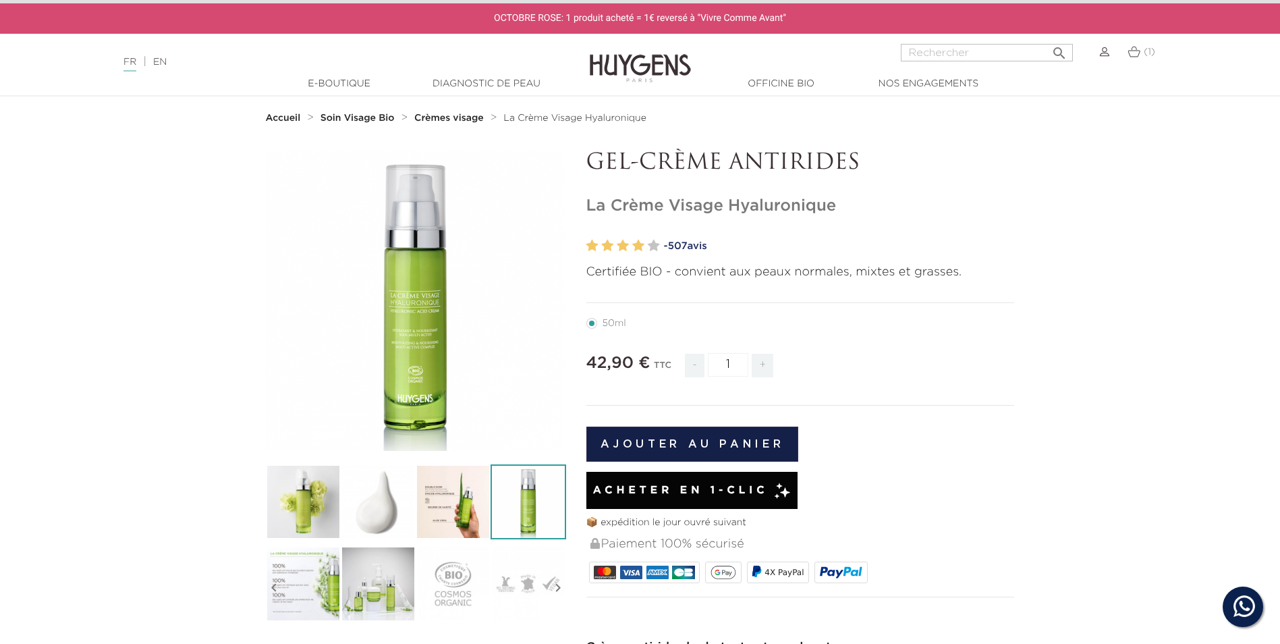
scroll to position [0, 0]
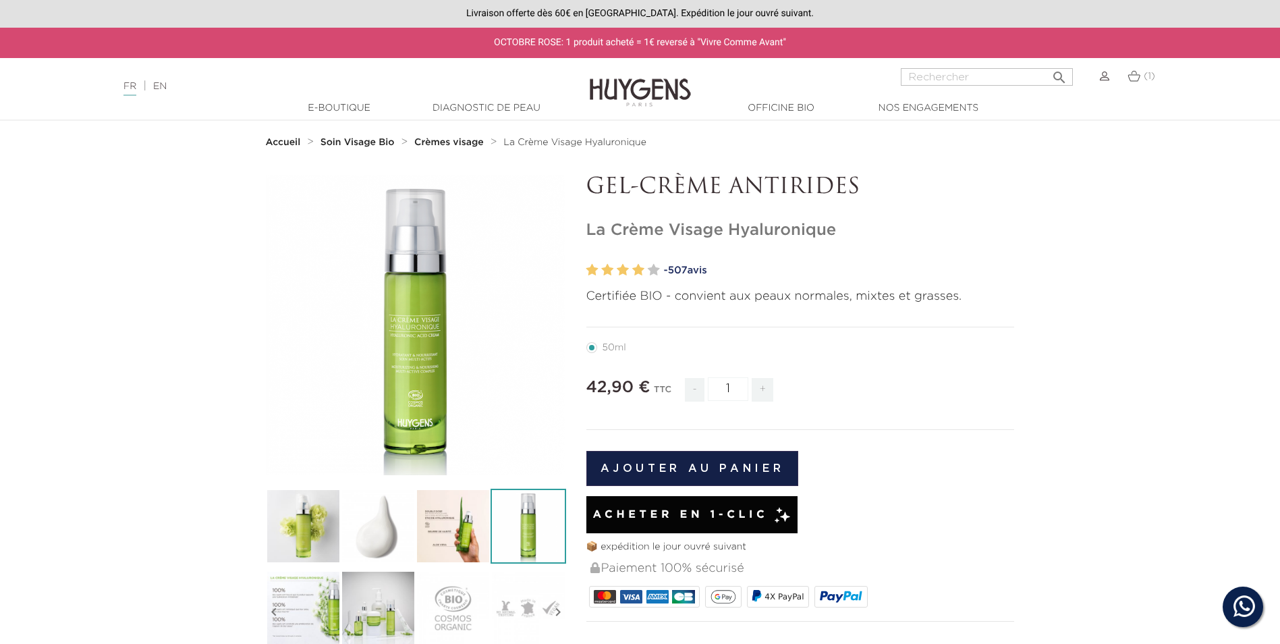
click at [718, 464] on button "Ajouter au panier" at bounding box center [693, 468] width 213 height 35
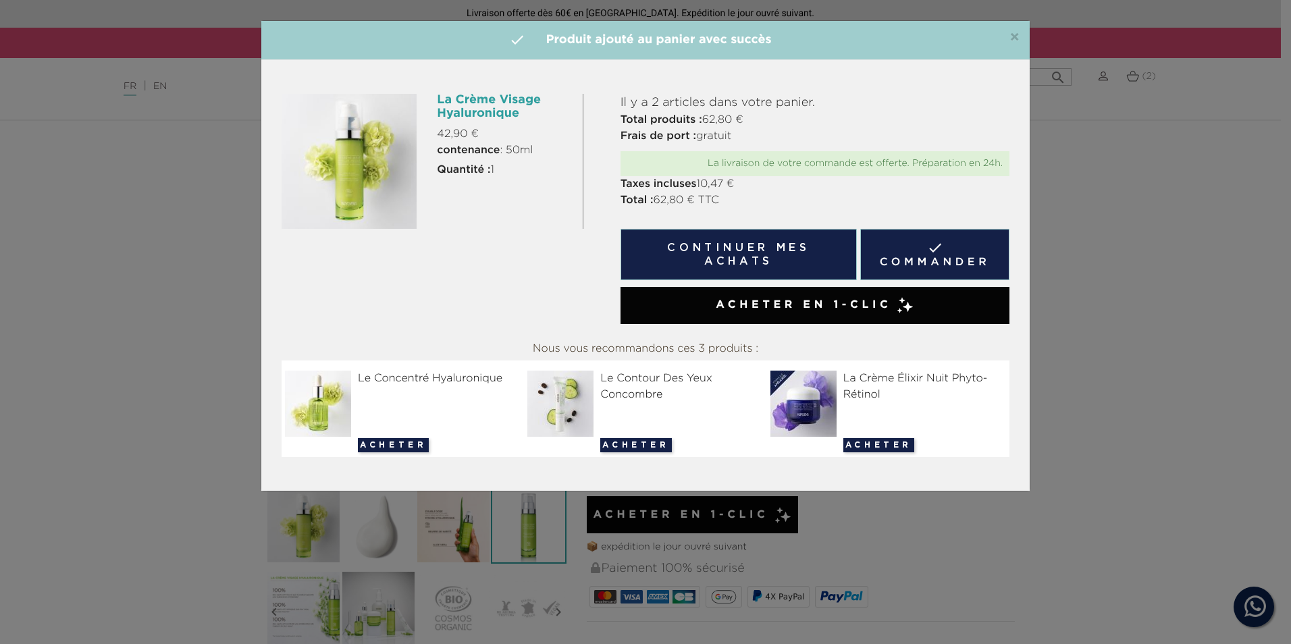
click at [1012, 34] on span "×" at bounding box center [1014, 38] width 10 height 16
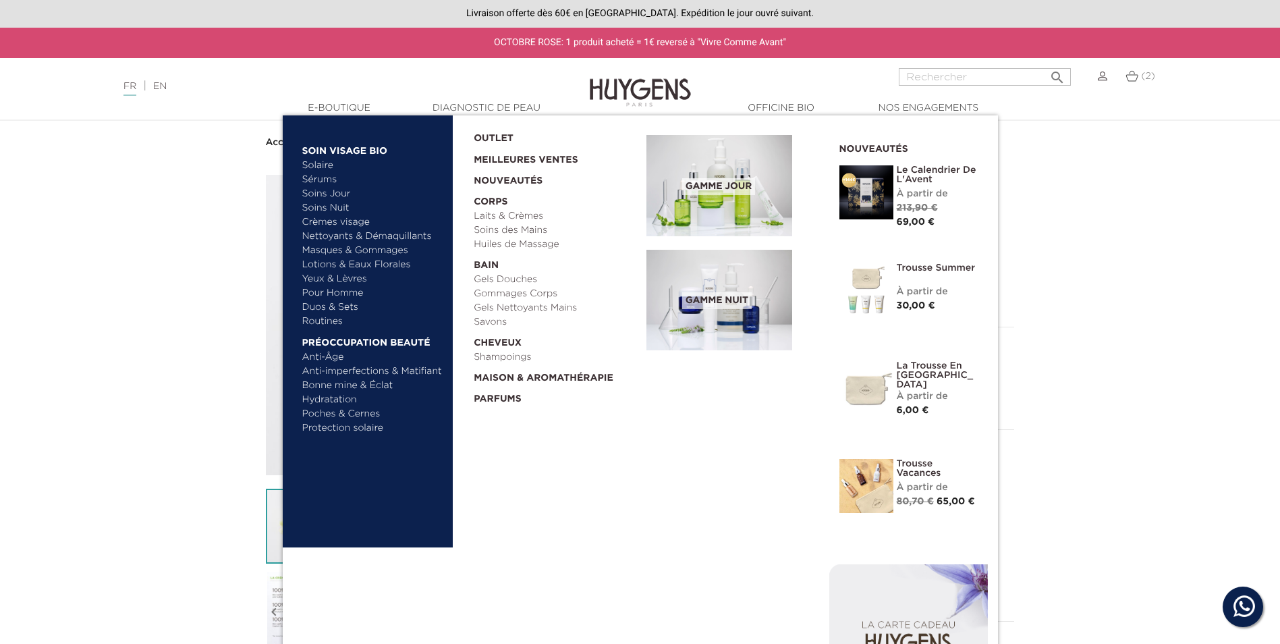
click at [361, 248] on link "Masques & Gommages" at bounding box center [372, 251] width 141 height 14
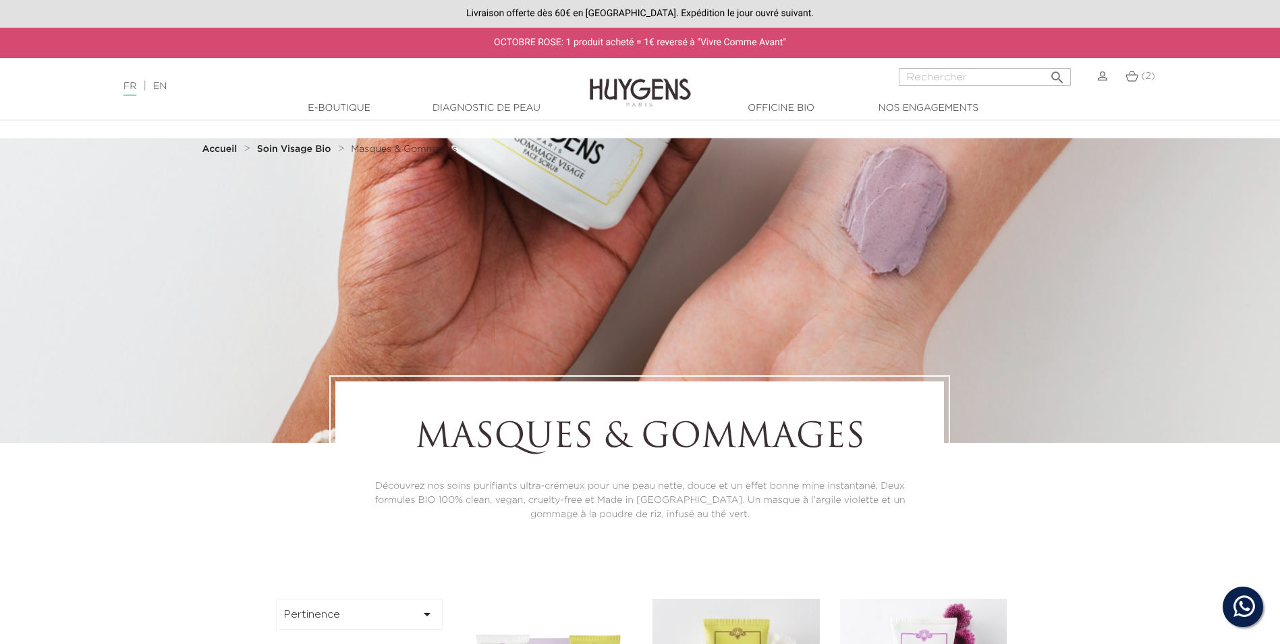
click at [256, 372] on div at bounding box center [640, 282] width 1280 height 322
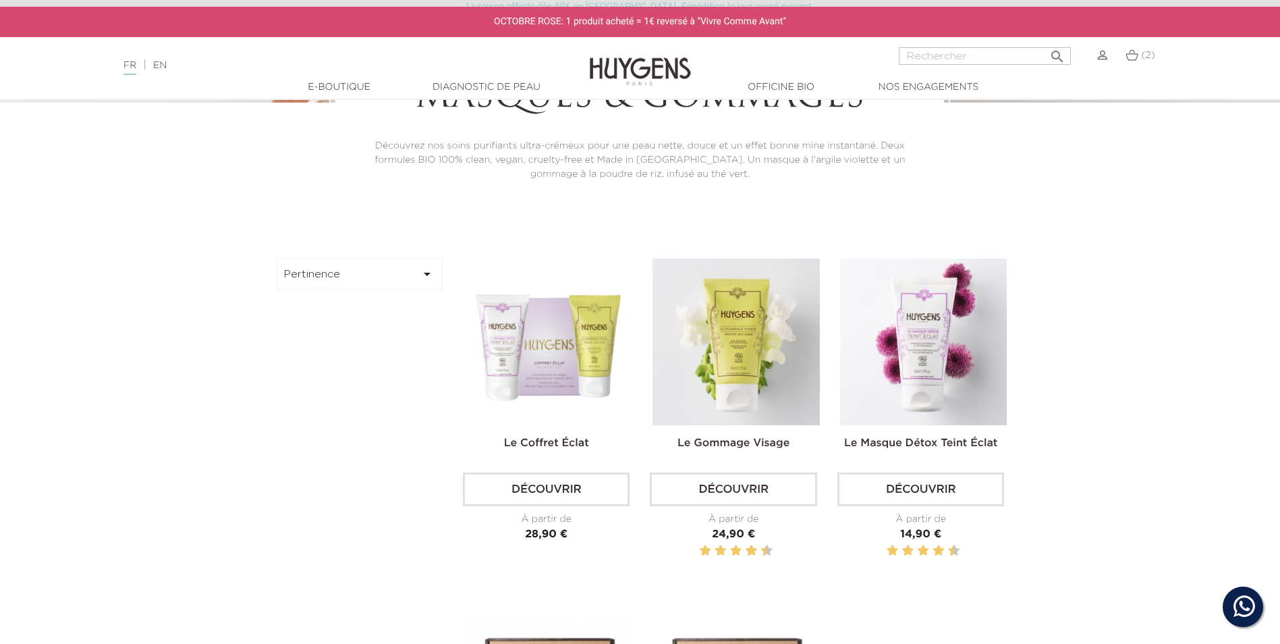
scroll to position [337, 0]
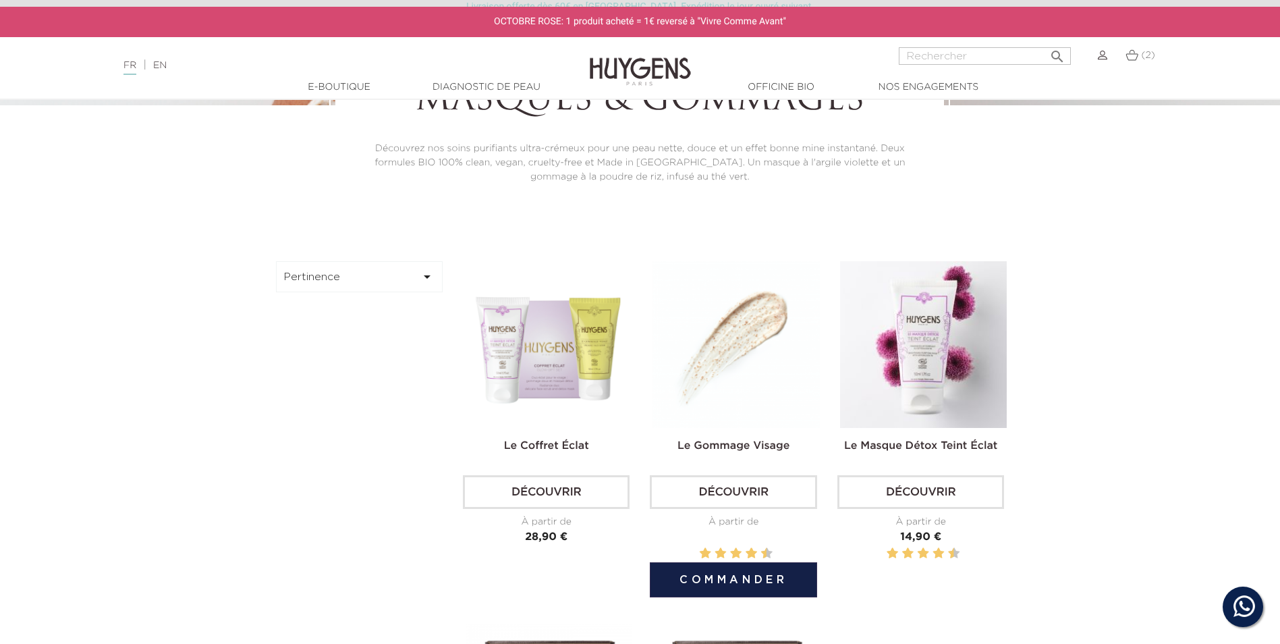
click at [709, 413] on img at bounding box center [736, 344] width 167 height 167
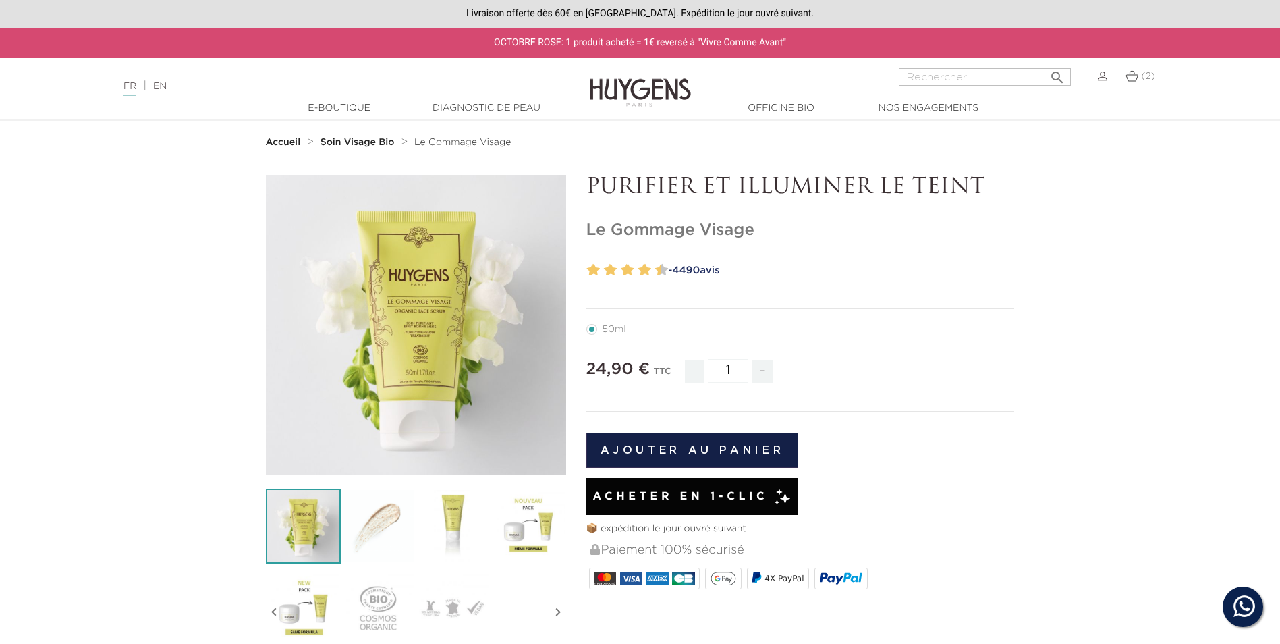
click at [362, 515] on img at bounding box center [378, 526] width 75 height 75
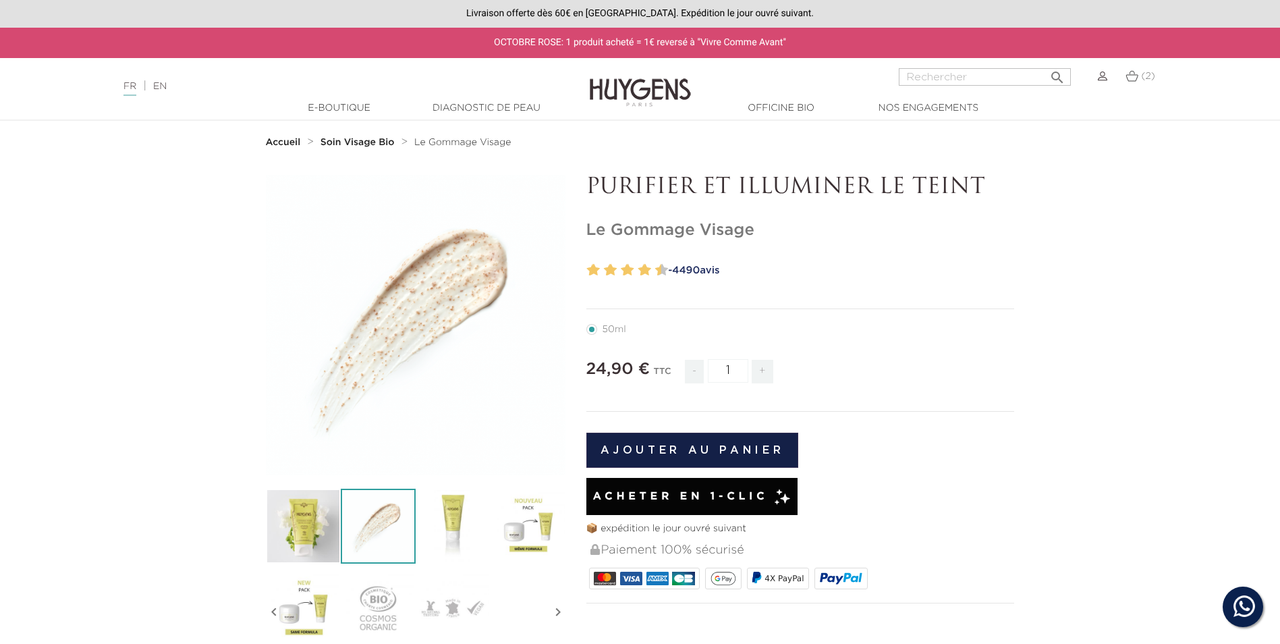
click at [429, 515] on img at bounding box center [453, 526] width 75 height 75
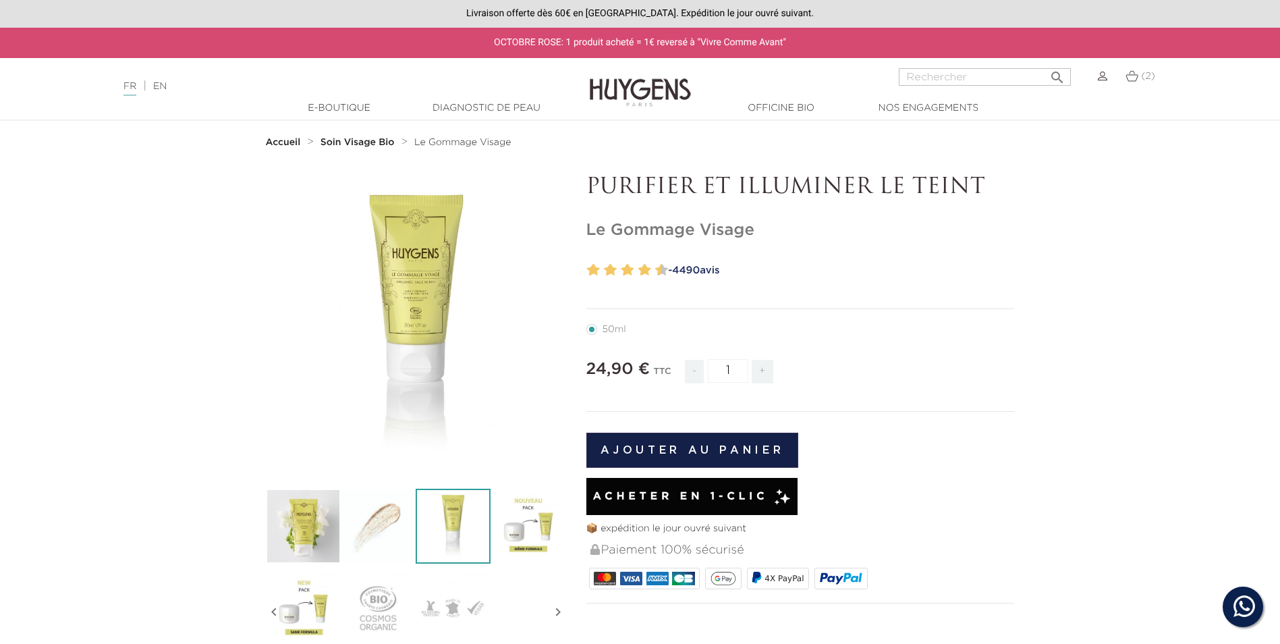
click at [529, 522] on img at bounding box center [528, 526] width 75 height 75
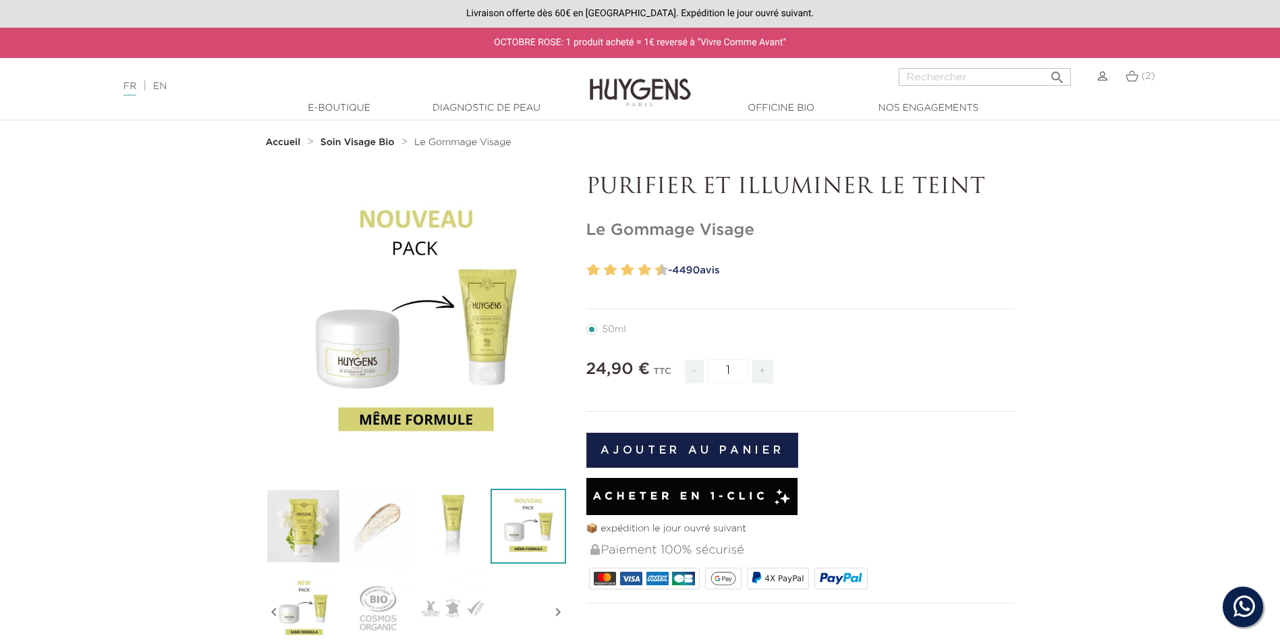
click at [295, 516] on img at bounding box center [303, 526] width 75 height 75
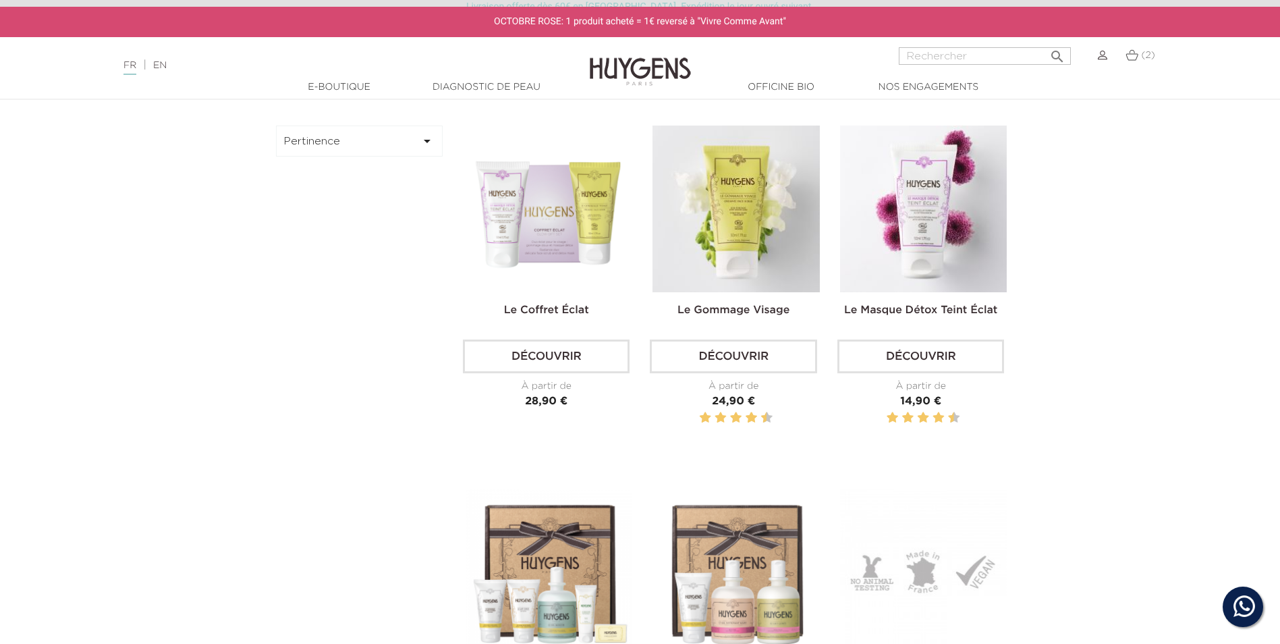
scroll to position [270, 0]
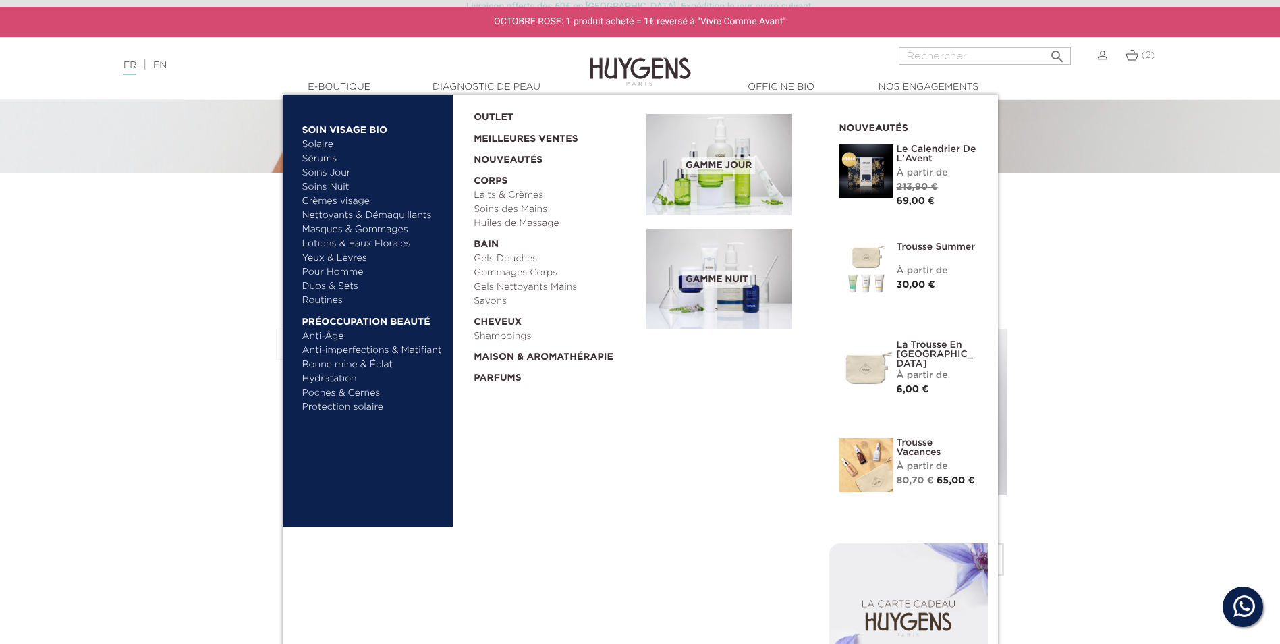
click at [336, 261] on link "Yeux & Lèvres" at bounding box center [372, 258] width 141 height 14
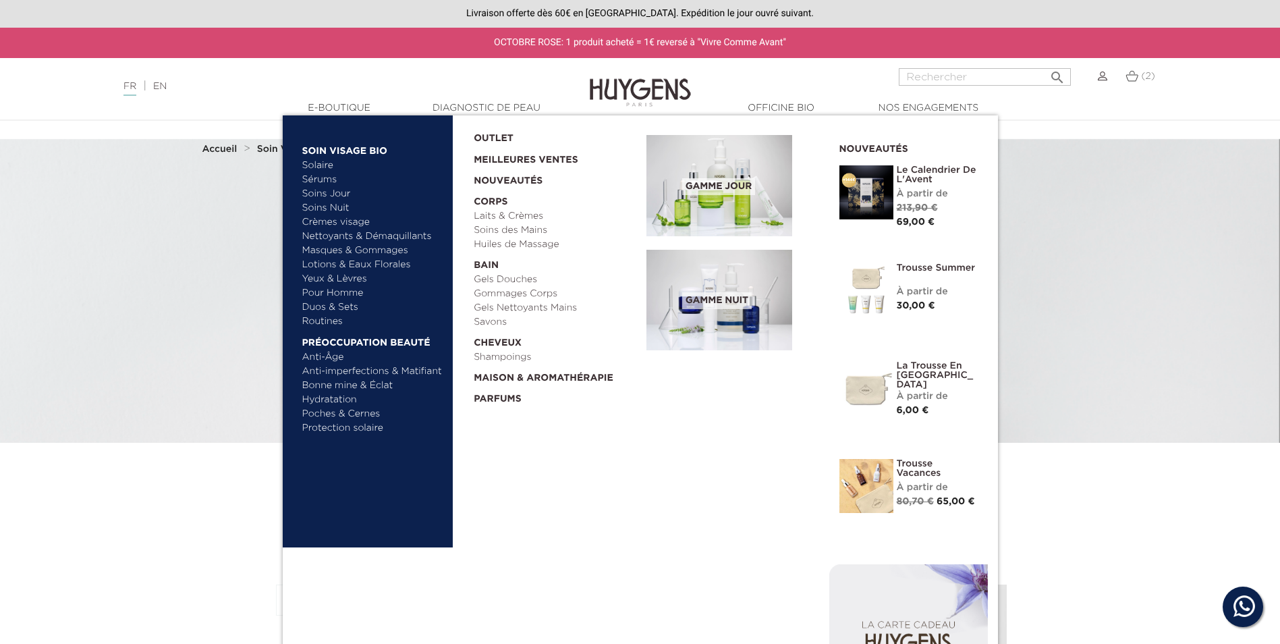
click at [344, 264] on link "Lotions & Eaux Florales" at bounding box center [372, 265] width 141 height 14
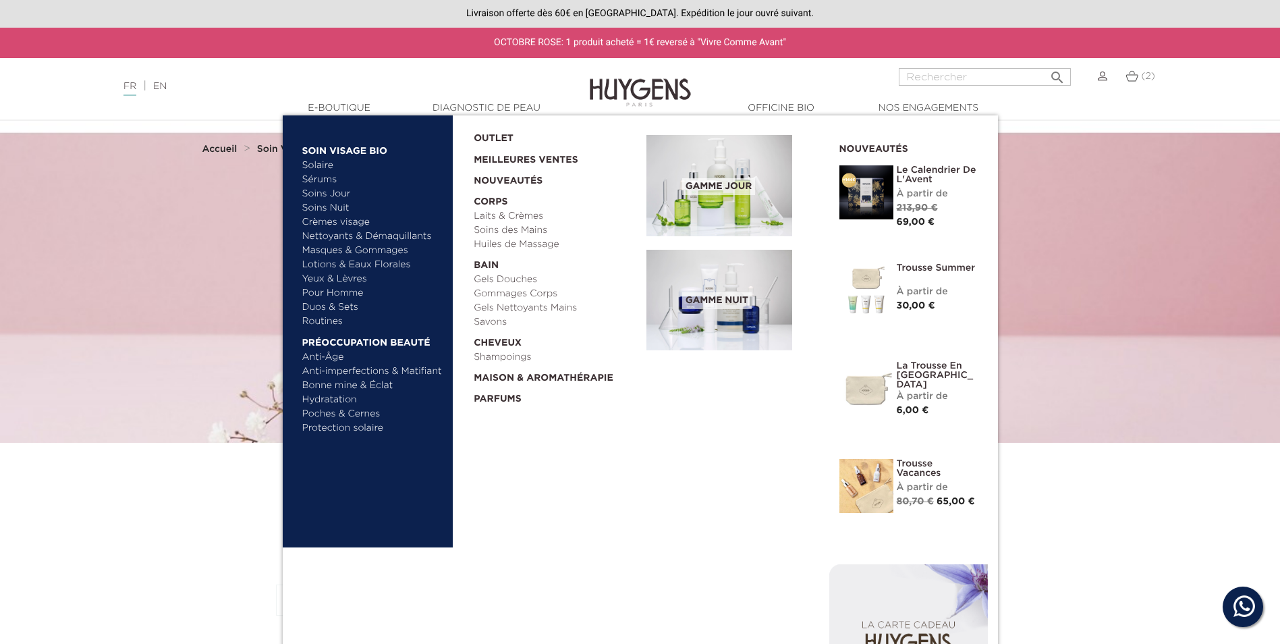
click at [329, 178] on link "Sérums" at bounding box center [372, 180] width 141 height 14
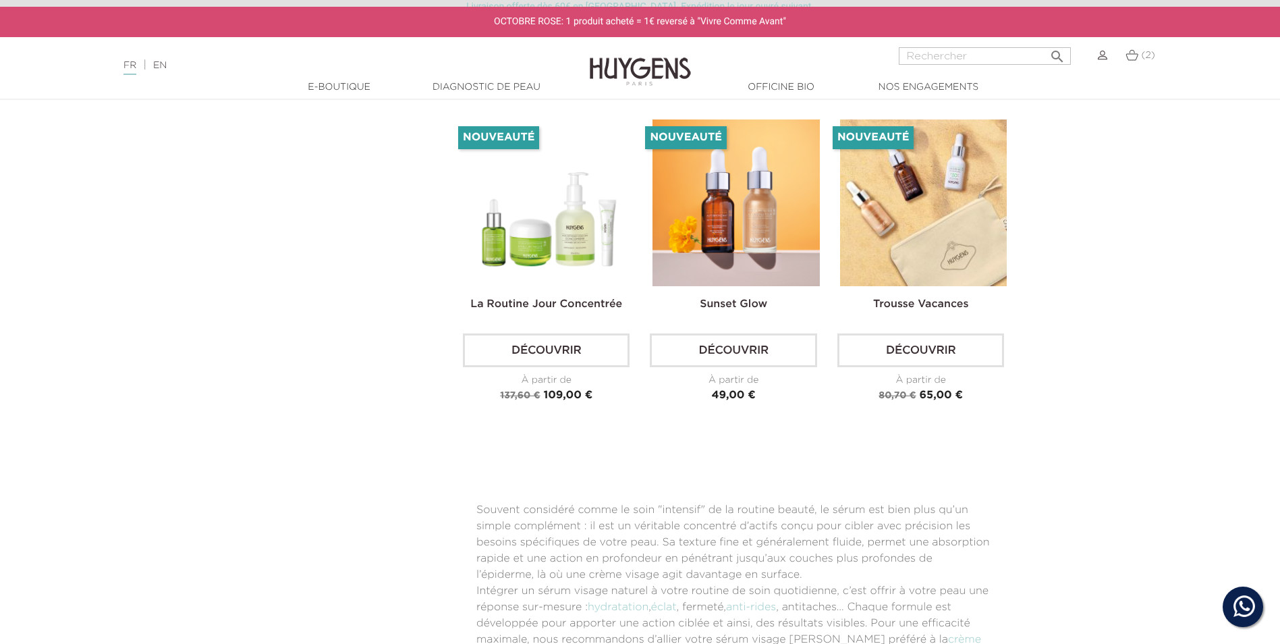
scroll to position [2632, 0]
drag, startPoint x: 529, startPoint y: 491, endPoint x: 1023, endPoint y: 501, distance: 494.2
drag, startPoint x: 1025, startPoint y: 501, endPoint x: 1132, endPoint y: 464, distance: 112.9
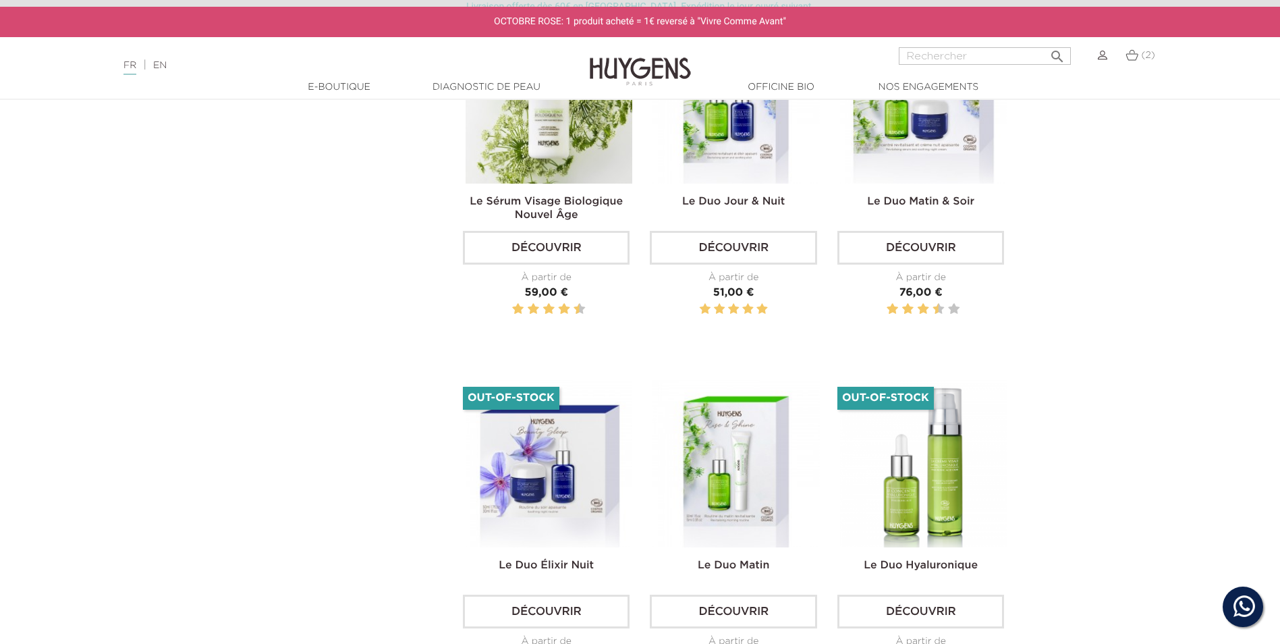
scroll to position [945, 0]
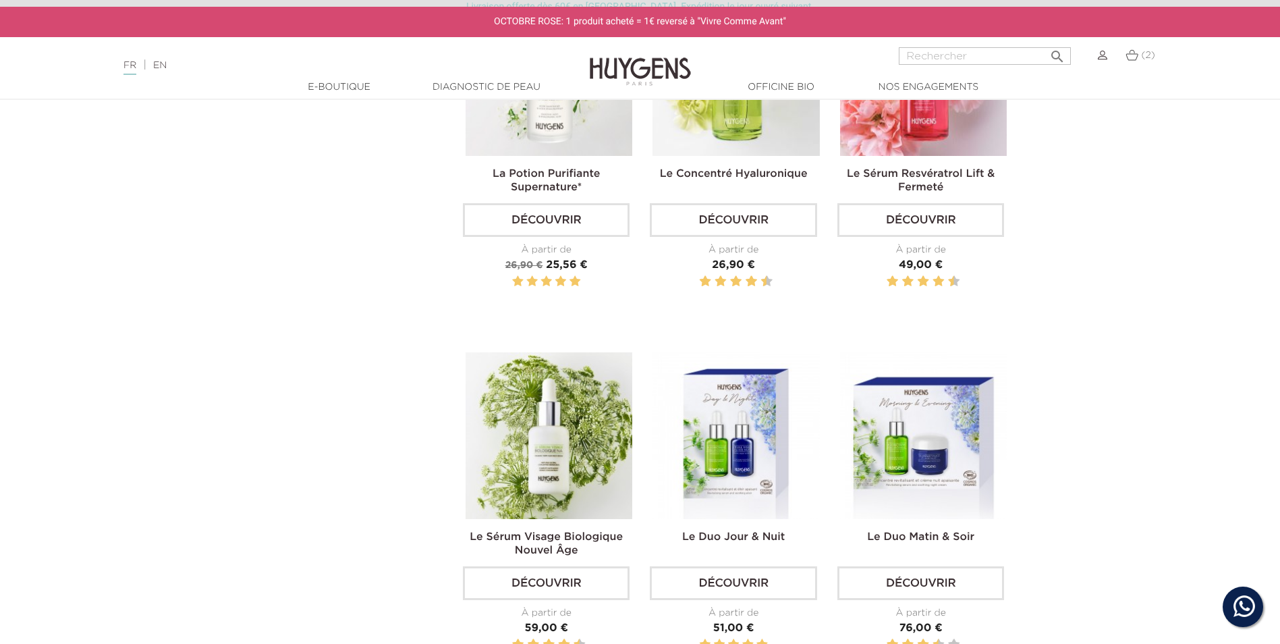
click at [1140, 55] on link "(2)" at bounding box center [1141, 55] width 30 height 11
